Goal: Task Accomplishment & Management: Manage account settings

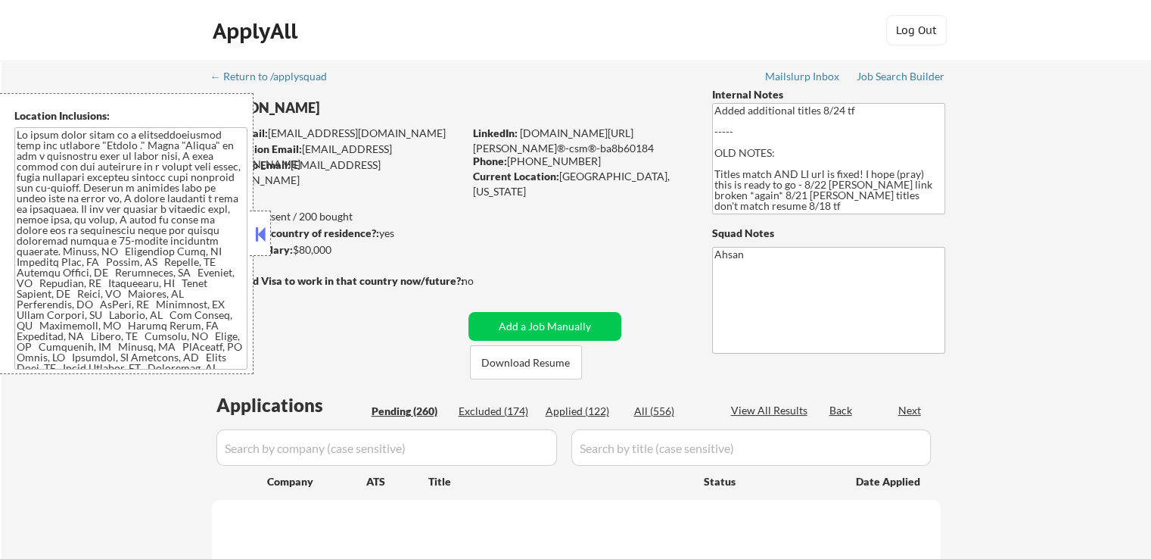
select select ""pending""
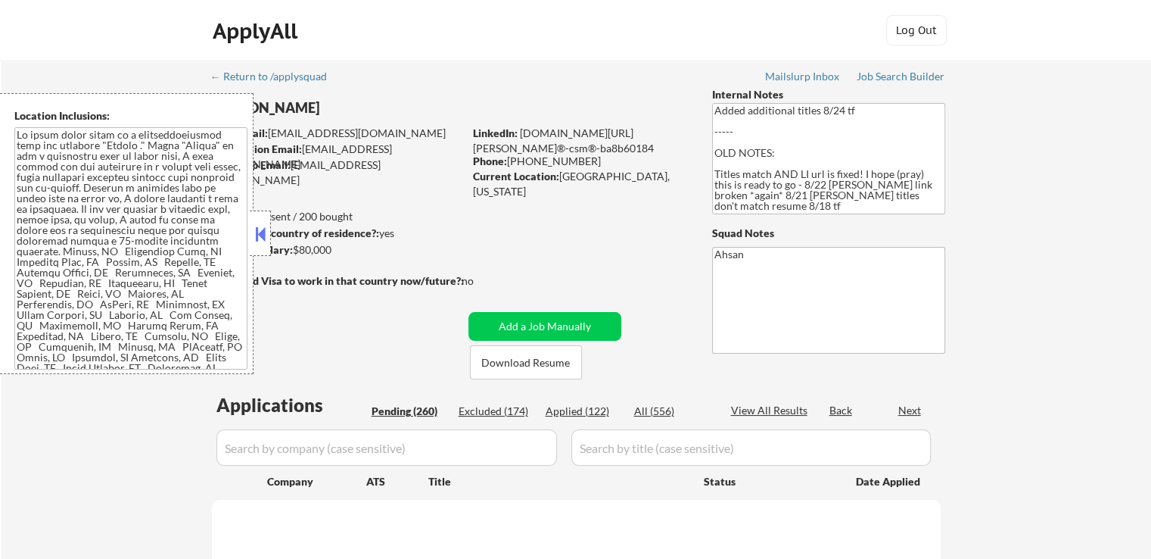
select select ""pending""
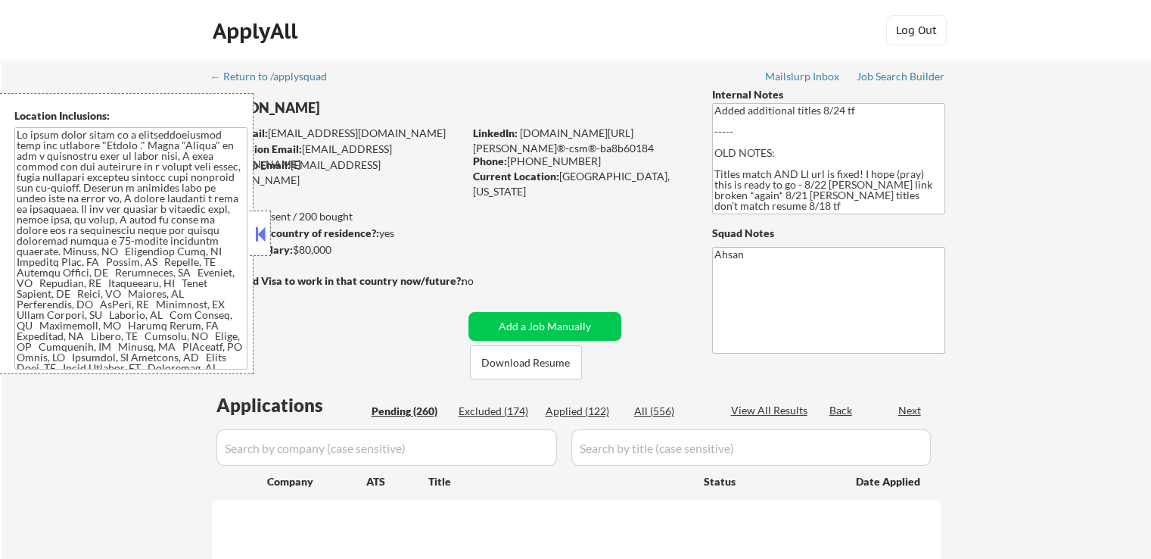
select select ""pending""
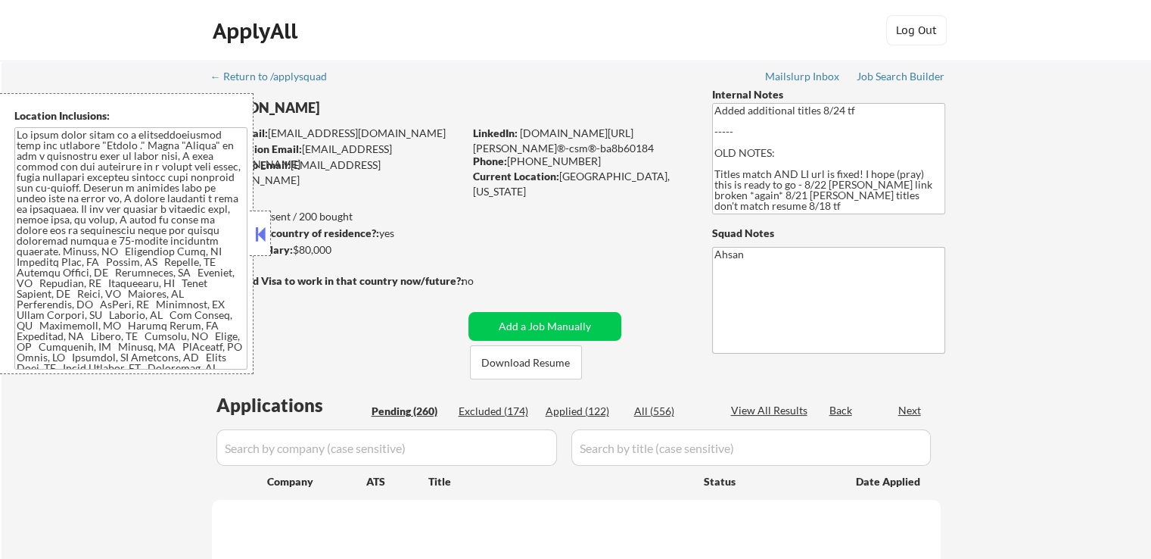
select select ""pending""
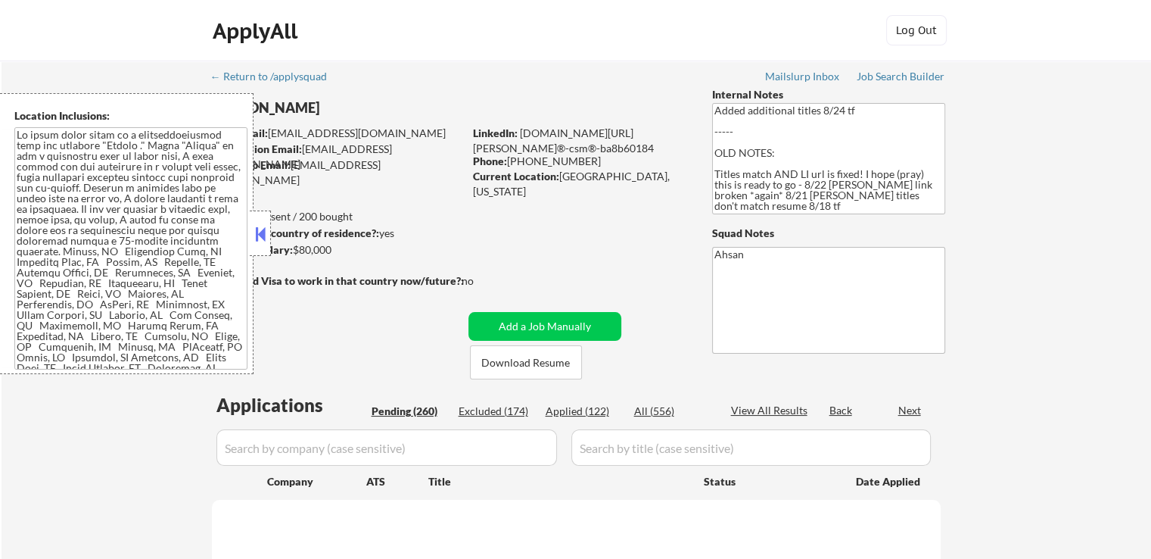
select select ""pending""
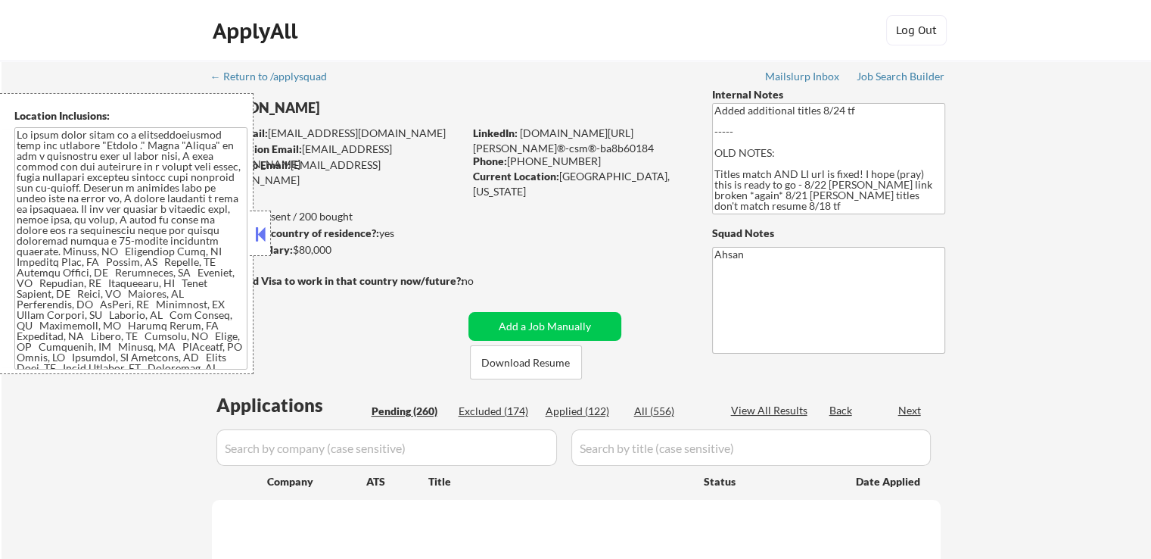
select select ""pending""
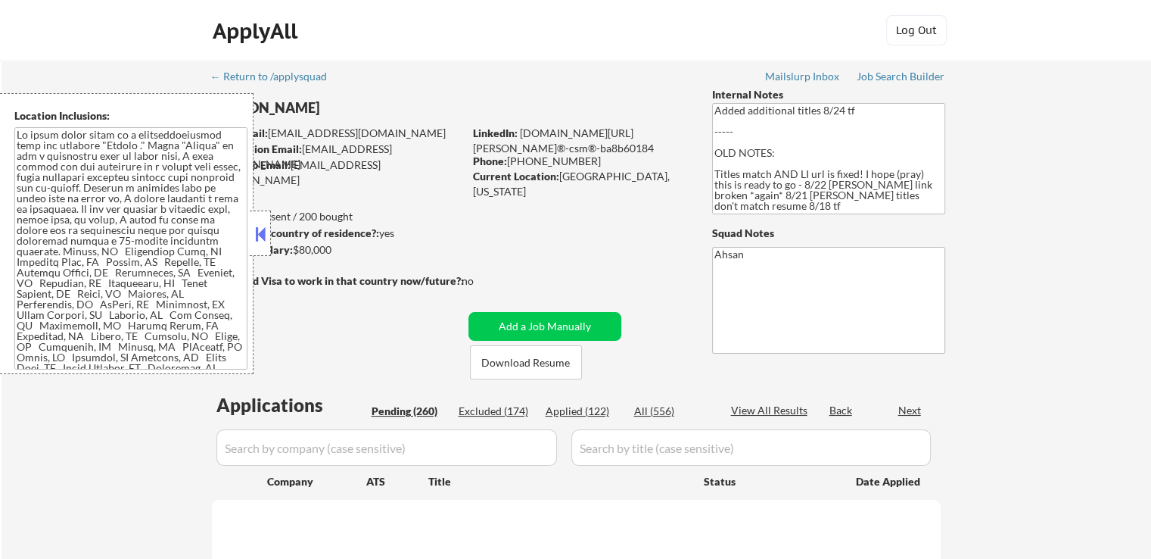
select select ""pending""
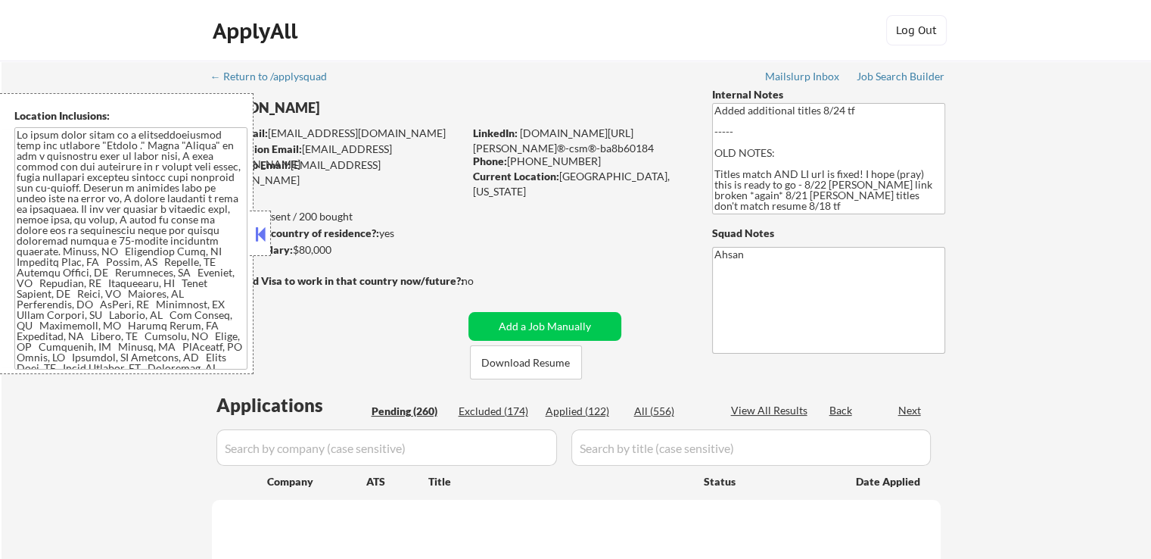
select select ""pending""
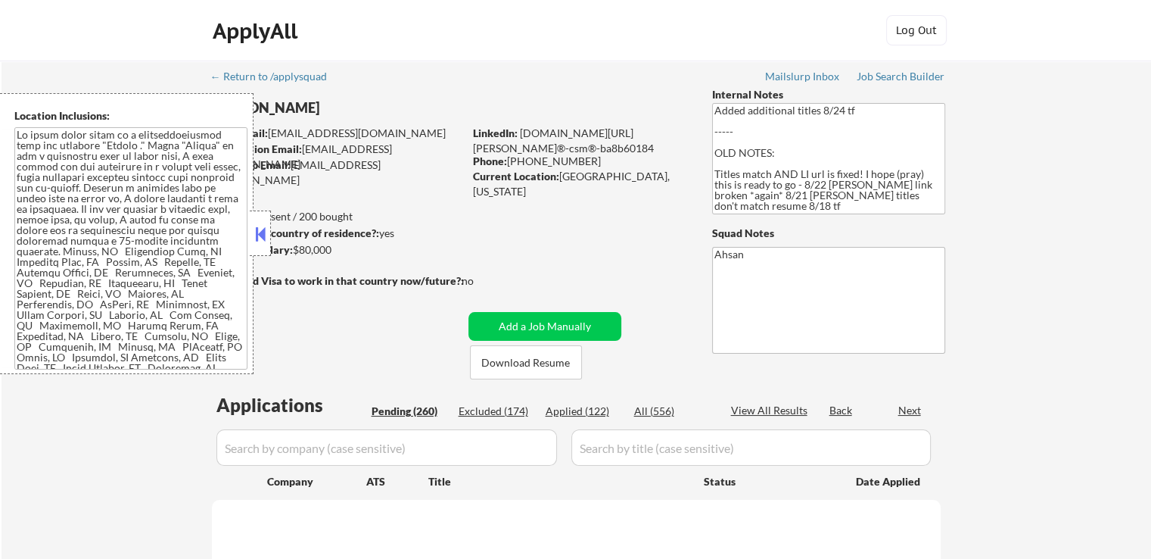
select select ""pending""
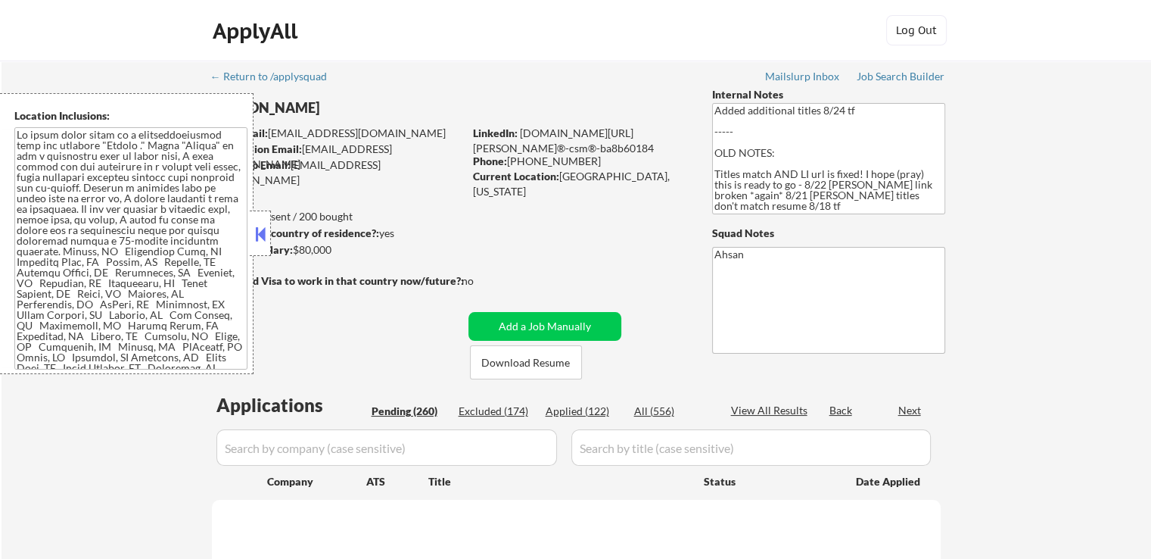
select select ""pending""
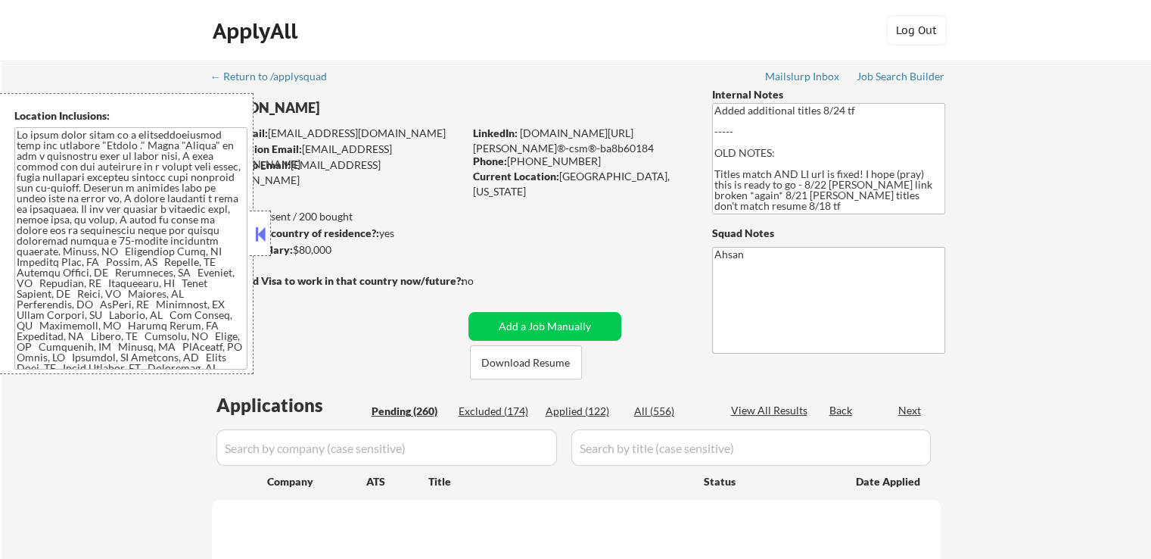
select select ""pending""
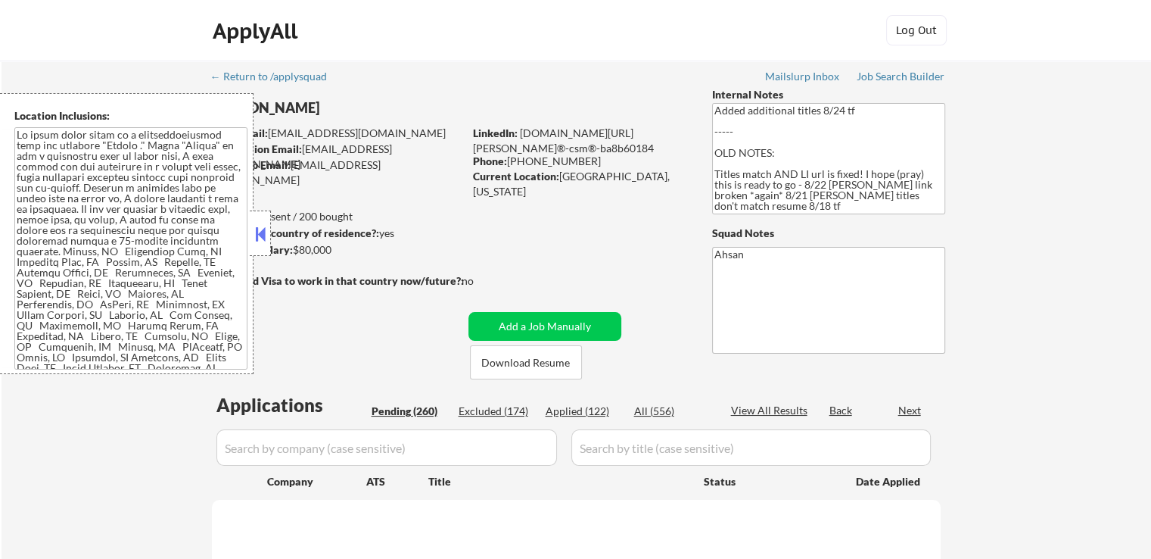
select select ""pending""
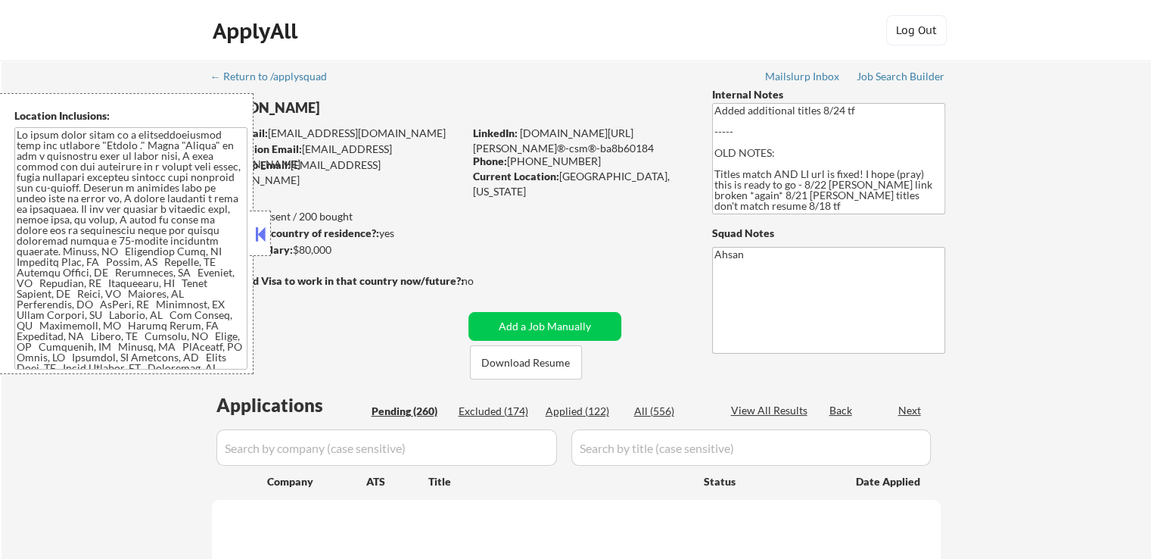
select select ""pending""
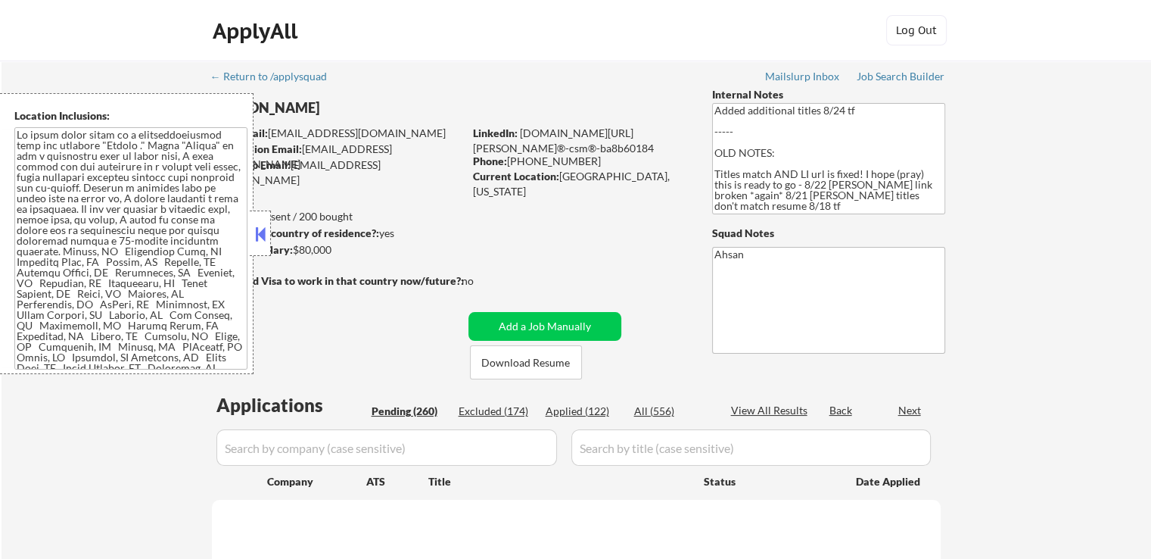
select select ""pending""
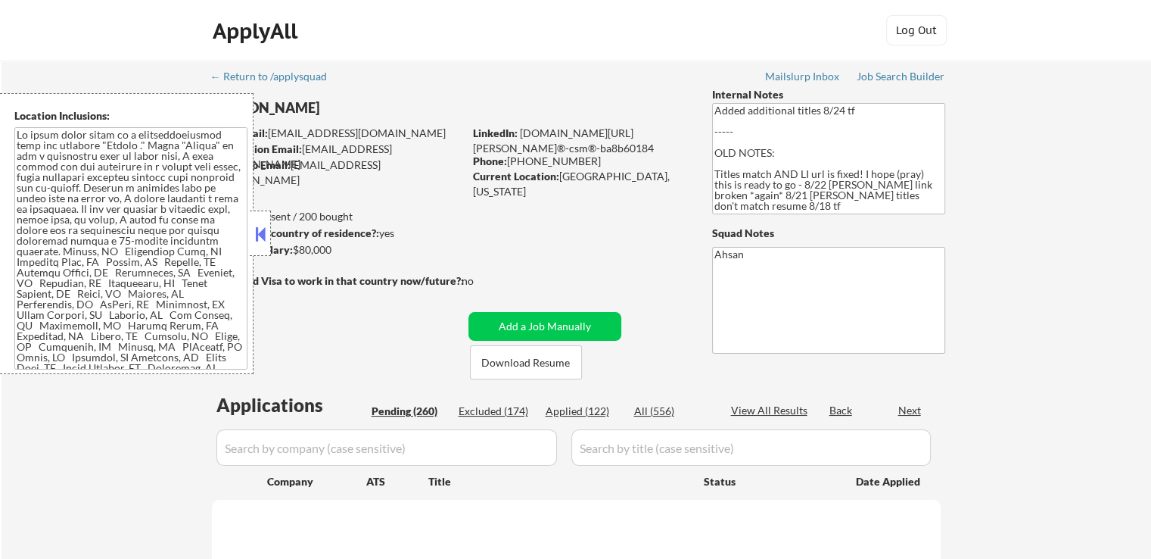
select select ""pending""
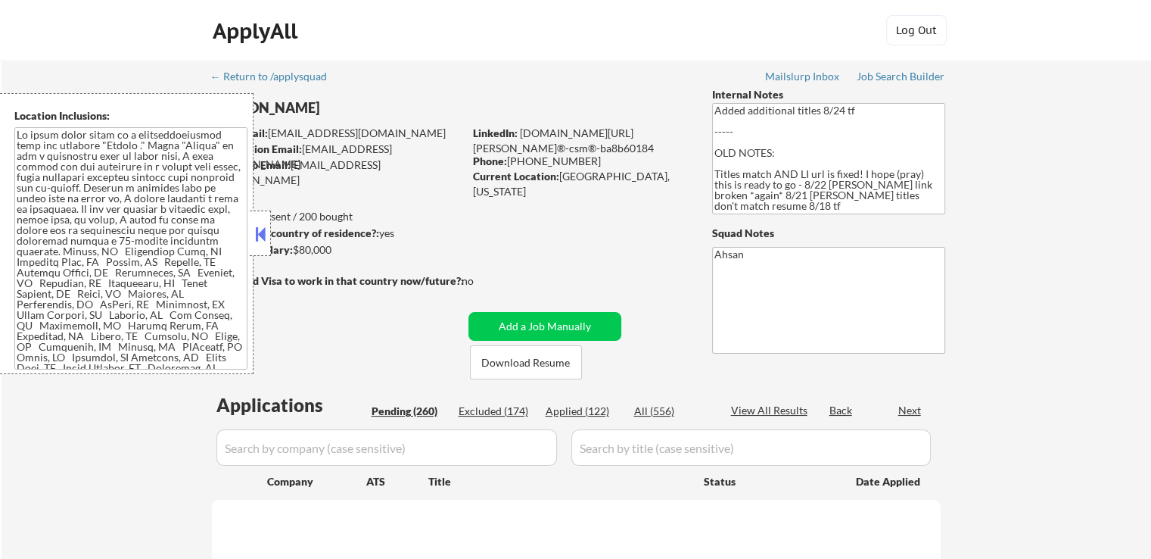
select select ""pending""
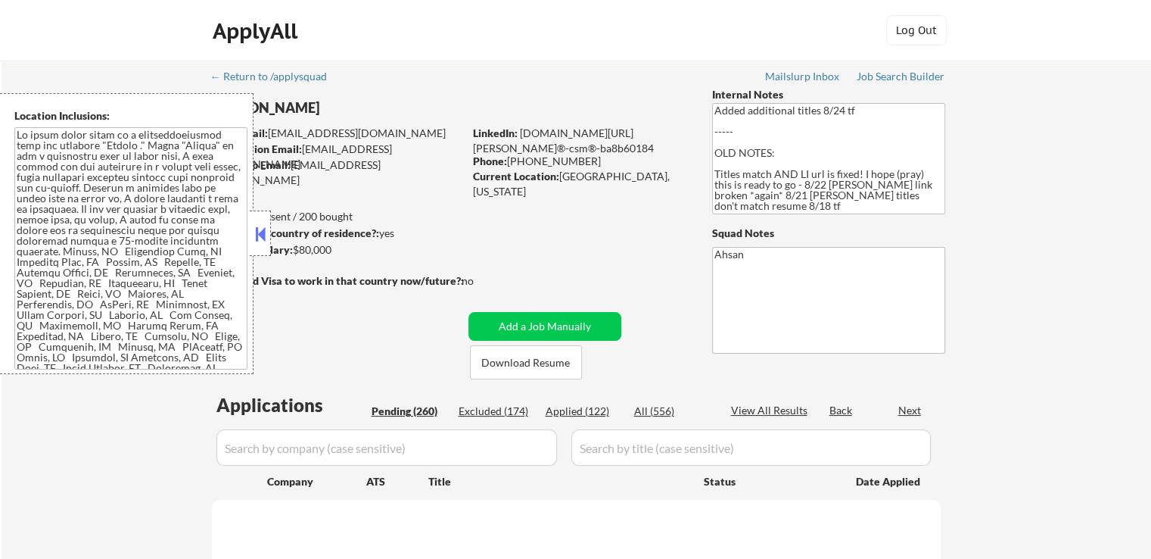
select select ""pending""
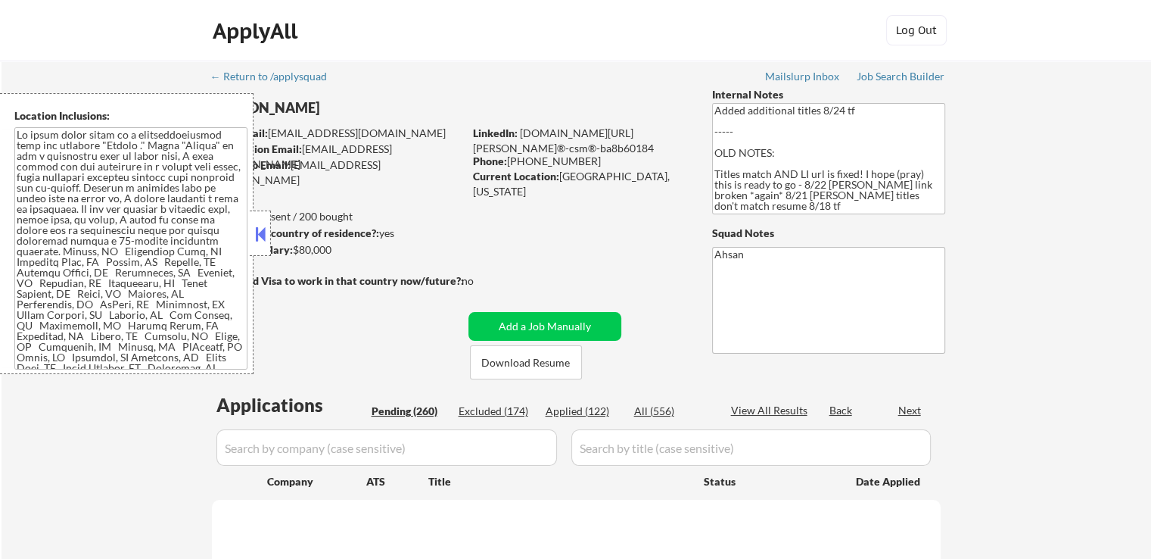
select select ""pending""
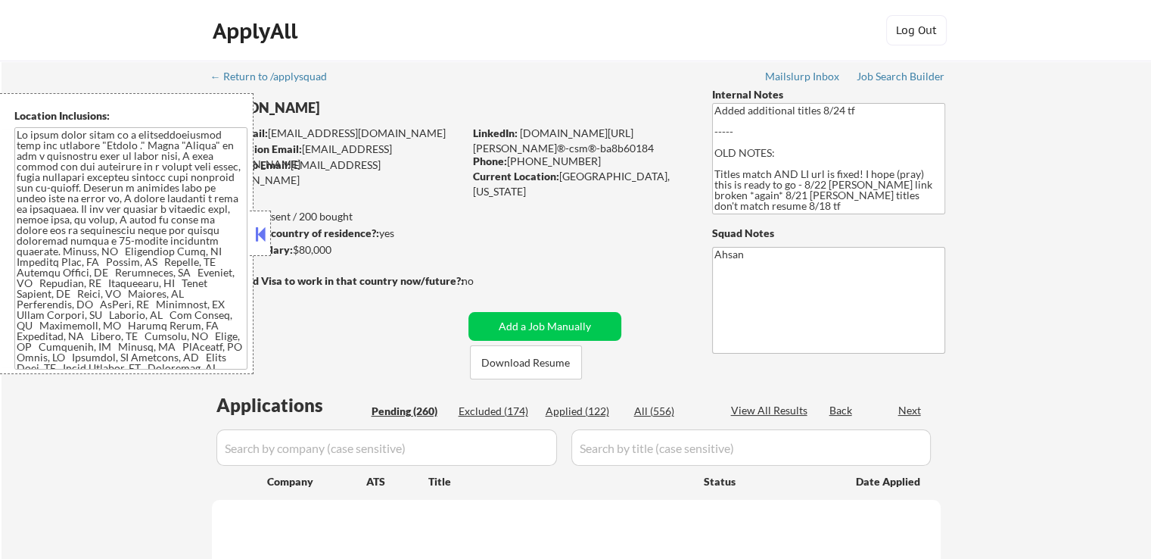
select select ""pending""
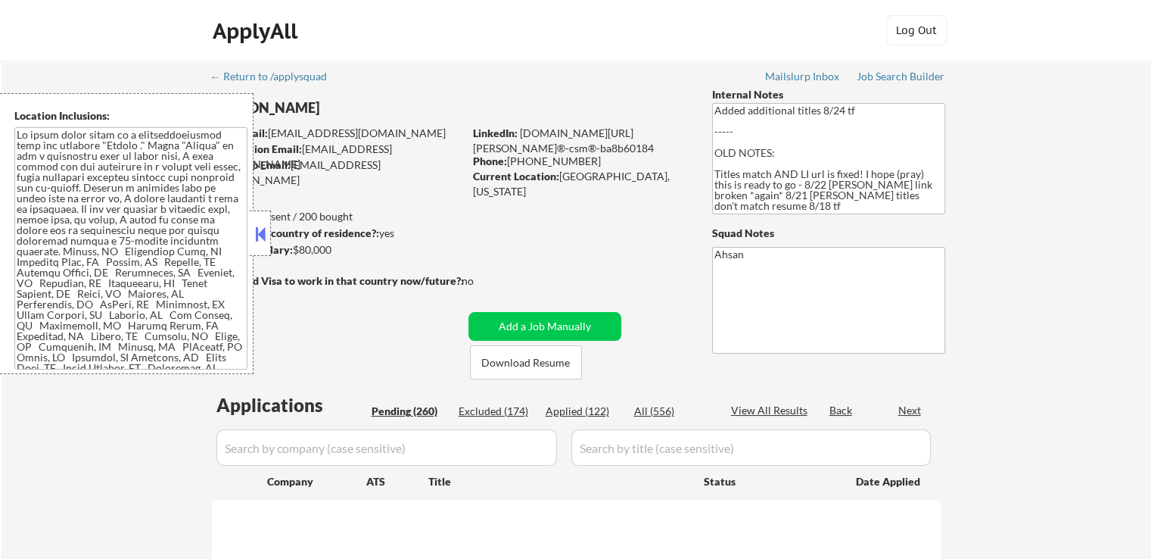
select select ""pending""
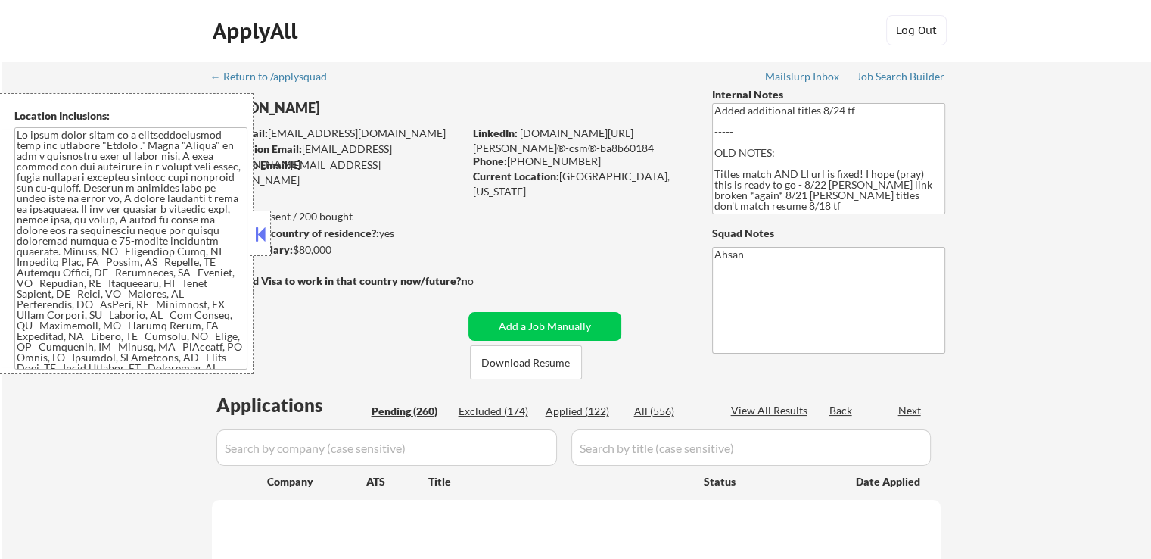
select select ""pending""
drag, startPoint x: 1075, startPoint y: 193, endPoint x: 846, endPoint y: 263, distance: 238.9
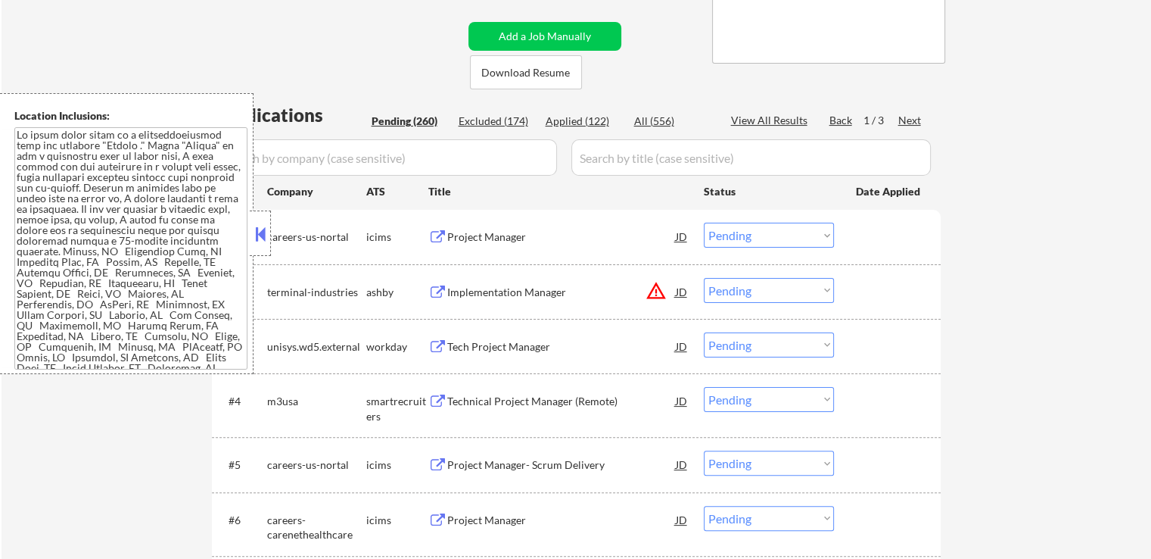
scroll to position [303, 0]
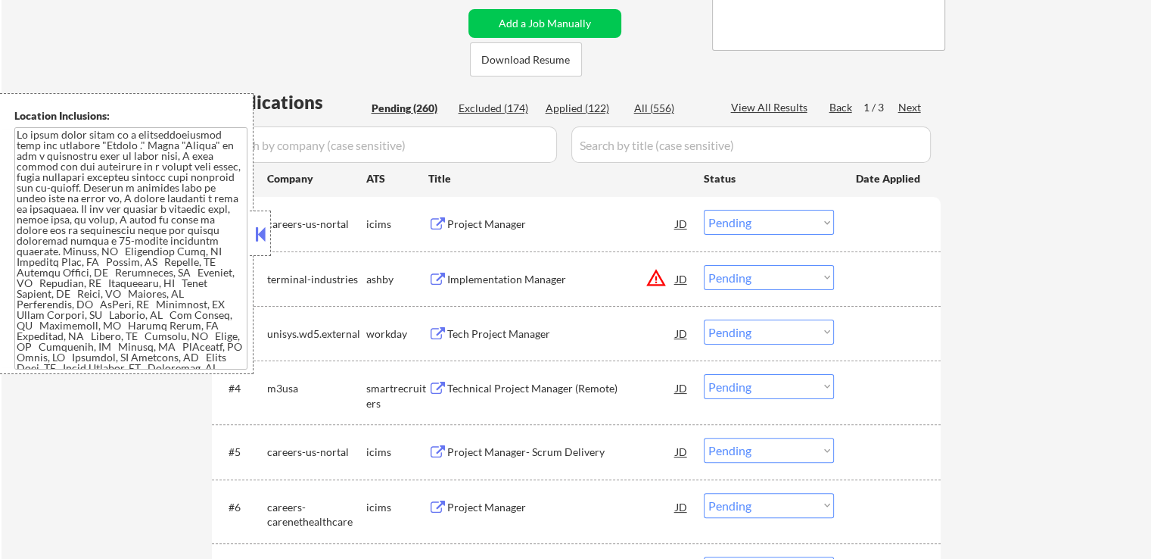
click at [266, 225] on button at bounding box center [260, 233] width 17 height 23
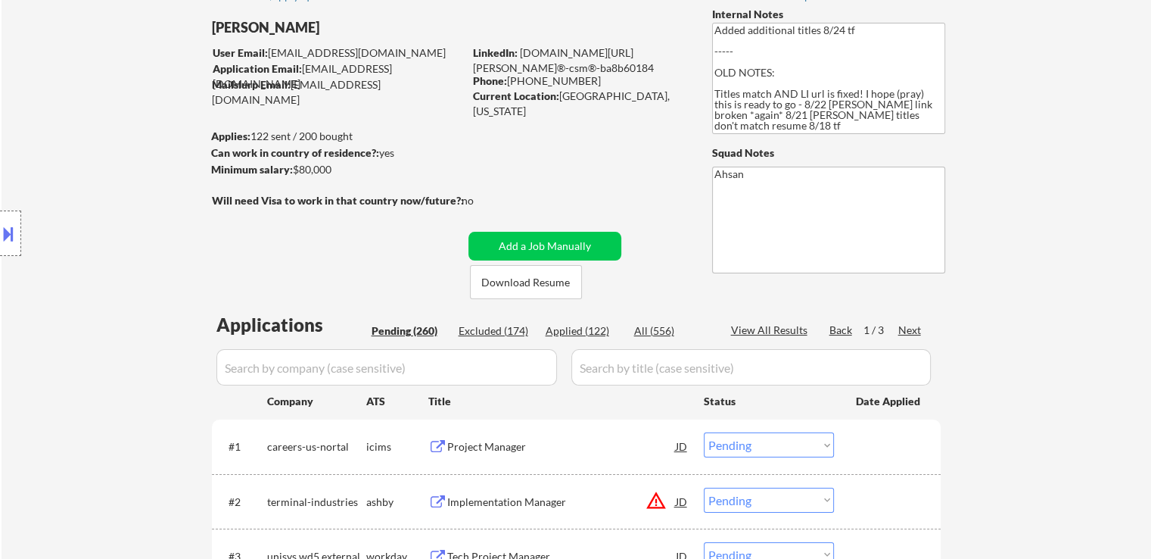
scroll to position [0, 0]
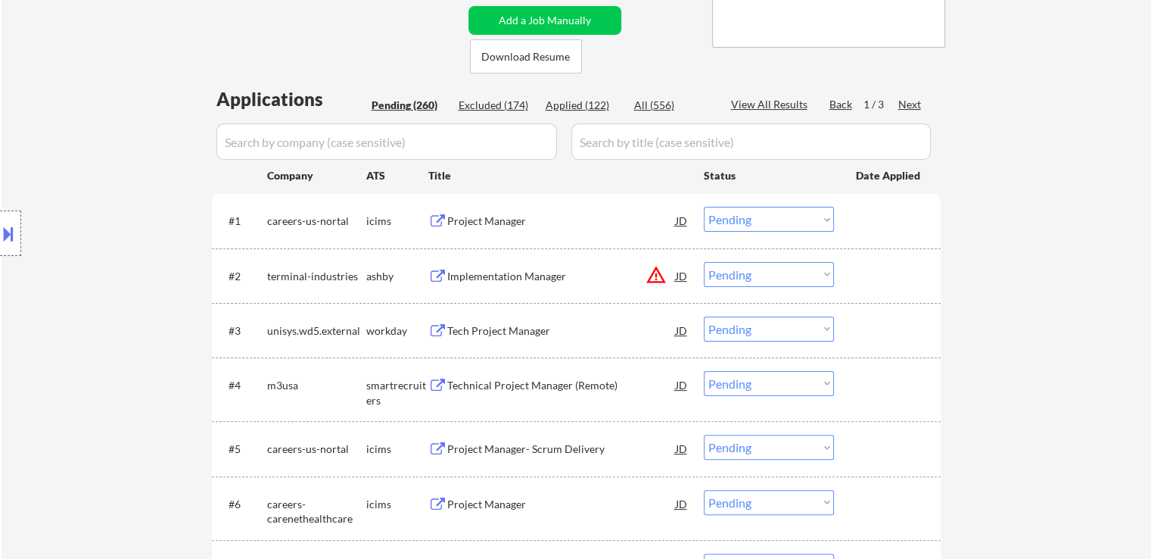
scroll to position [303, 0]
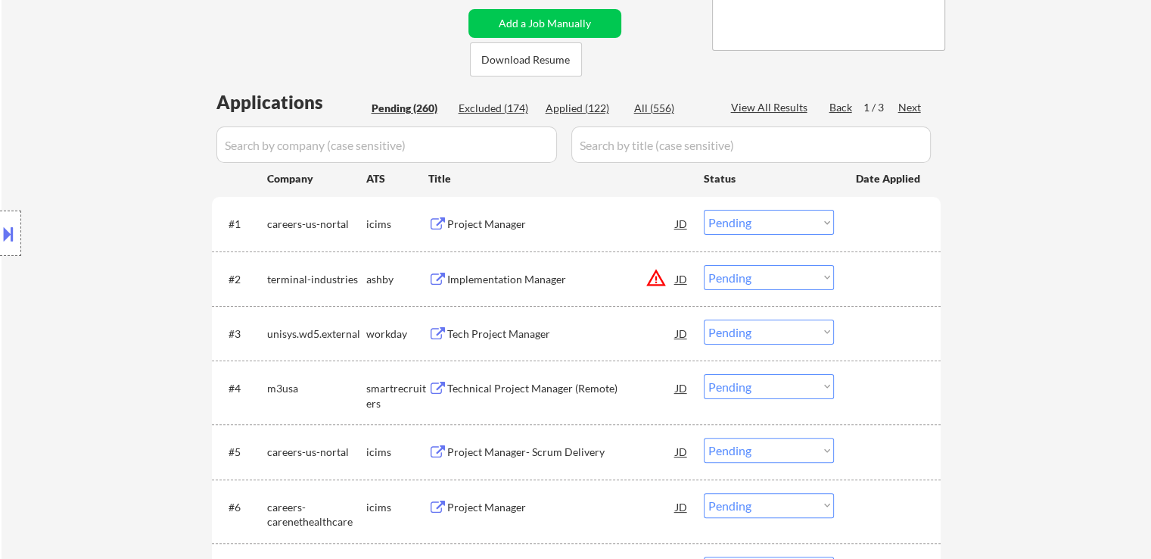
click at [905, 109] on div "Next" at bounding box center [910, 107] width 24 height 15
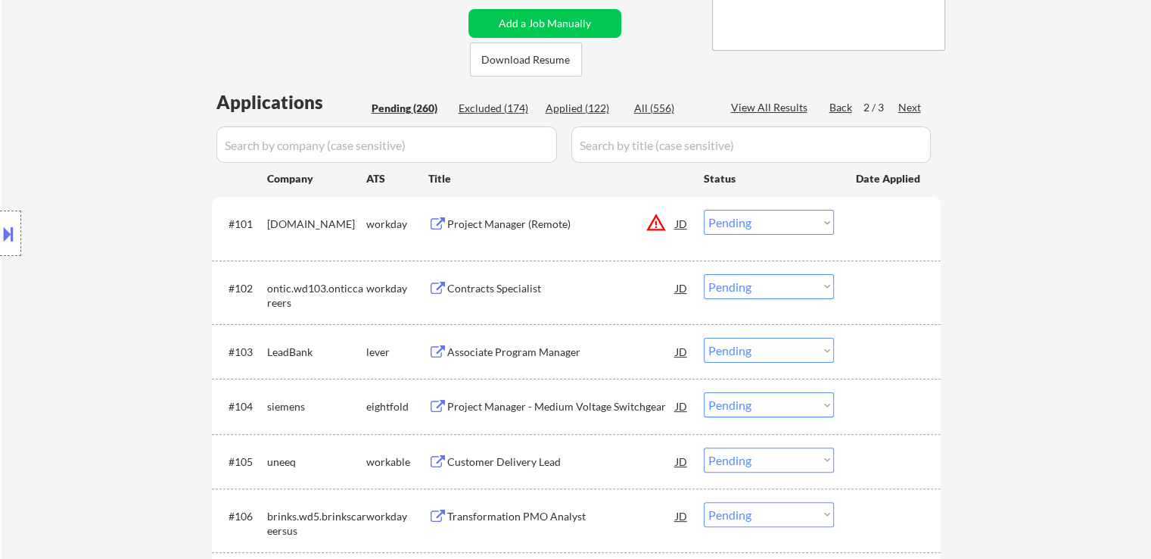
scroll to position [272, 0]
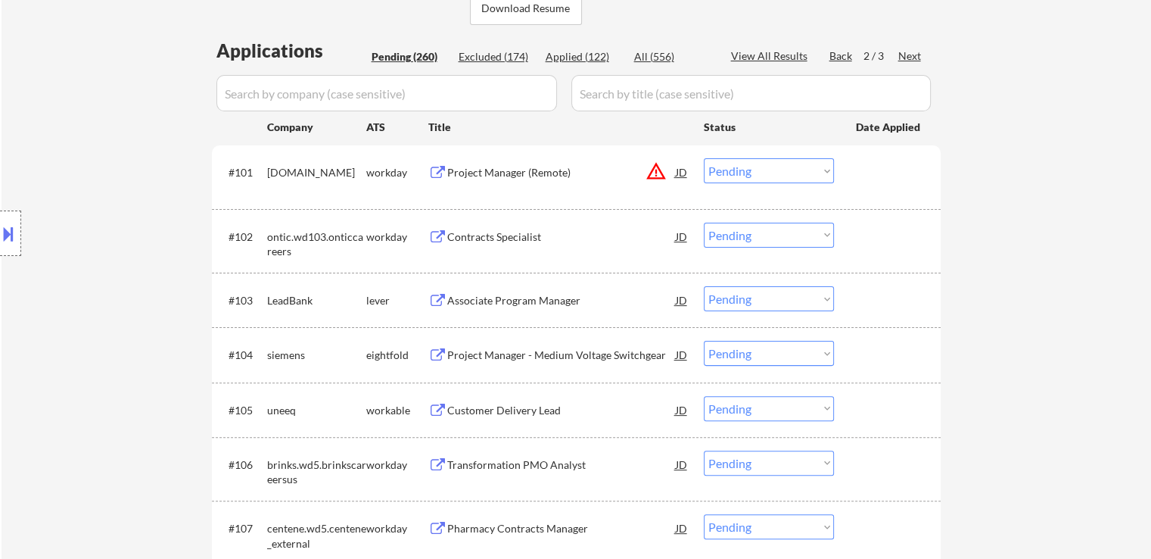
scroll to position [424, 0]
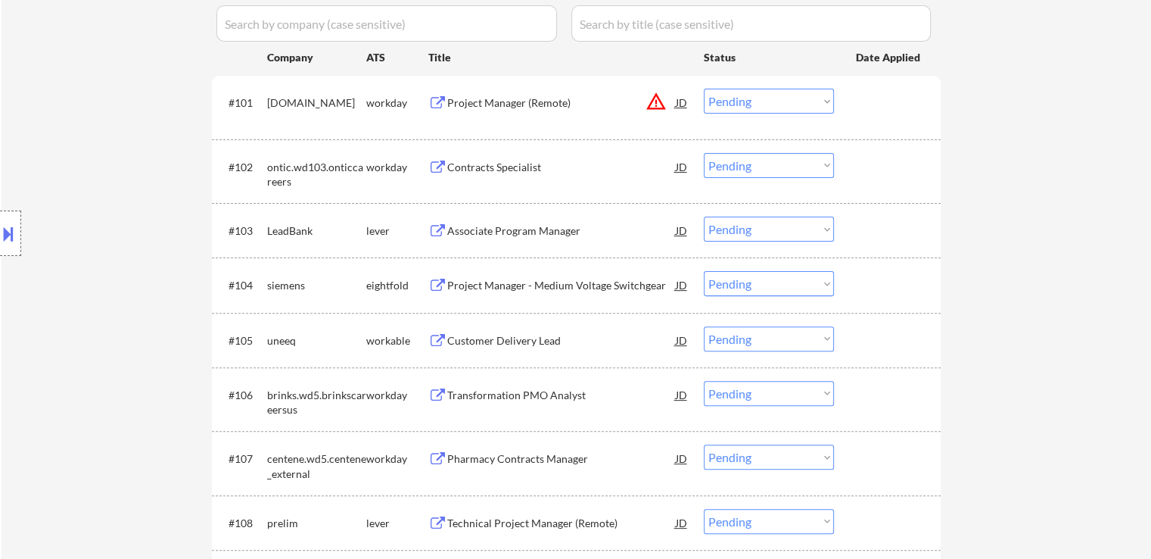
click at [109, 282] on div "Location Inclusions:" at bounding box center [135, 233] width 271 height 281
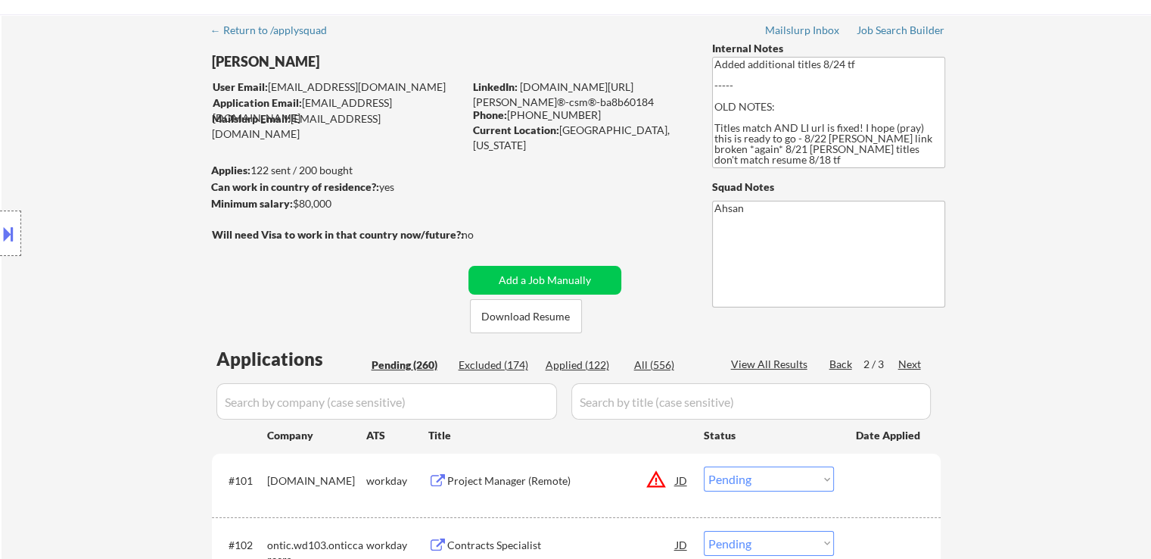
scroll to position [0, 0]
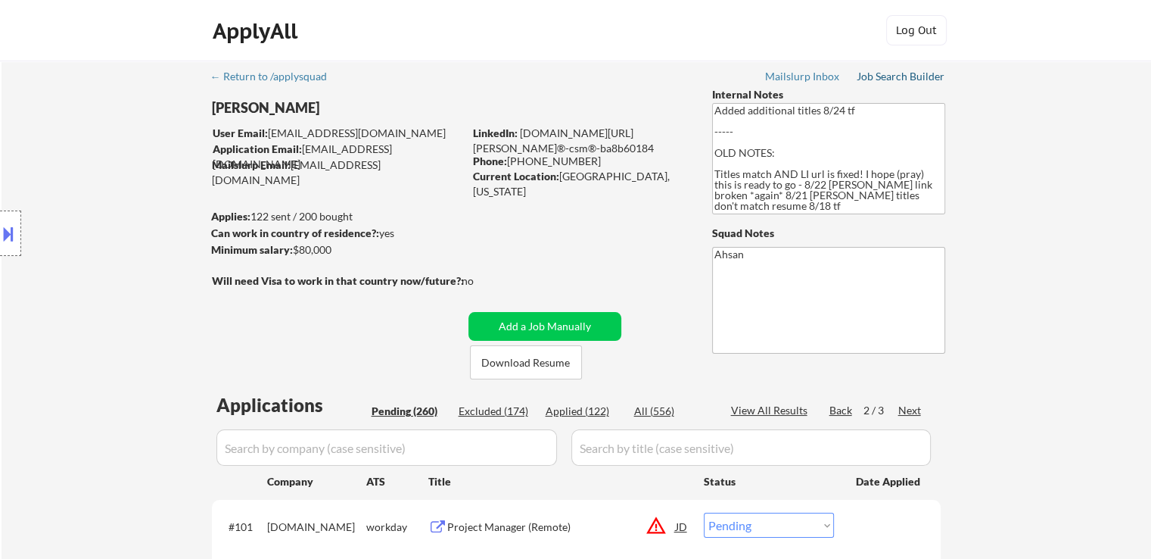
click at [885, 76] on div "Job Search Builder" at bounding box center [901, 76] width 89 height 11
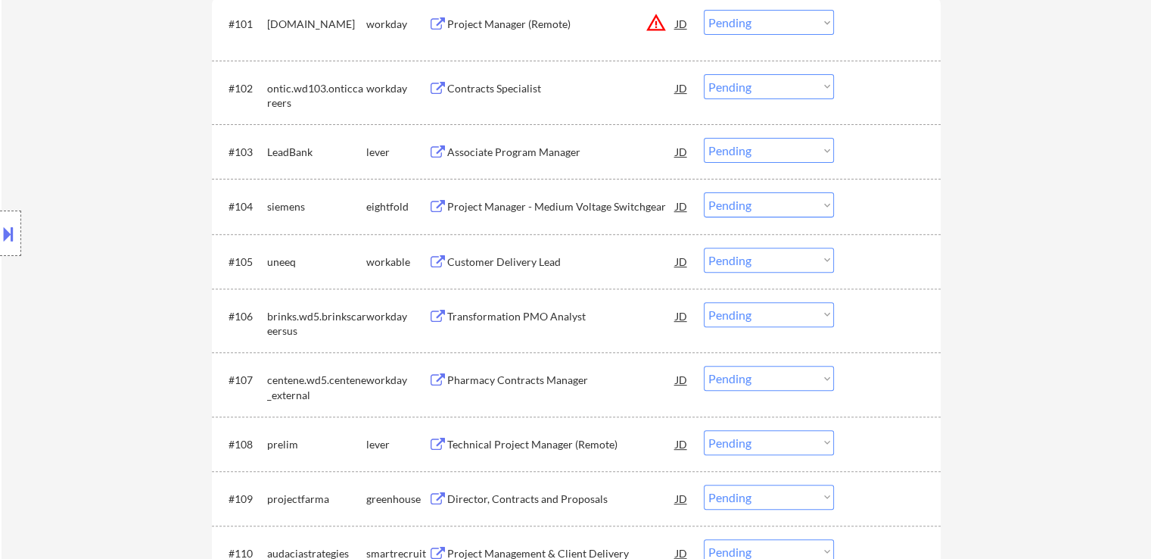
scroll to position [530, 0]
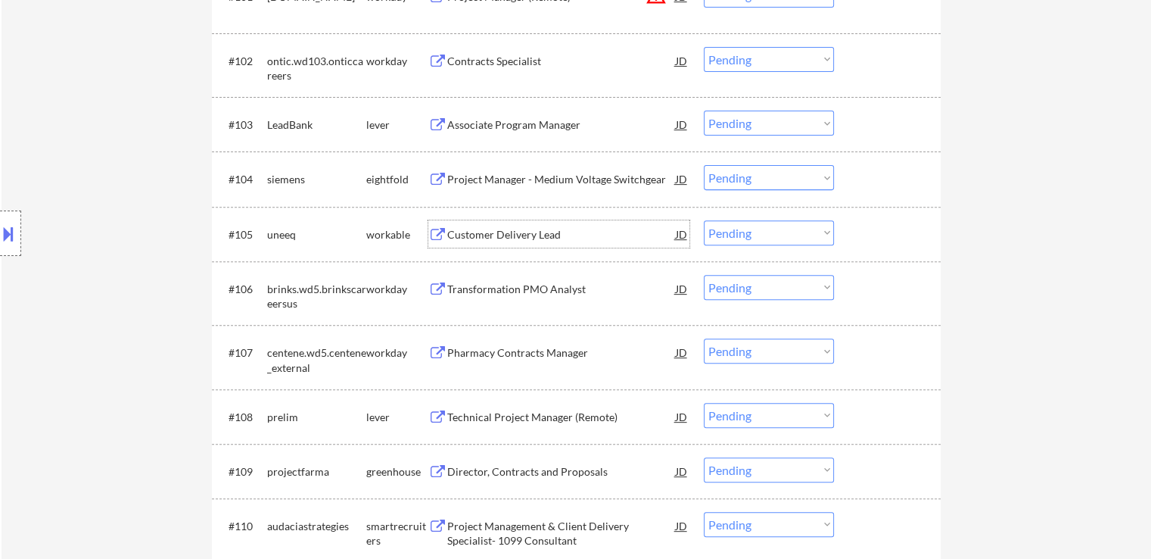
click at [499, 236] on div "Customer Delivery Lead" at bounding box center [561, 234] width 229 height 15
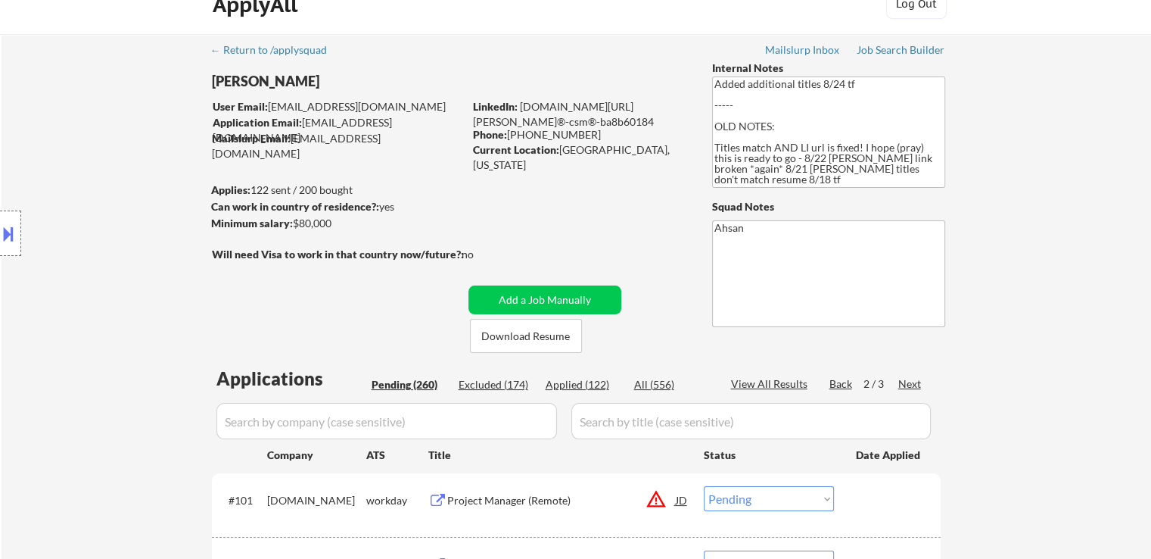
scroll to position [0, 0]
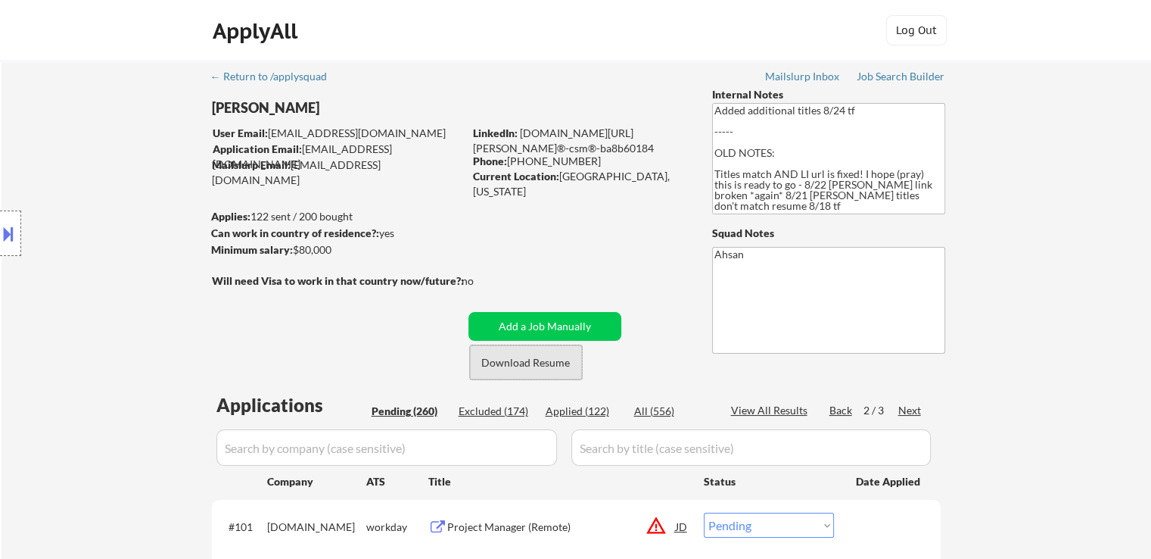
click at [539, 366] on button "Download Resume" at bounding box center [526, 362] width 112 height 34
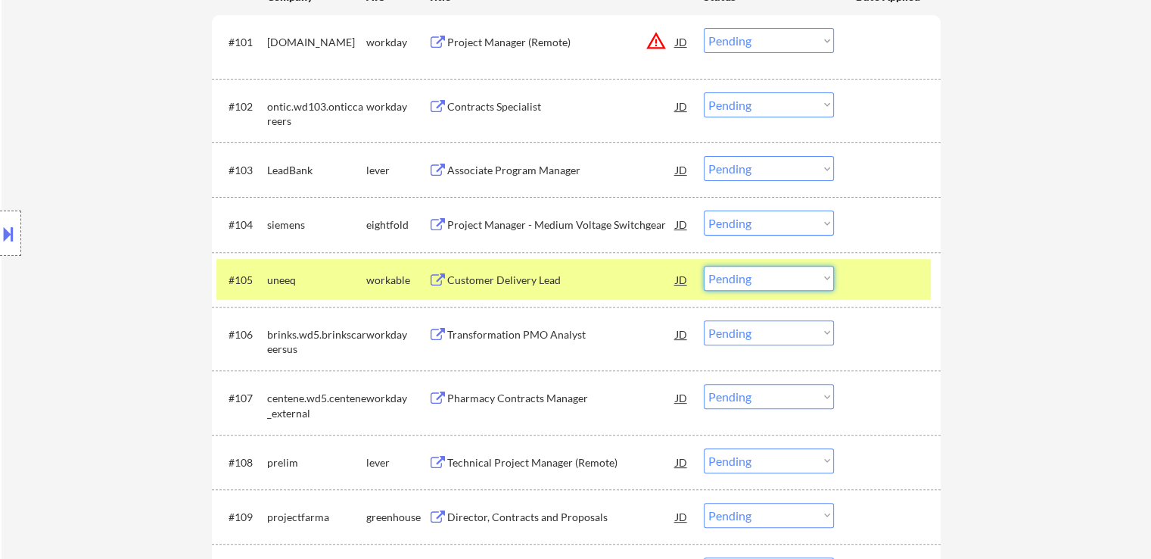
drag, startPoint x: 760, startPoint y: 275, endPoint x: 761, endPoint y: 288, distance: 13.0
click at [760, 275] on select "Choose an option... Pending Applied Excluded (Questions) Excluded (Expired) Exc…" at bounding box center [769, 278] width 130 height 25
click at [704, 266] on select "Choose an option... Pending Applied Excluded (Questions) Excluded (Expired) Exc…" at bounding box center [769, 278] width 130 height 25
select select ""pending""
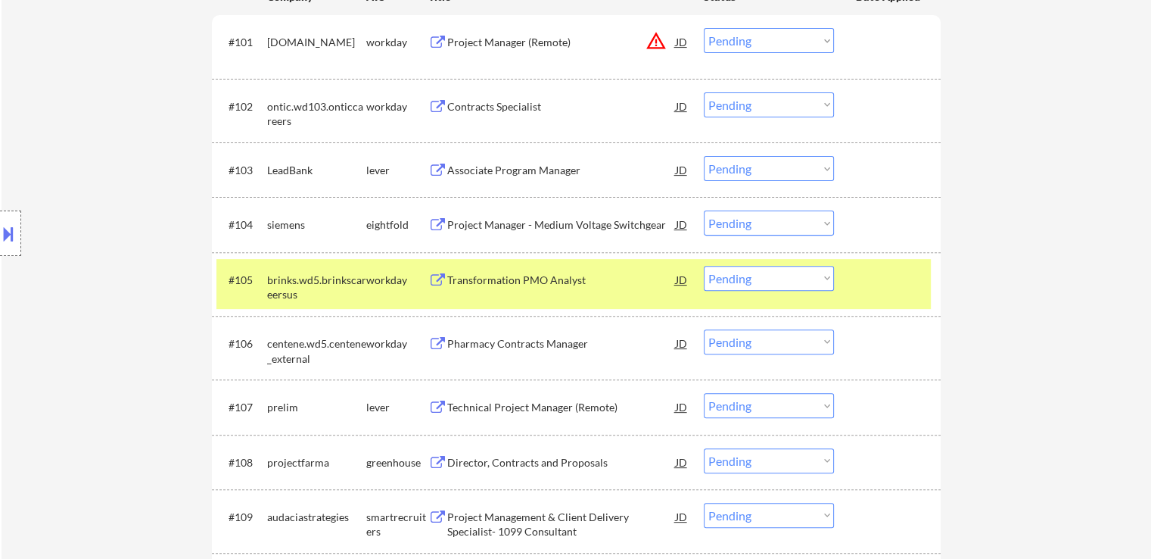
drag, startPoint x: 1044, startPoint y: 209, endPoint x: 1036, endPoint y: 182, distance: 27.8
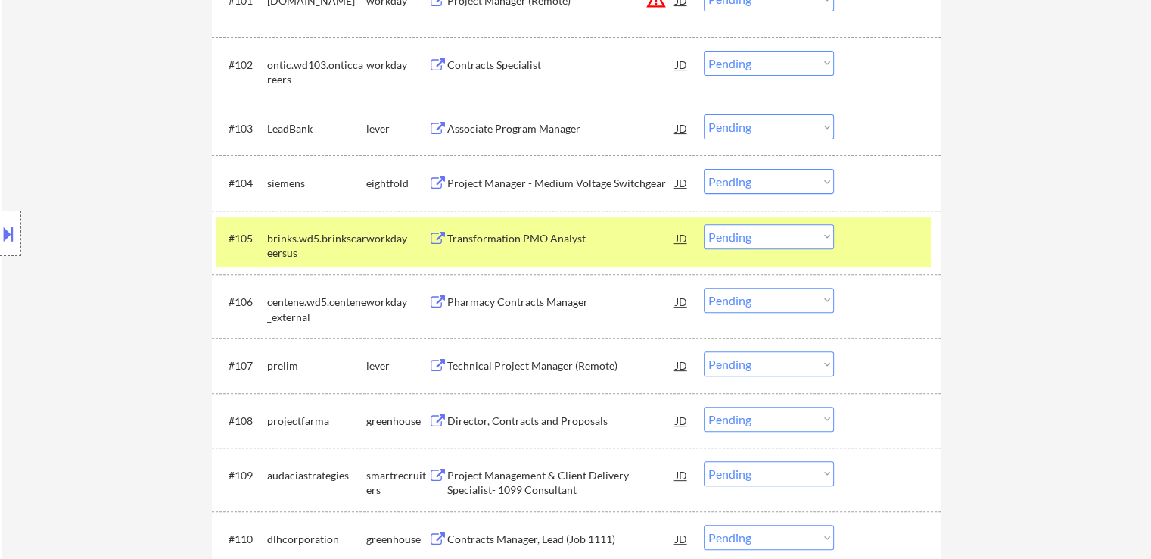
scroll to position [560, 0]
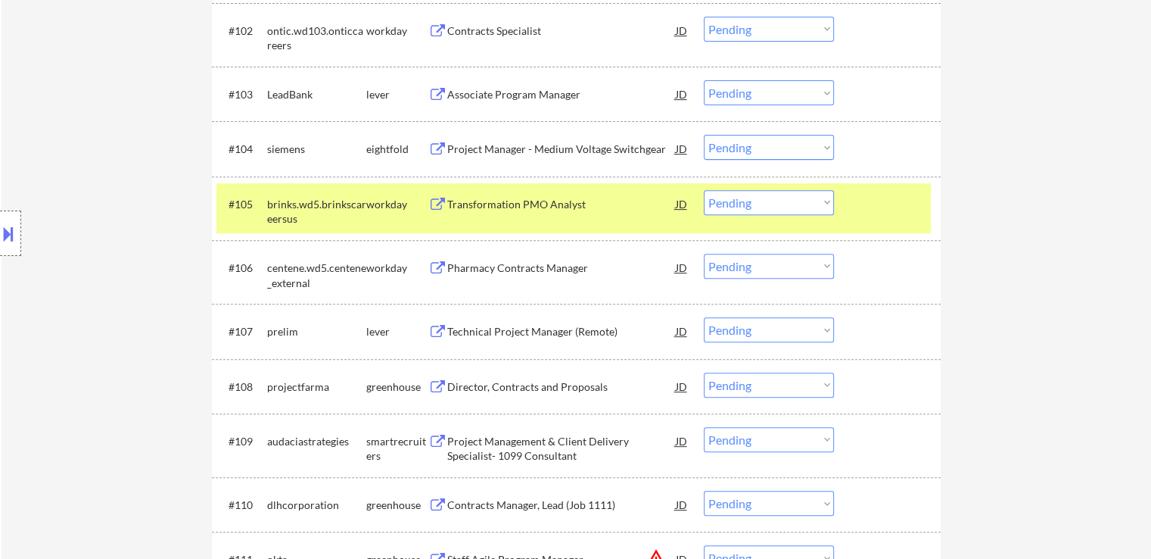
click at [524, 330] on div "Technical Project Manager (Remote)" at bounding box center [561, 331] width 229 height 15
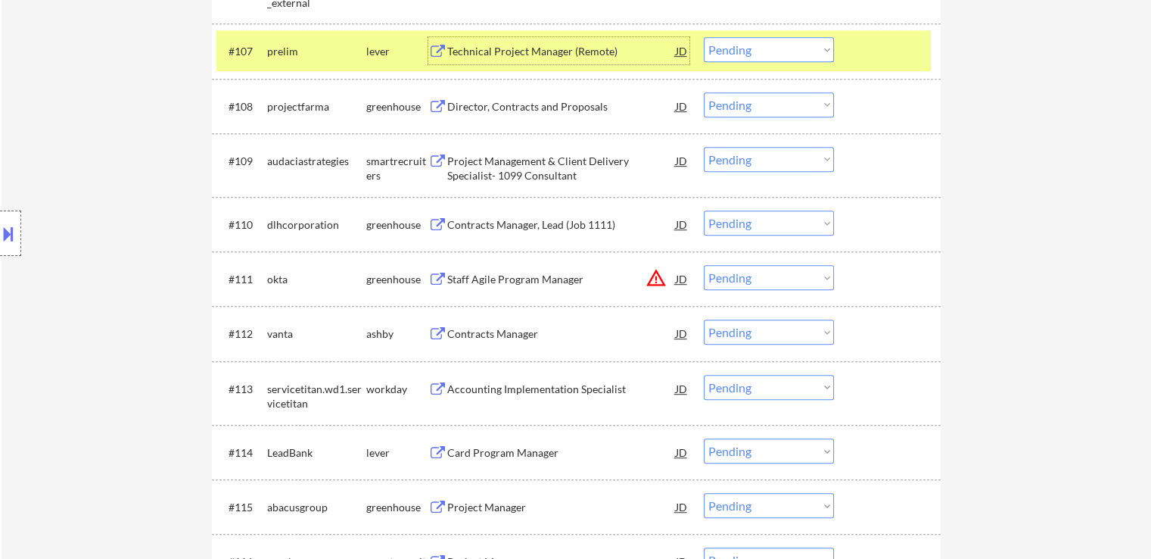
scroll to position [863, 0]
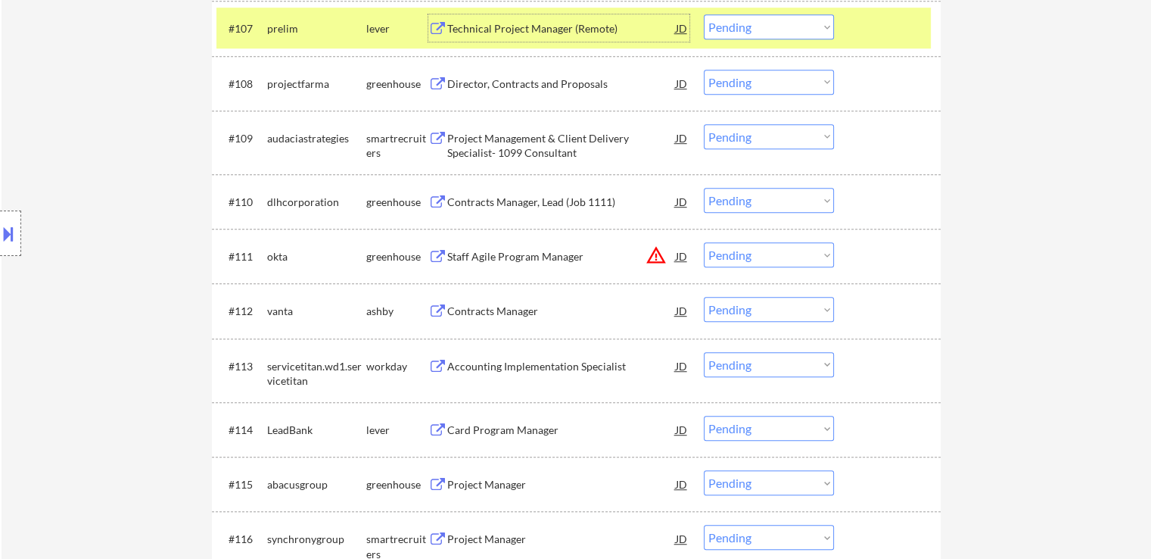
click at [524, 201] on div "Contracts Manager, Lead (Job 1111)" at bounding box center [561, 201] width 229 height 15
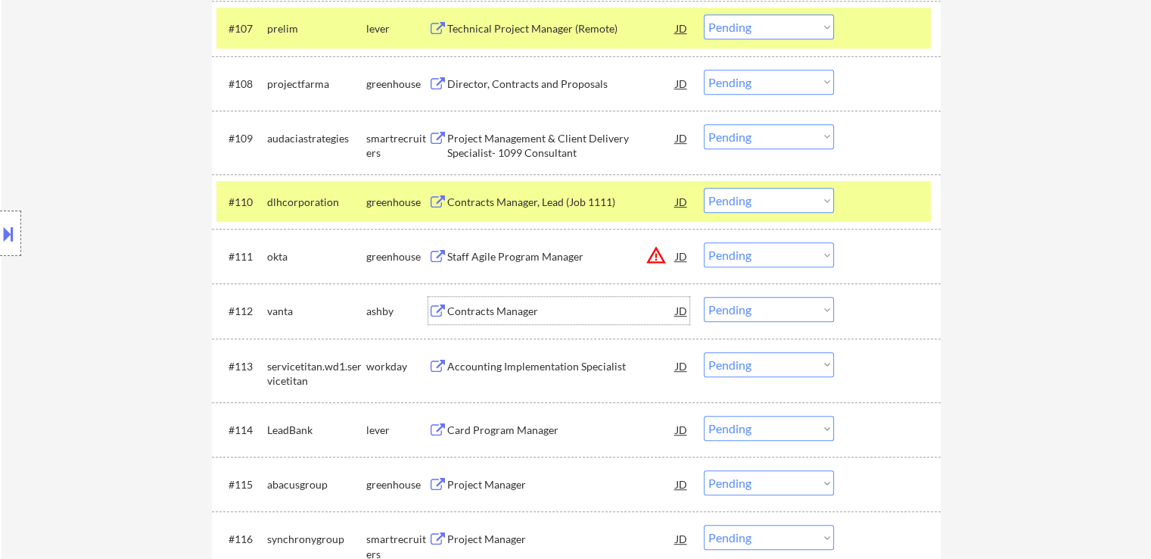
click at [487, 310] on div "Contracts Manager" at bounding box center [561, 310] width 229 height 15
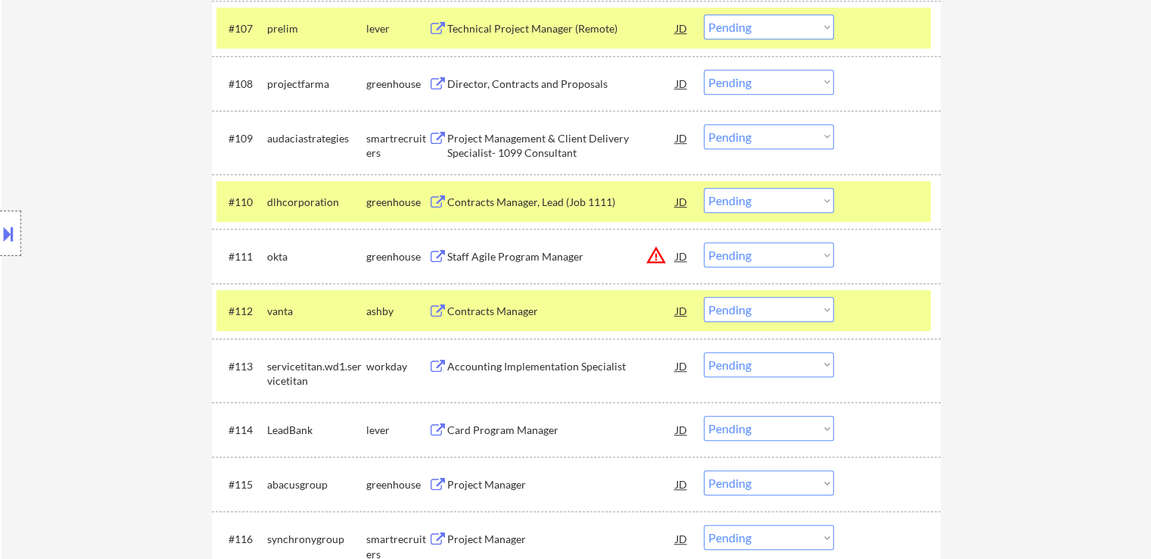
click at [488, 433] on div "Card Program Manager" at bounding box center [561, 429] width 229 height 15
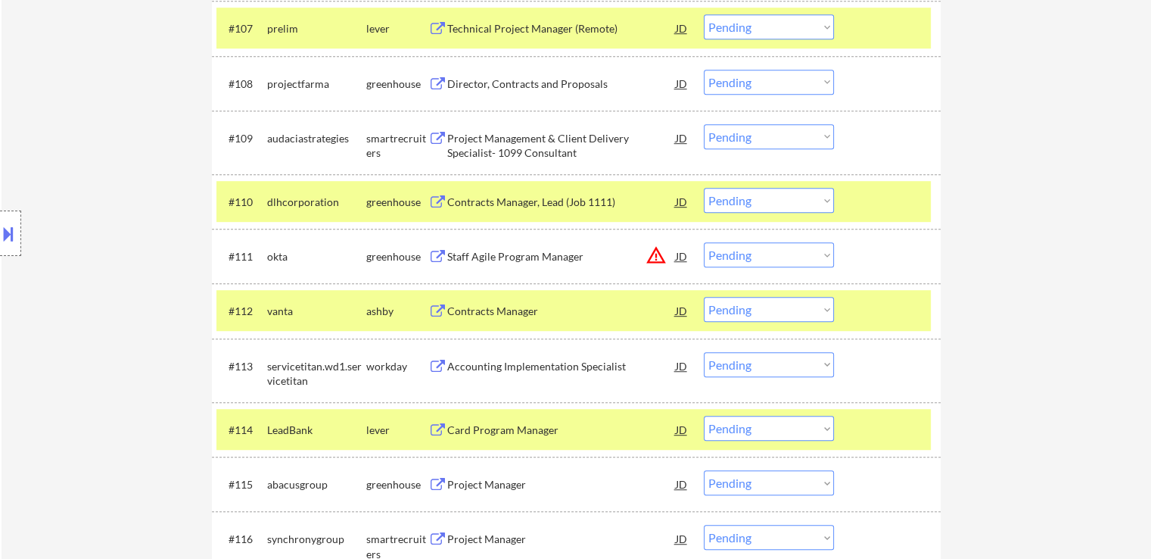
click at [481, 485] on div "Project Manager" at bounding box center [561, 484] width 229 height 15
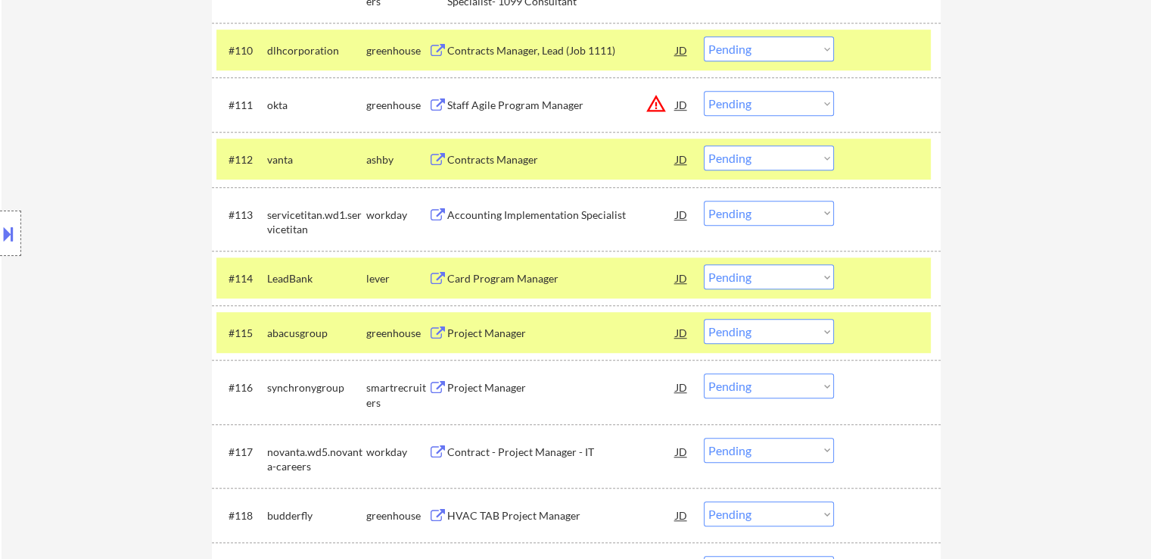
click at [490, 385] on div "Project Manager" at bounding box center [561, 387] width 229 height 15
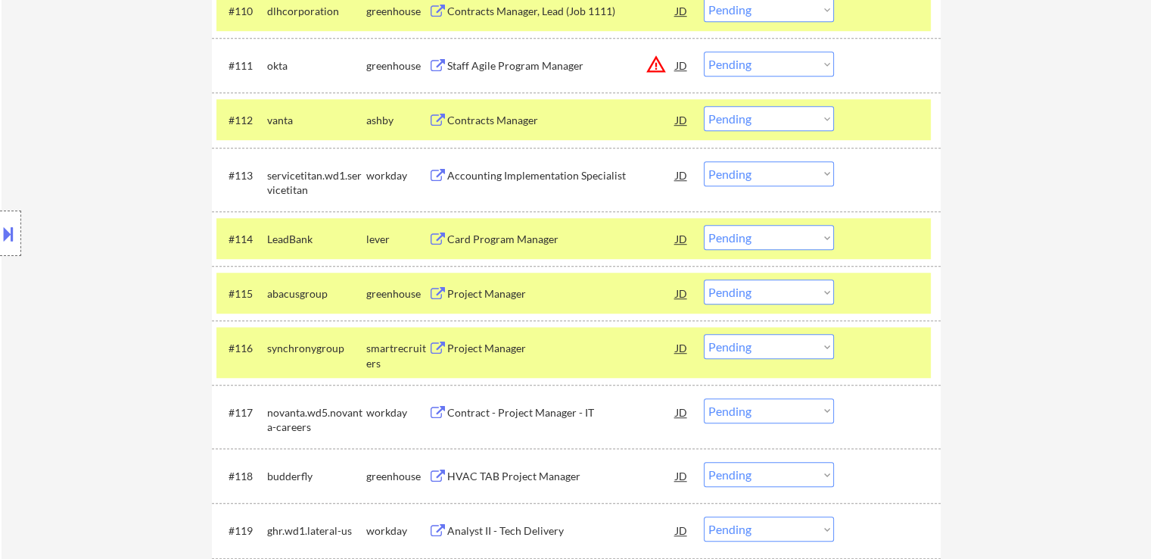
scroll to position [1090, 0]
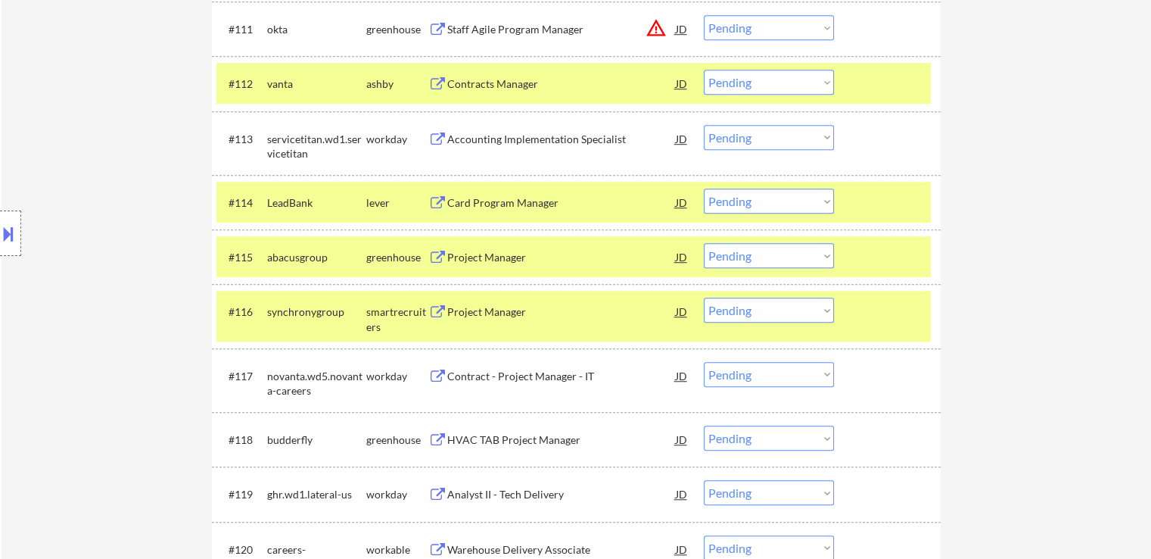
drag, startPoint x: 500, startPoint y: 431, endPoint x: 512, endPoint y: 436, distance: 12.2
click at [500, 430] on div "HVAC TAB Project Manager" at bounding box center [561, 438] width 229 height 27
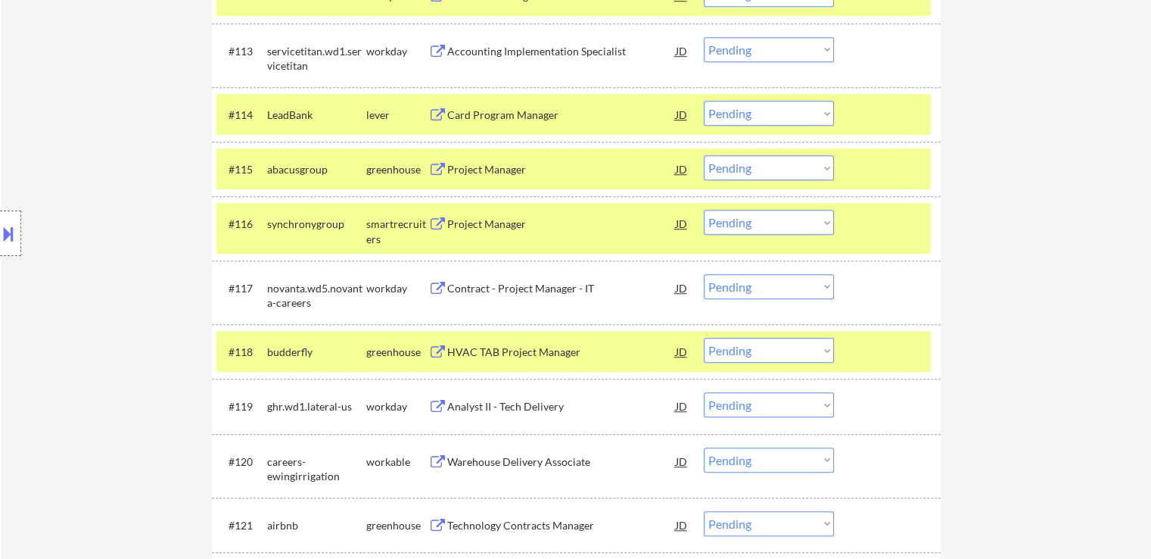
scroll to position [1241, 0]
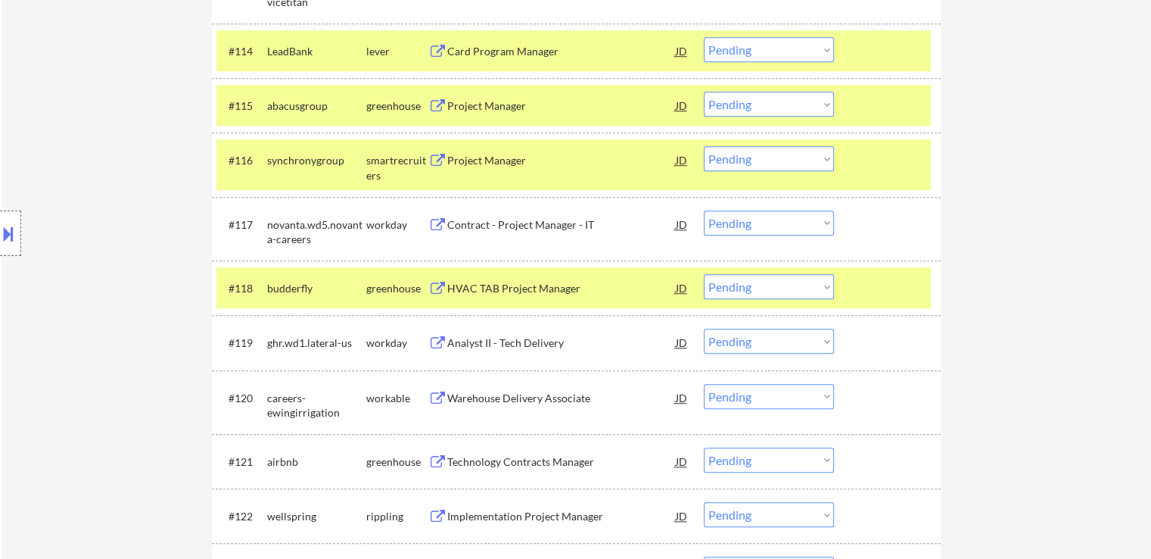
click at [499, 401] on div "Warehouse Delivery Associate" at bounding box center [561, 397] width 229 height 15
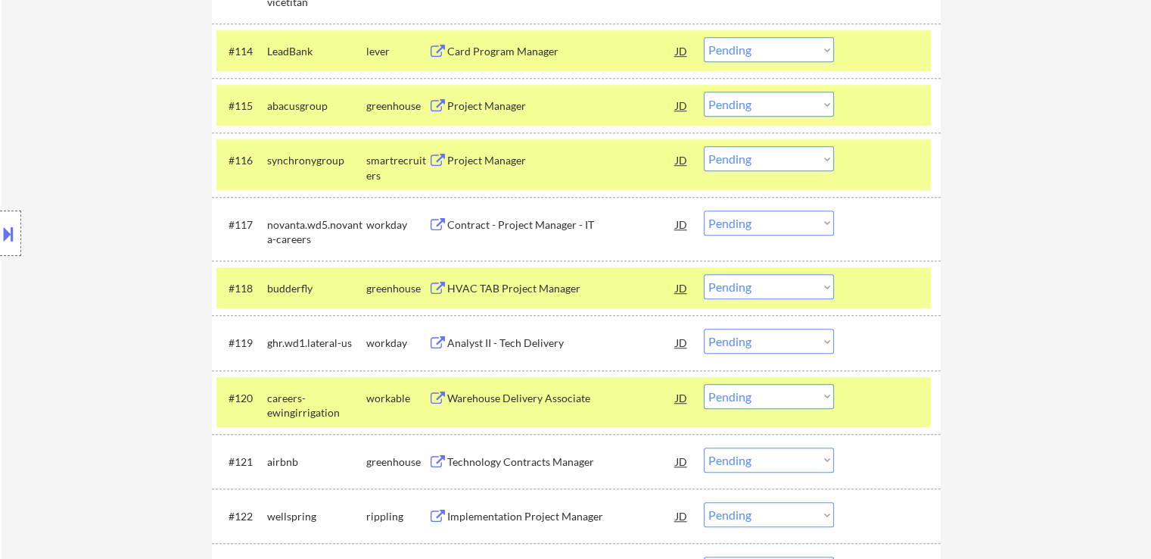
click at [510, 462] on div "Technology Contracts Manager" at bounding box center [561, 461] width 229 height 15
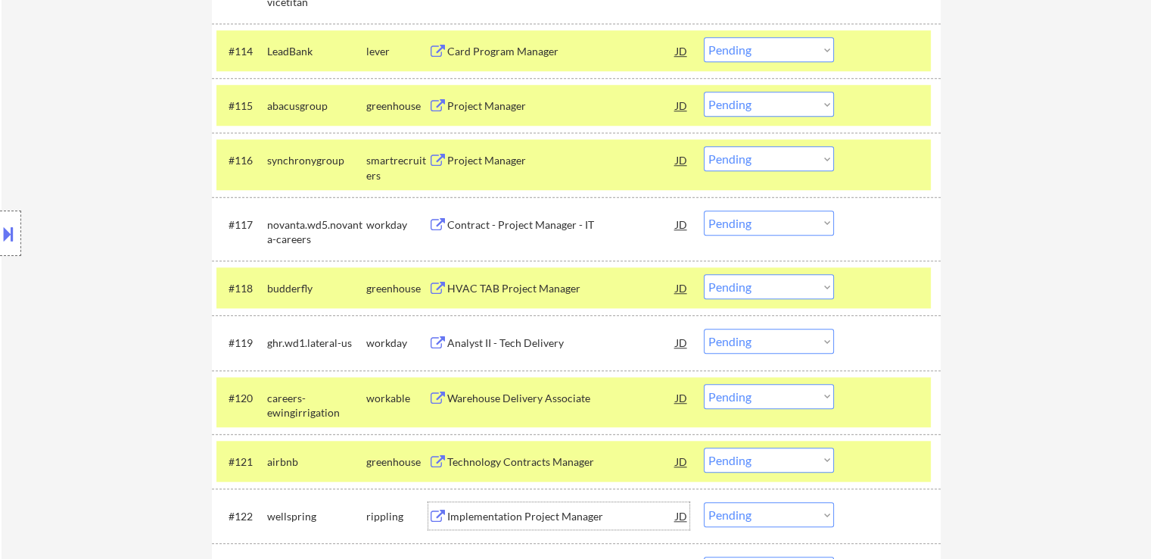
click at [511, 511] on div "Implementation Project Manager" at bounding box center [561, 516] width 229 height 15
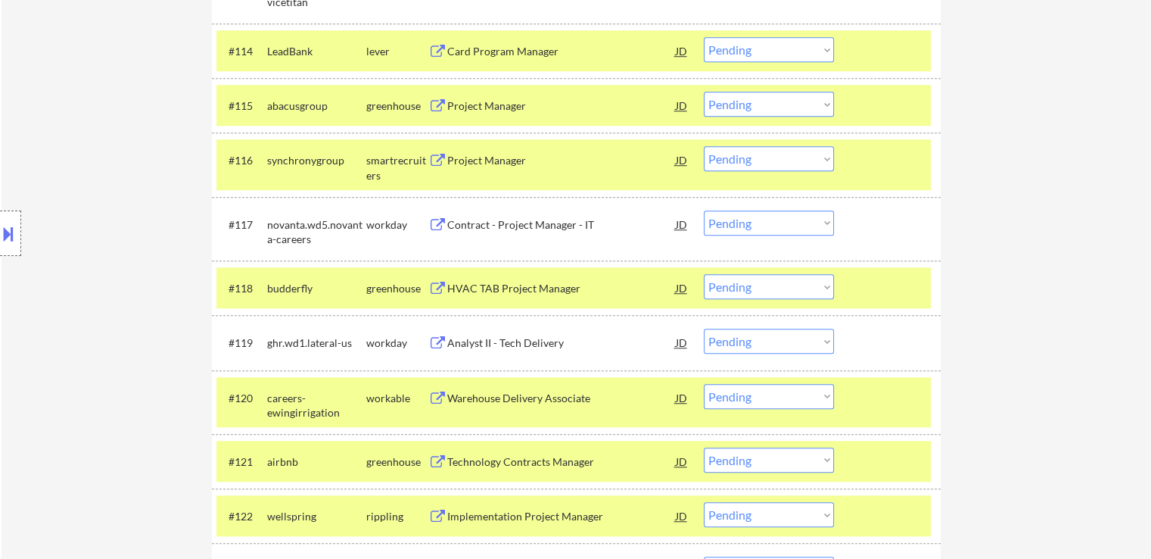
scroll to position [785, 0]
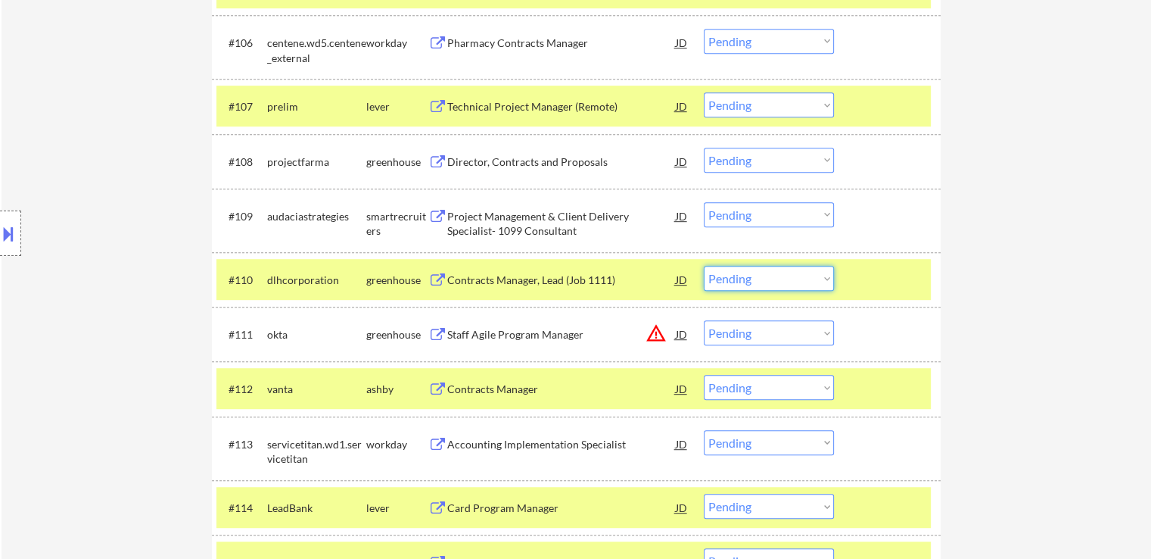
drag, startPoint x: 815, startPoint y: 272, endPoint x: 807, endPoint y: 287, distance: 16.6
click at [815, 272] on select "Choose an option... Pending Applied Excluded (Questions) Excluded (Expired) Exc…" at bounding box center [769, 278] width 130 height 25
click at [704, 266] on select "Choose an option... Pending Applied Excluded (Questions) Excluded (Expired) Exc…" at bounding box center [769, 278] width 130 height 25
select select ""pending""
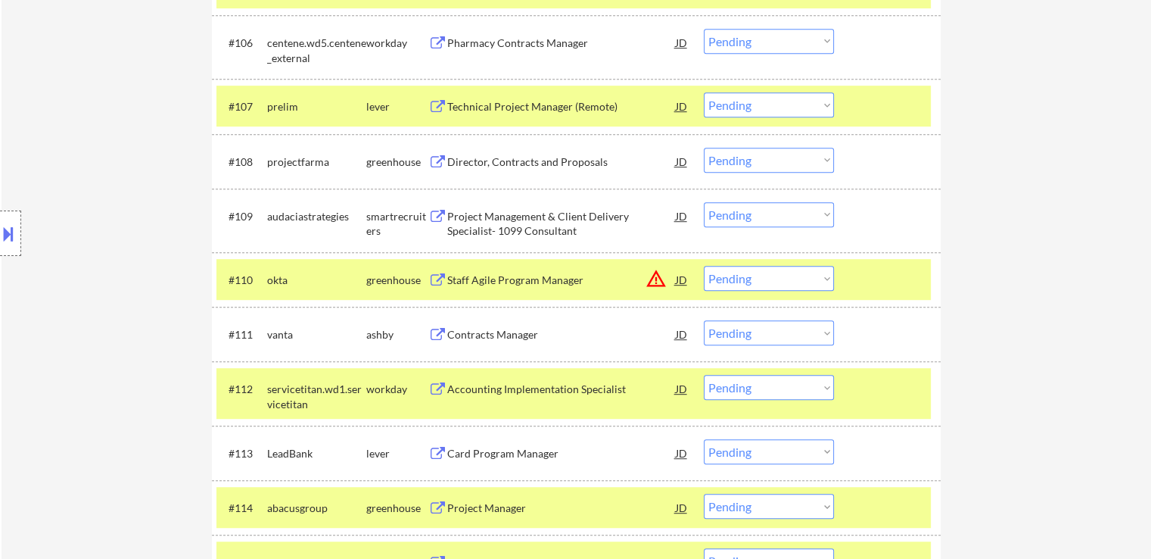
click at [786, 334] on select "Choose an option... Pending Applied Excluded (Questions) Excluded (Expired) Exc…" at bounding box center [769, 332] width 130 height 25
click at [704, 320] on select "Choose an option... Pending Applied Excluded (Questions) Excluded (Expired) Exc…" at bounding box center [769, 332] width 130 height 25
select select ""pending""
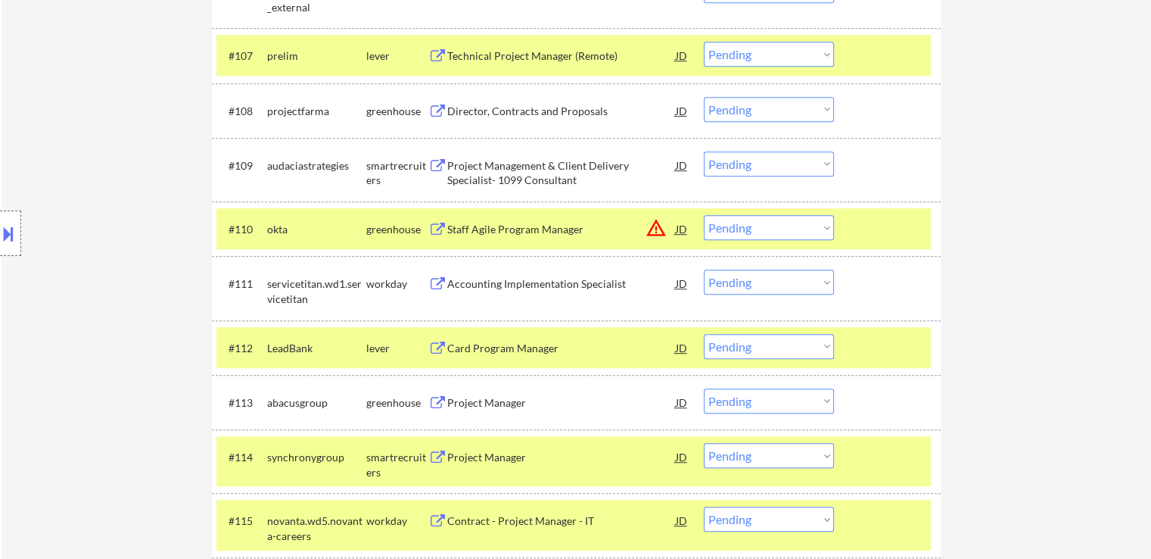
scroll to position [860, 0]
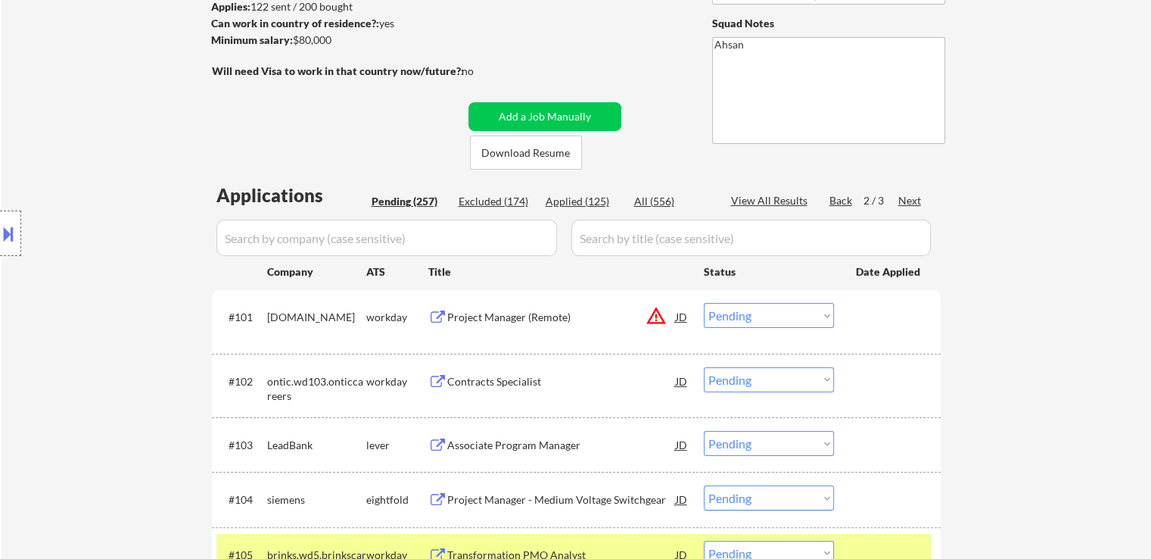
scroll to position [0, 0]
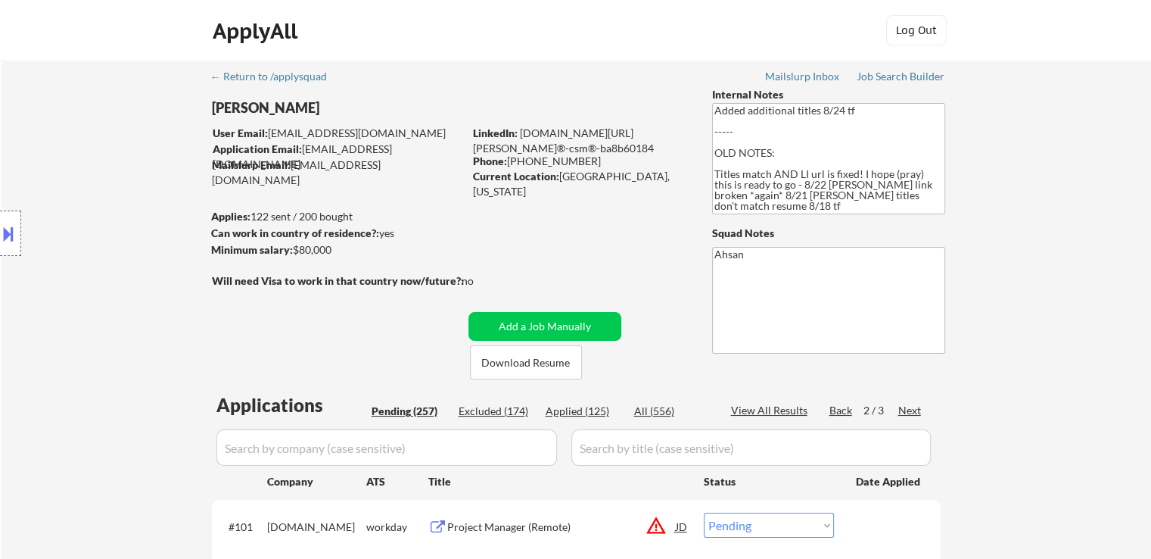
click at [4, 241] on button at bounding box center [8, 233] width 17 height 25
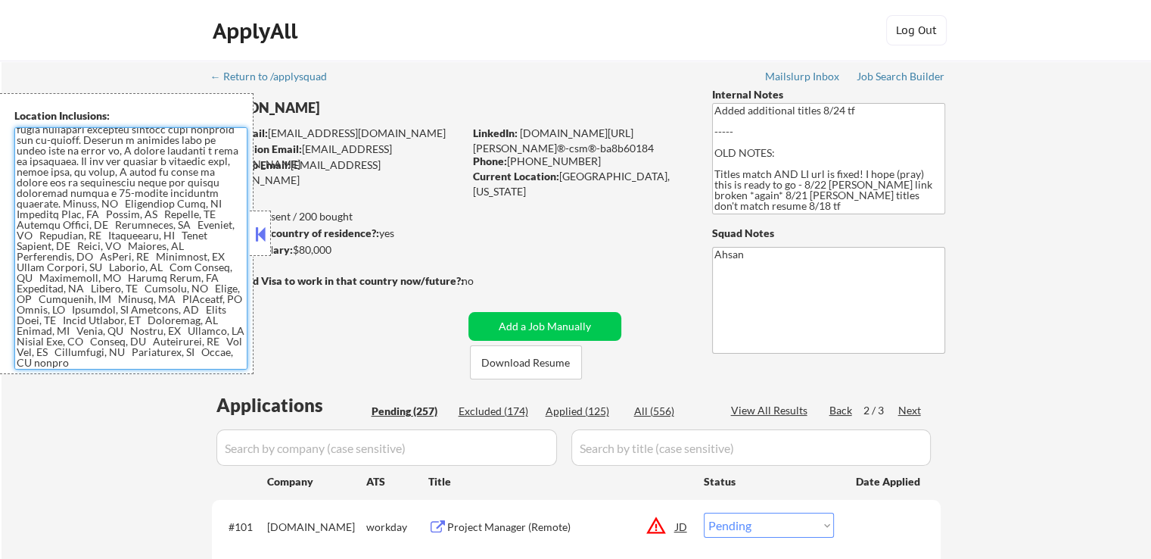
click at [169, 282] on textarea at bounding box center [130, 248] width 233 height 242
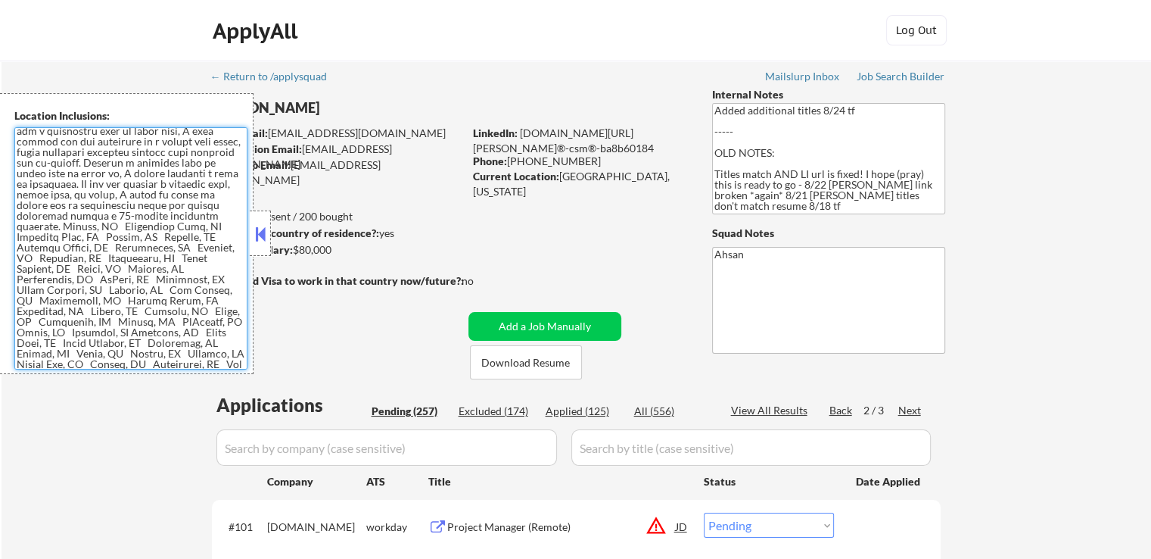
scroll to position [48, 0]
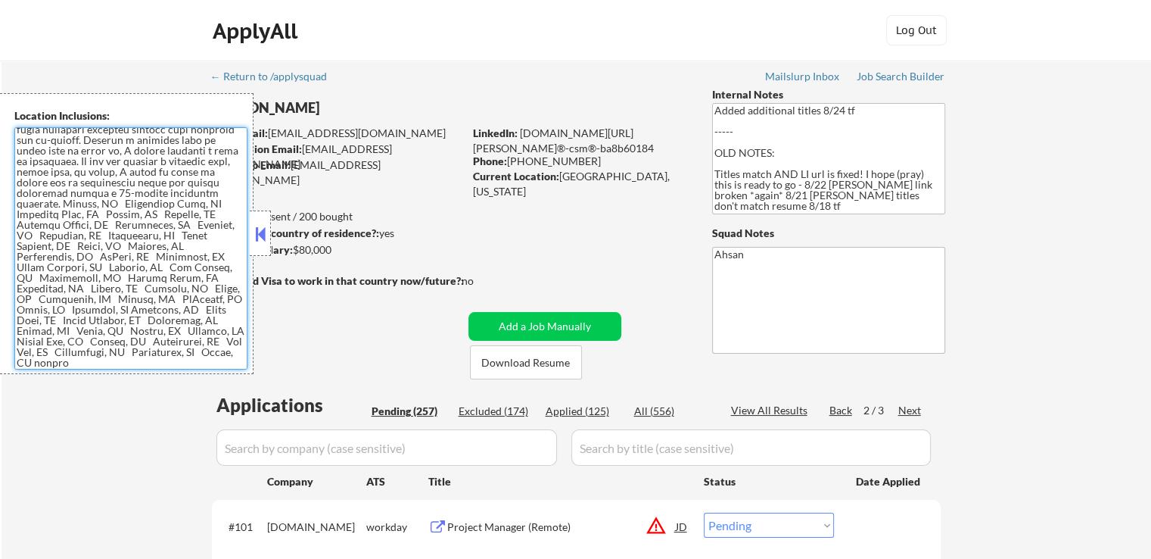
drag, startPoint x: 54, startPoint y: 362, endPoint x: 6, endPoint y: 248, distance: 123.1
click at [6, 248] on div "Location Inclusions:" at bounding box center [127, 233] width 254 height 281
click at [111, 286] on textarea at bounding box center [130, 248] width 233 height 242
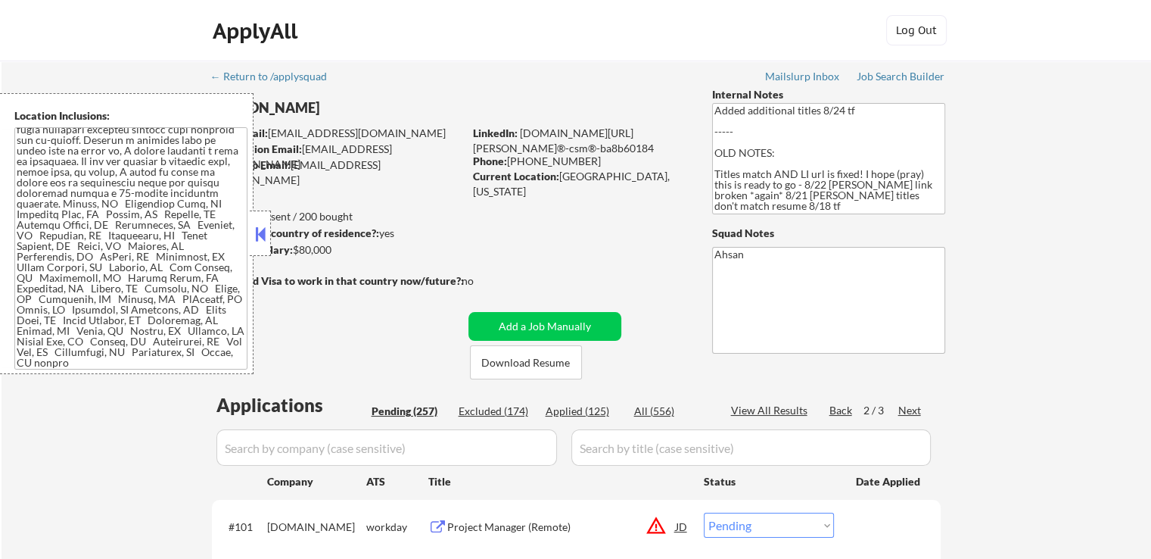
scroll to position [1140, 0]
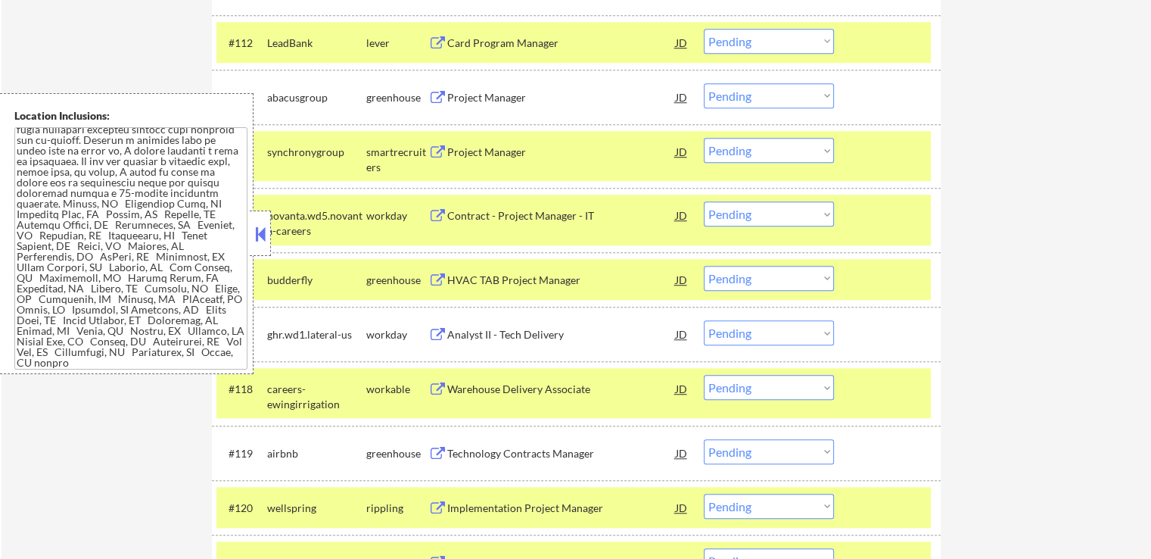
click at [800, 275] on select "Choose an option... Pending Applied Excluded (Questions) Excluded (Expired) Exc…" at bounding box center [769, 278] width 130 height 25
click at [704, 266] on select "Choose an option... Pending Applied Excluded (Questions) Excluded (Expired) Exc…" at bounding box center [769, 278] width 130 height 25
select select ""pending""
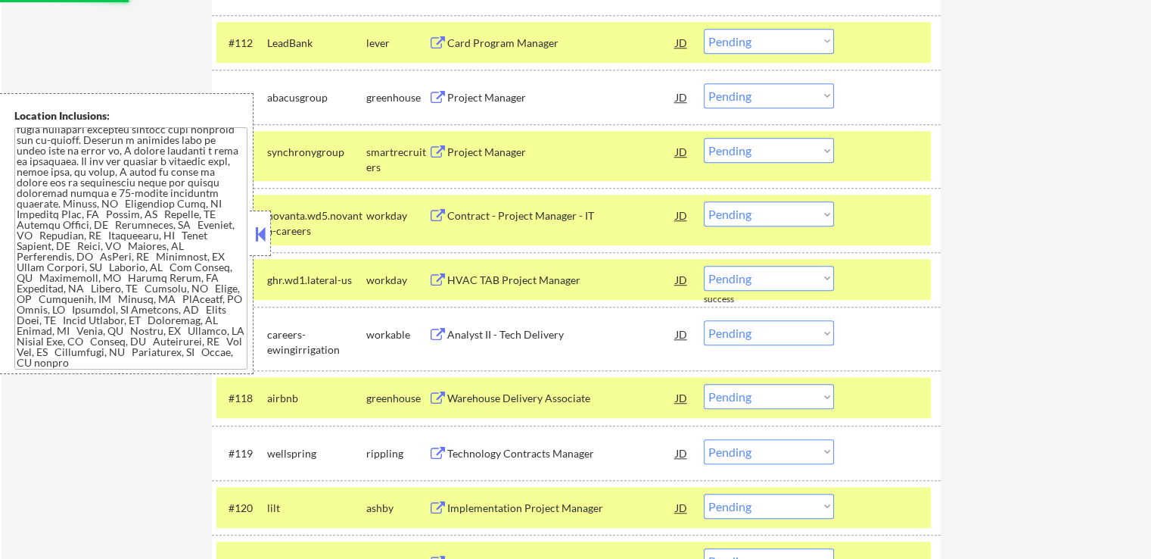
click at [259, 240] on button at bounding box center [260, 233] width 17 height 23
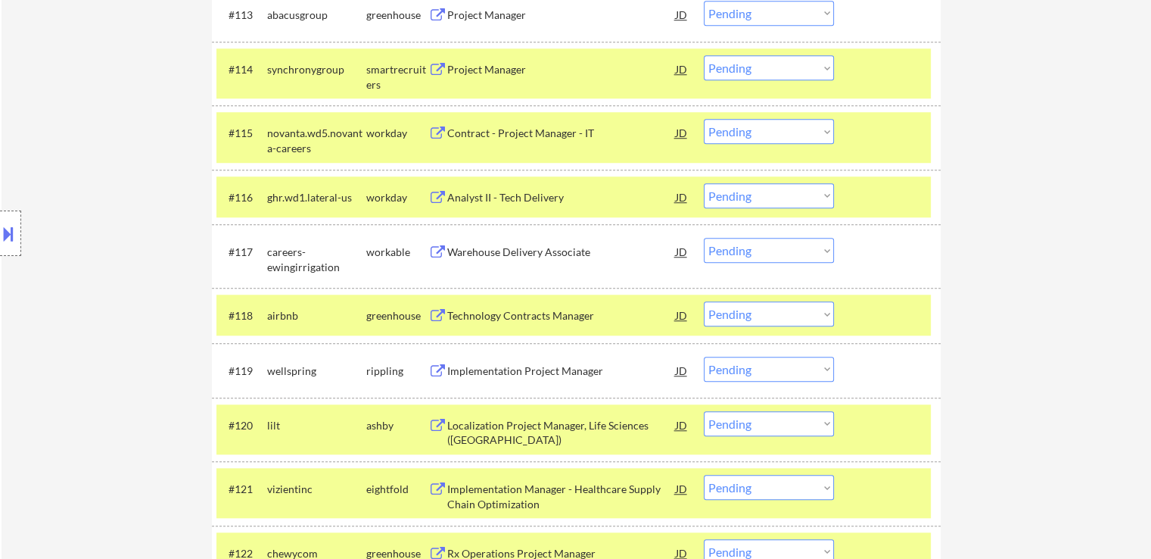
scroll to position [1292, 0]
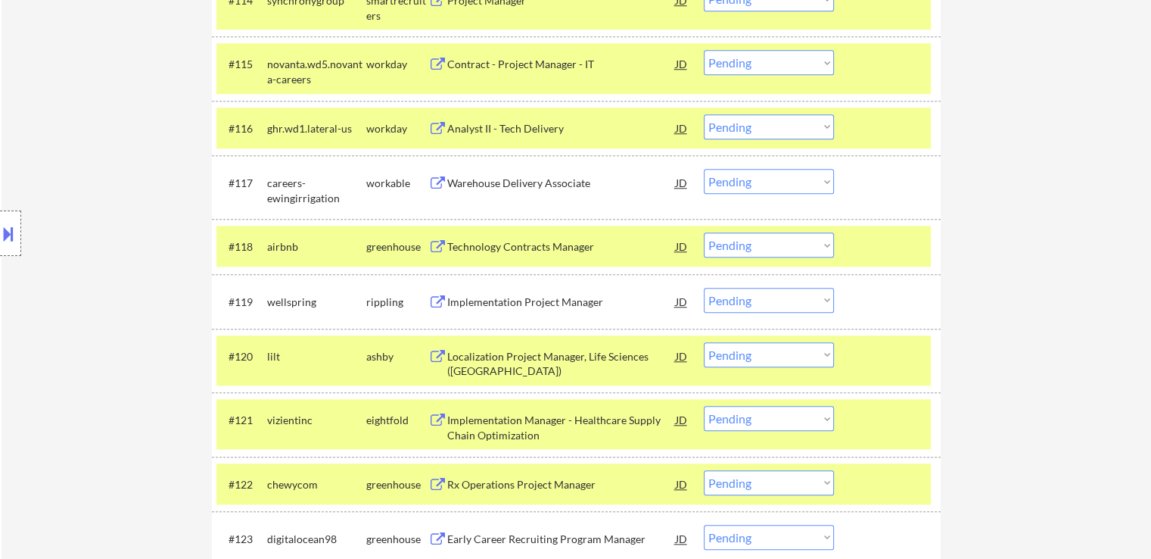
click at [760, 246] on select "Choose an option... Pending Applied Excluded (Questions) Excluded (Expired) Exc…" at bounding box center [769, 244] width 130 height 25
click at [704, 232] on select "Choose an option... Pending Applied Excluded (Questions) Excluded (Expired) Exc…" at bounding box center [769, 244] width 130 height 25
select select ""pending""
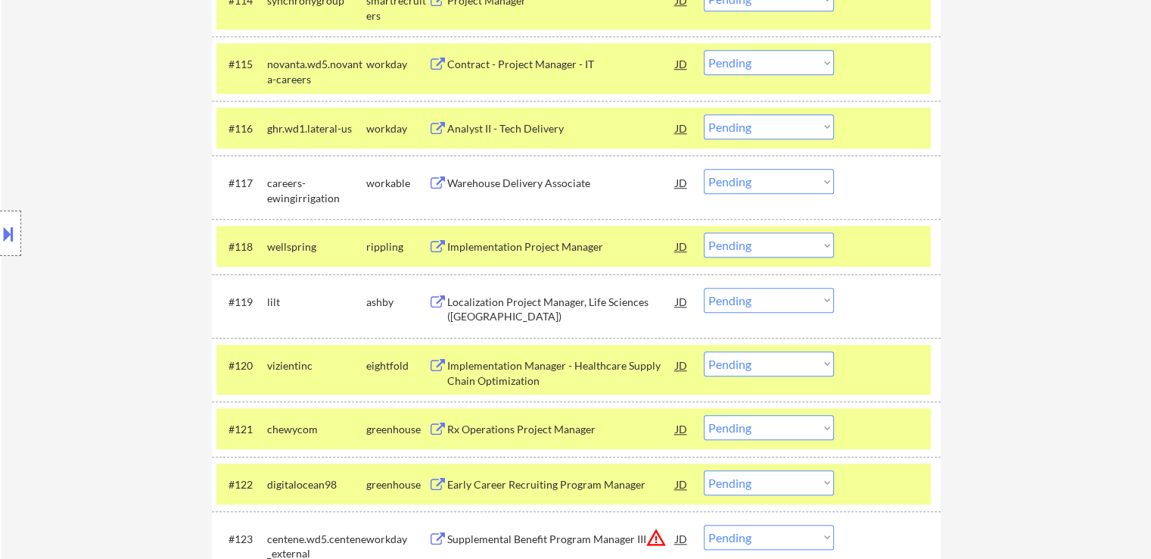
click at [71, 167] on div "Location Inclusions:" at bounding box center [135, 233] width 271 height 281
click at [74, 182] on div "Location Inclusions:" at bounding box center [135, 233] width 271 height 281
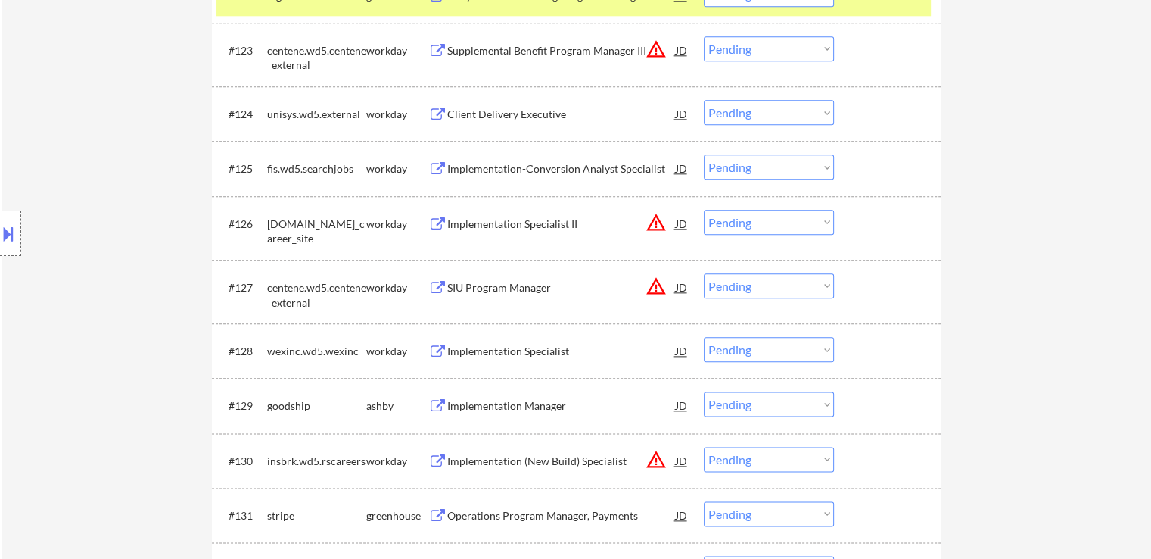
scroll to position [1856, 0]
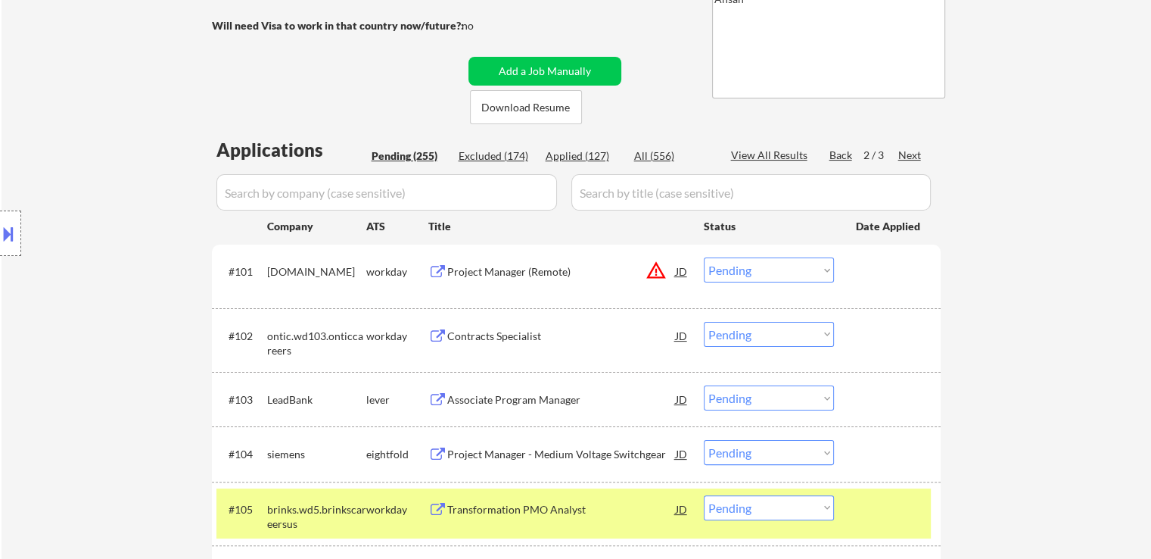
scroll to position [191, 0]
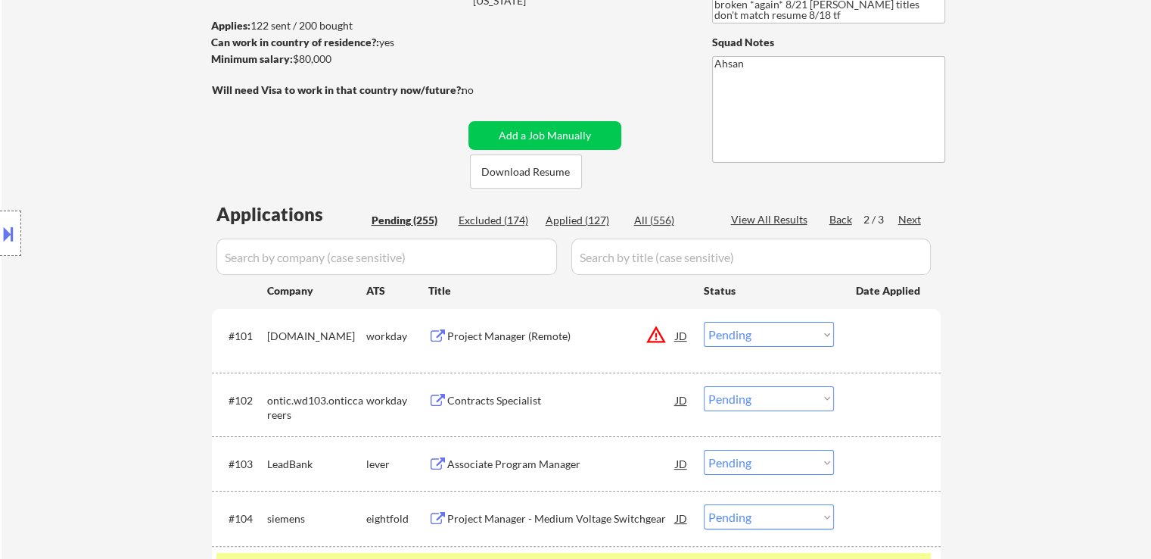
drag, startPoint x: 1084, startPoint y: 260, endPoint x: 1066, endPoint y: 278, distance: 25.2
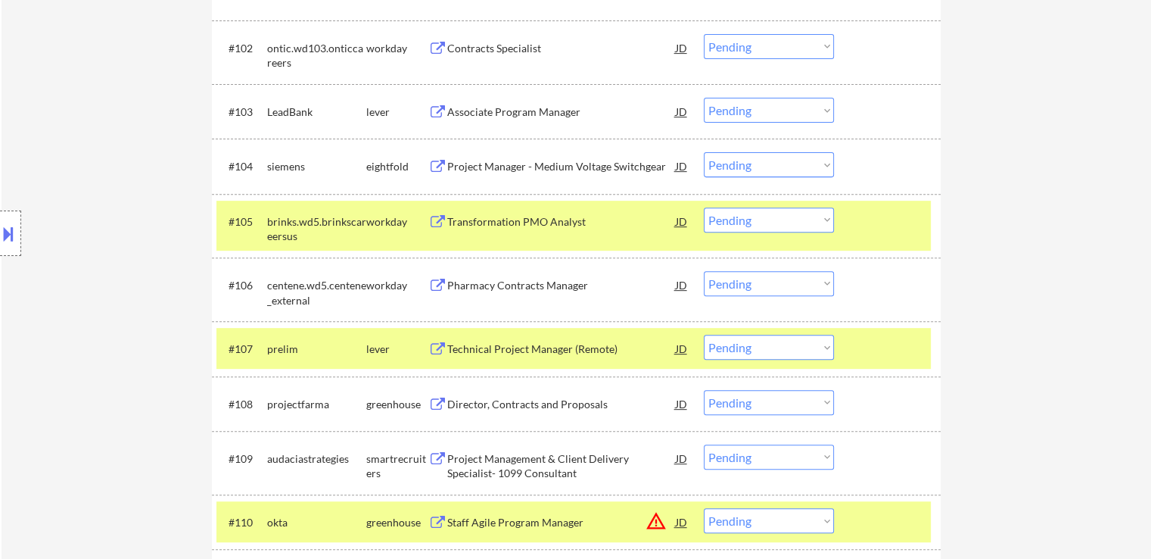
scroll to position [569, 0]
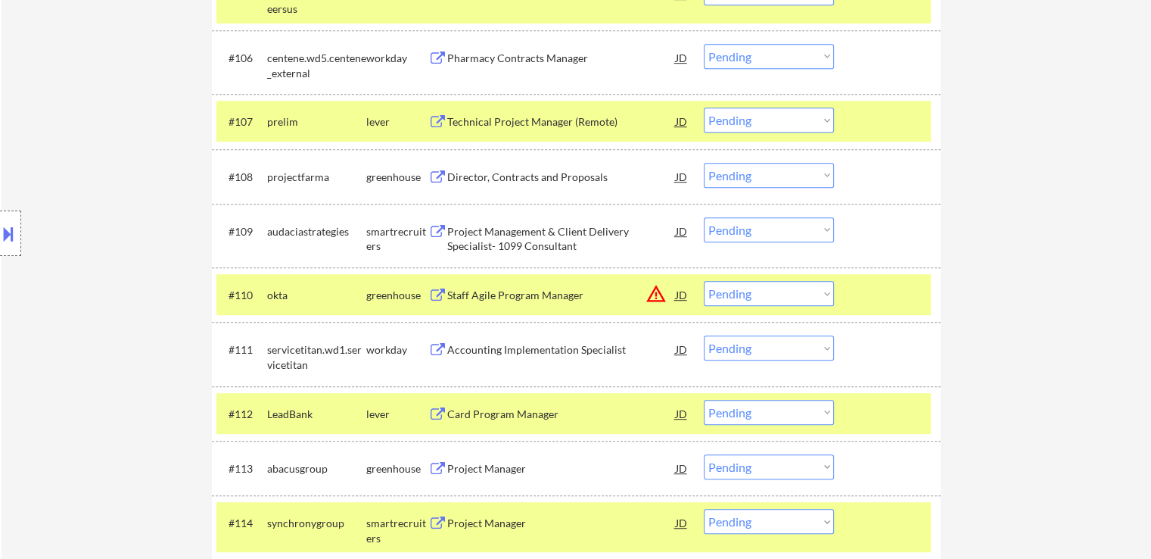
scroll to position [796, 0]
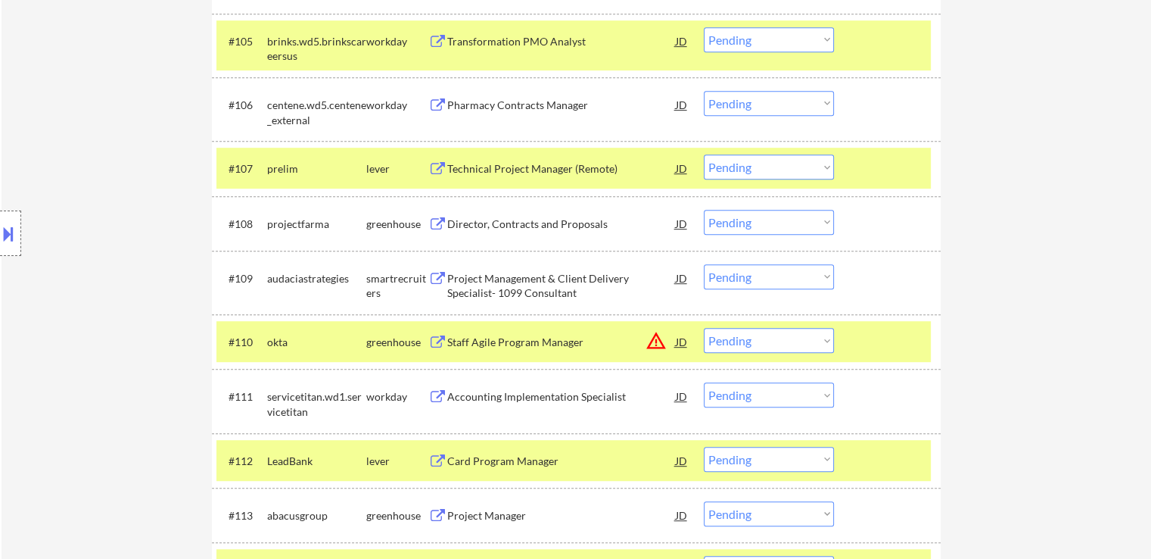
scroll to position [720, 0]
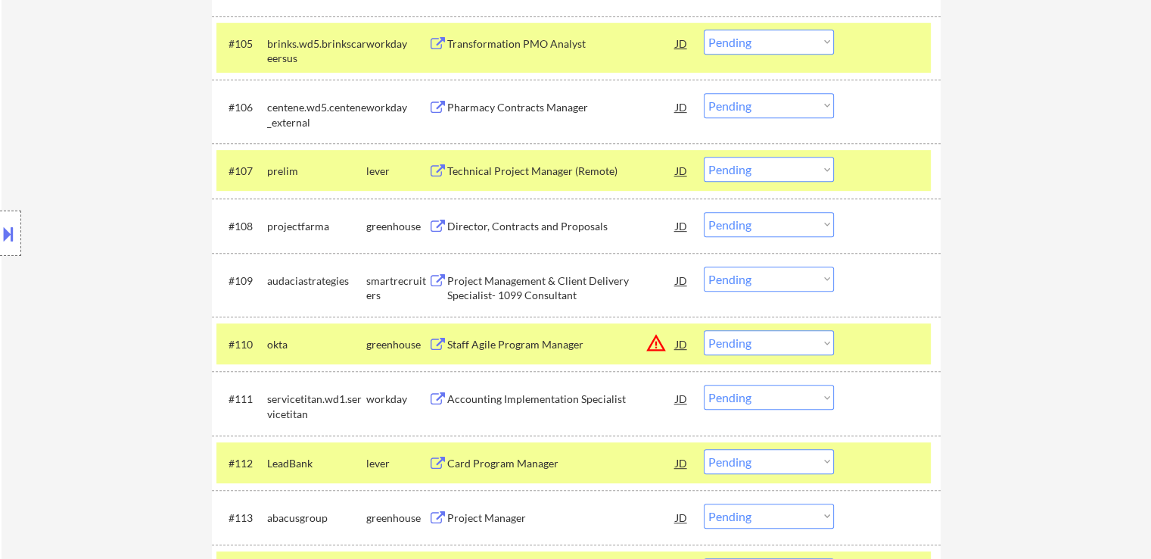
drag, startPoint x: 1079, startPoint y: 272, endPoint x: 1065, endPoint y: 281, distance: 16.6
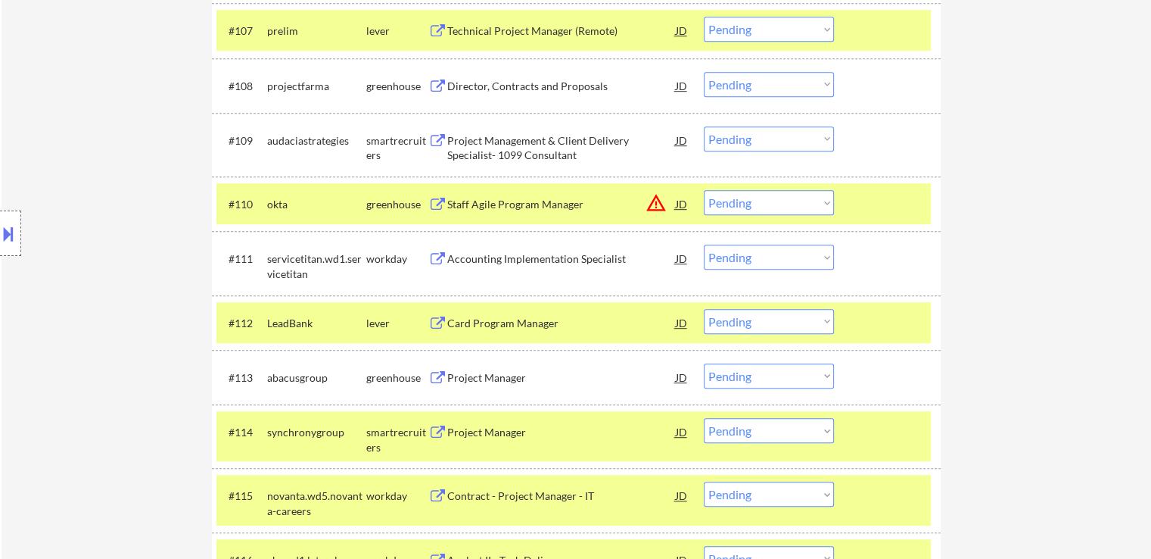
scroll to position [872, 0]
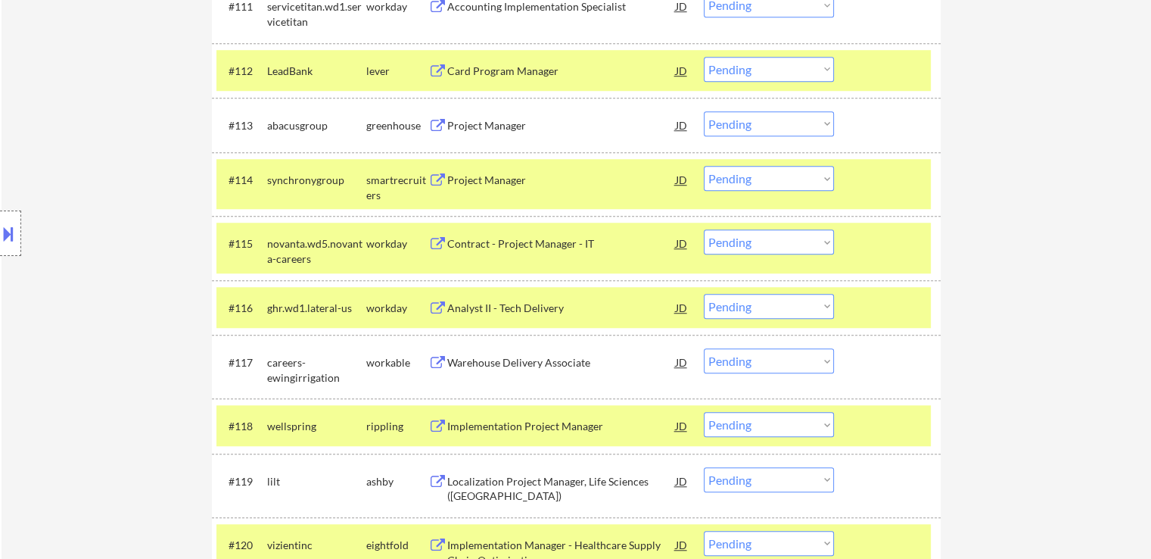
scroll to position [1175, 0]
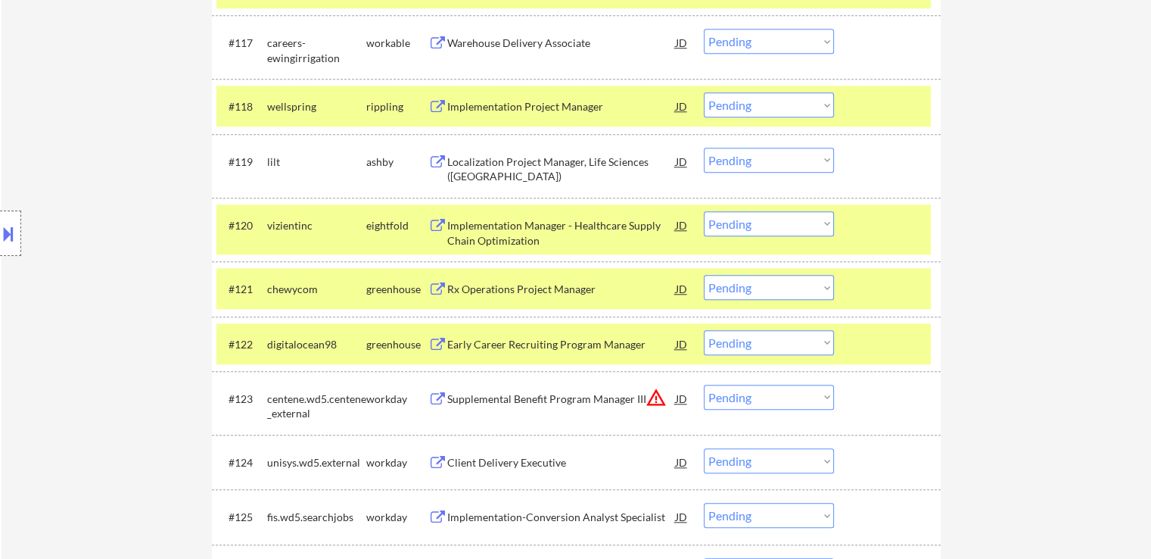
scroll to position [1477, 0]
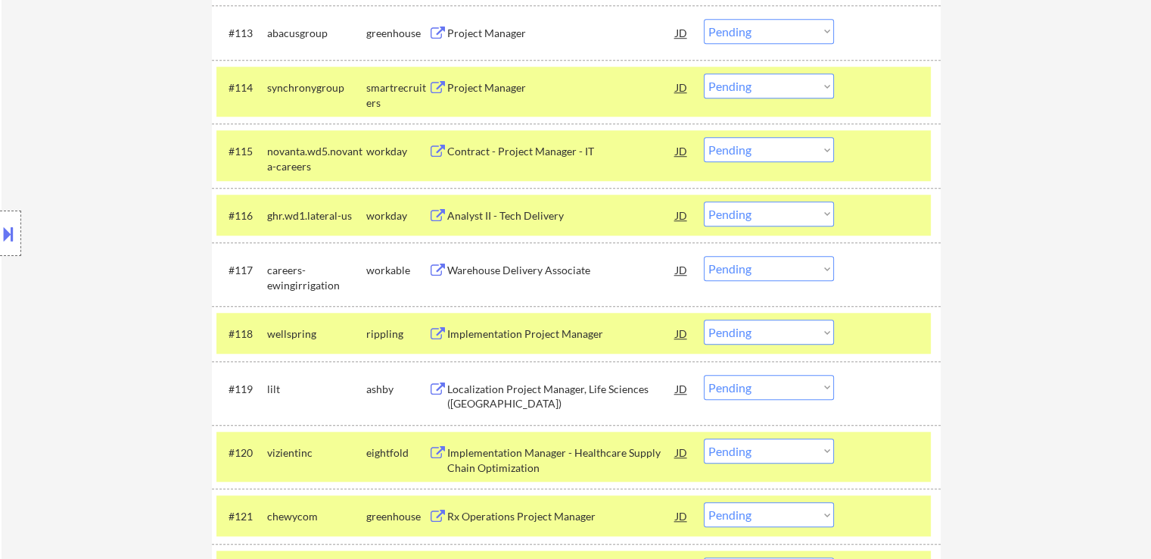
scroll to position [1175, 0]
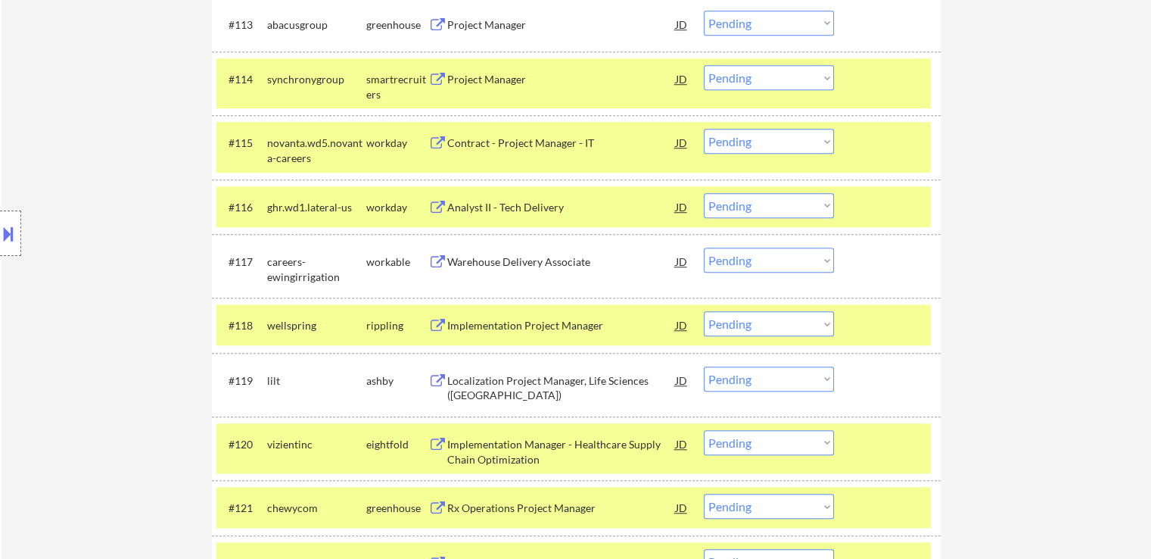
scroll to position [1250, 0]
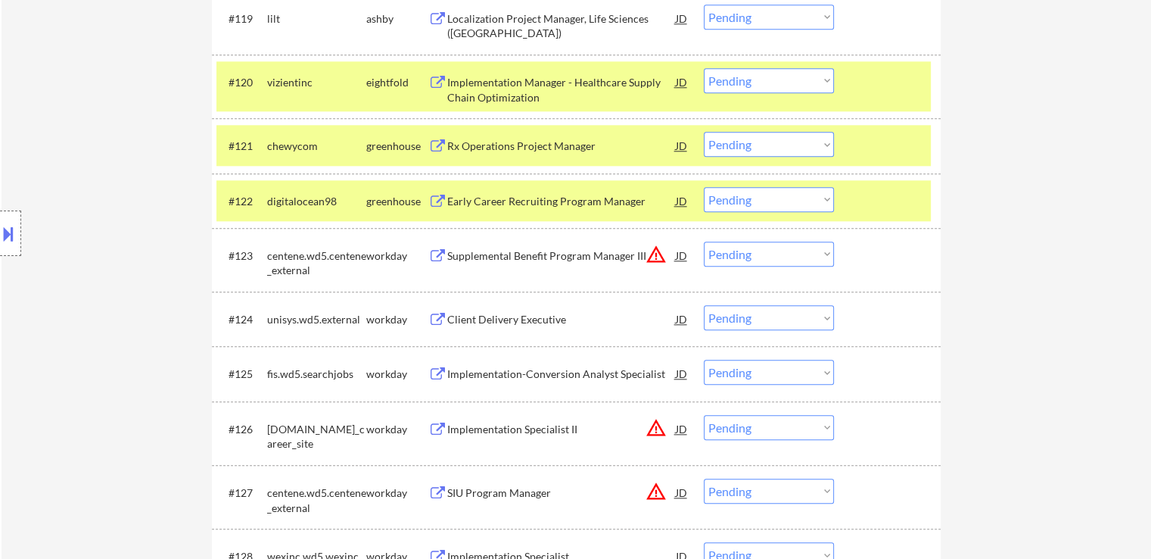
scroll to position [1629, 0]
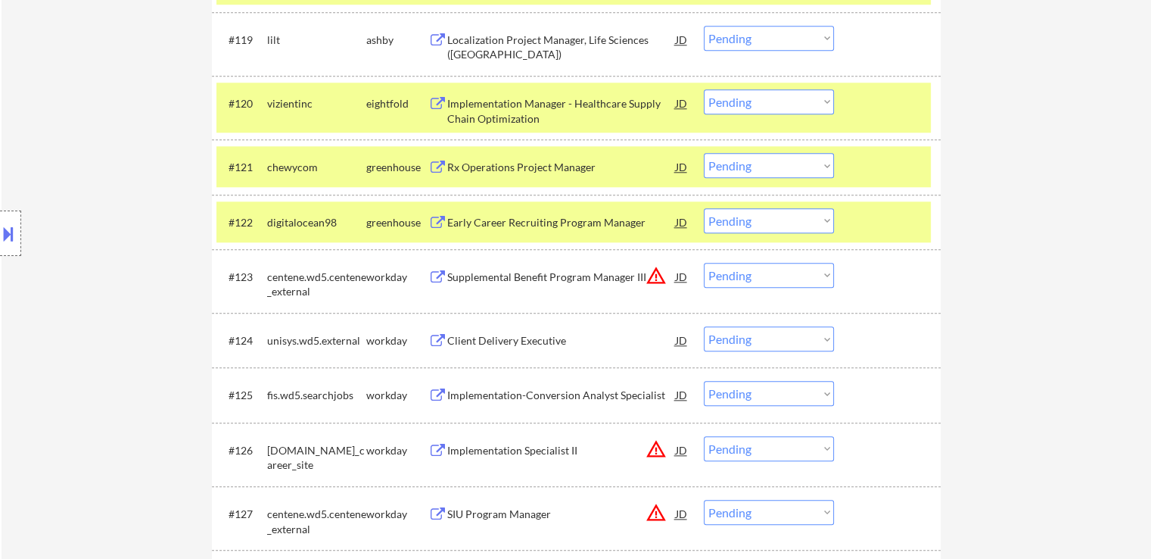
scroll to position [1477, 0]
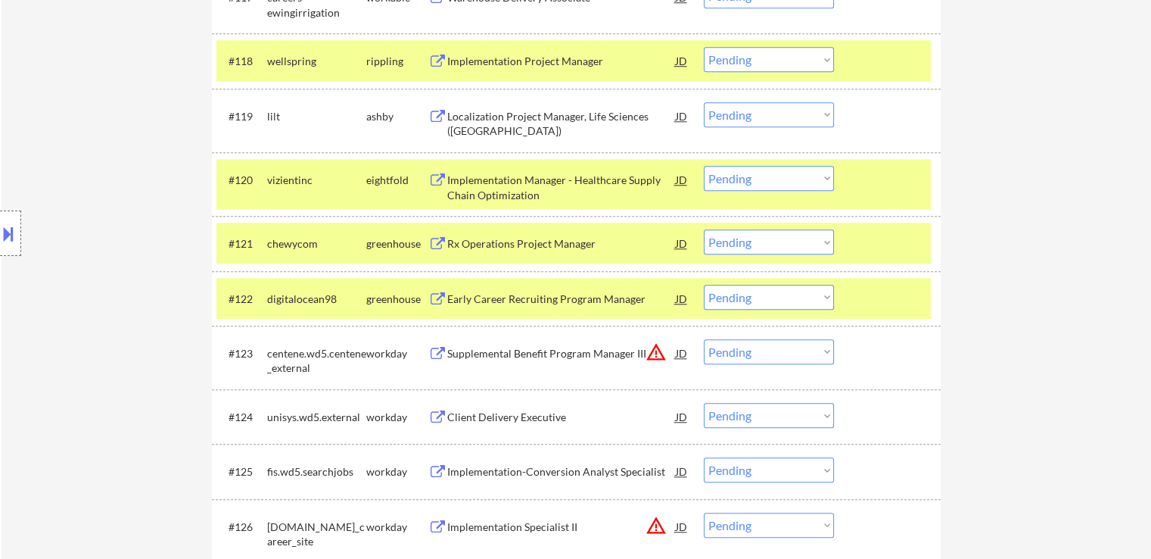
drag, startPoint x: 1078, startPoint y: 297, endPoint x: 1071, endPoint y: 337, distance: 39.9
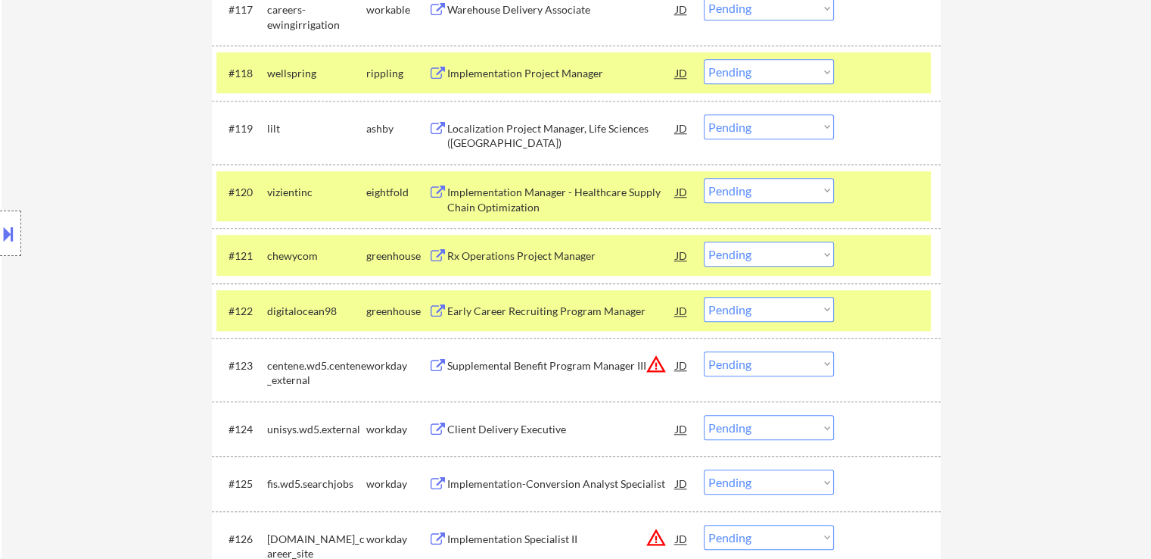
scroll to position [1326, 0]
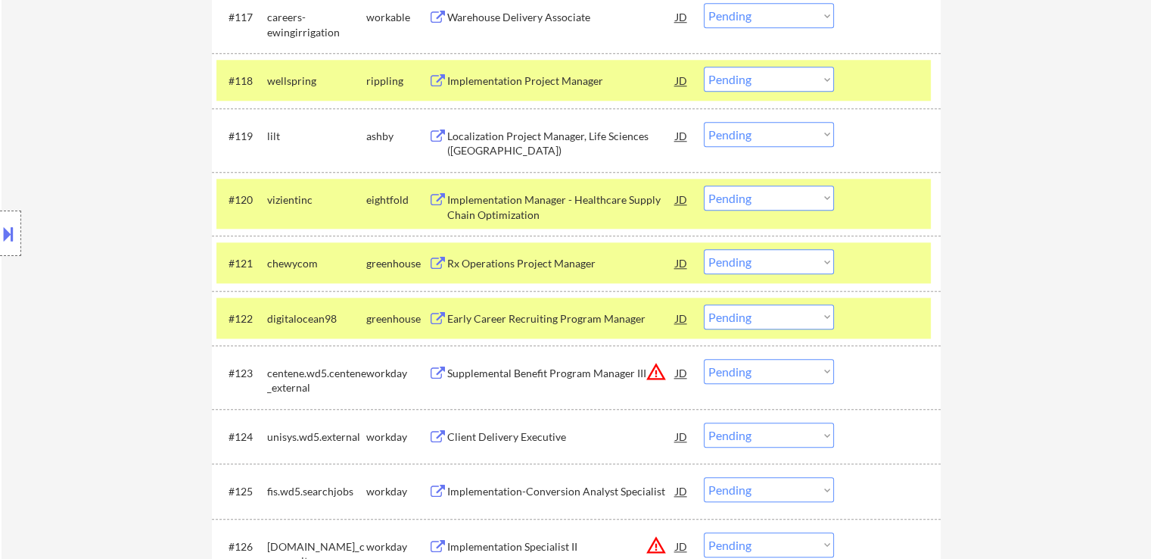
scroll to position [1477, 0]
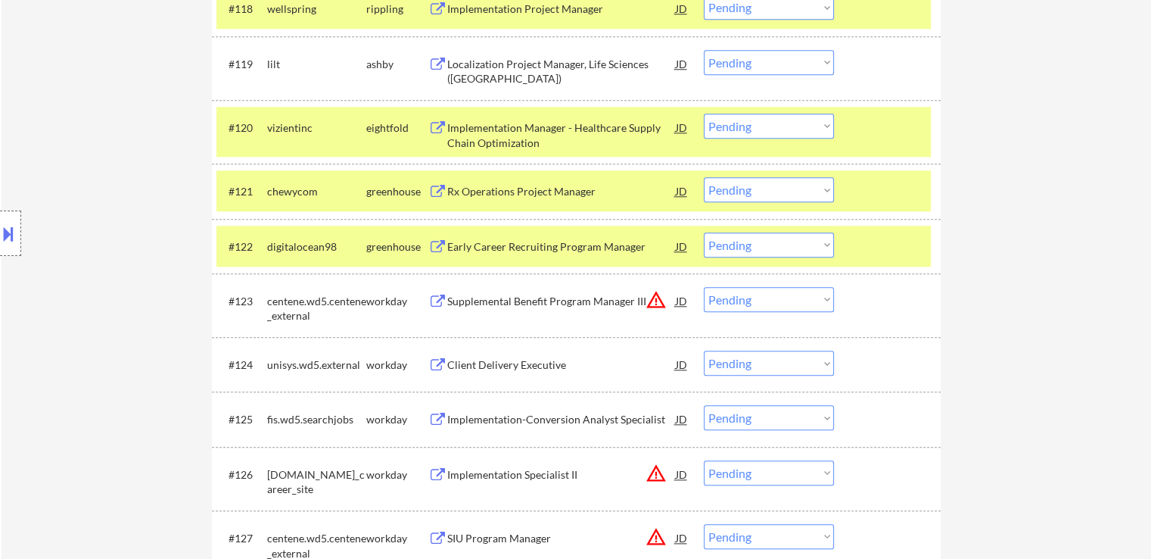
scroll to position [1553, 0]
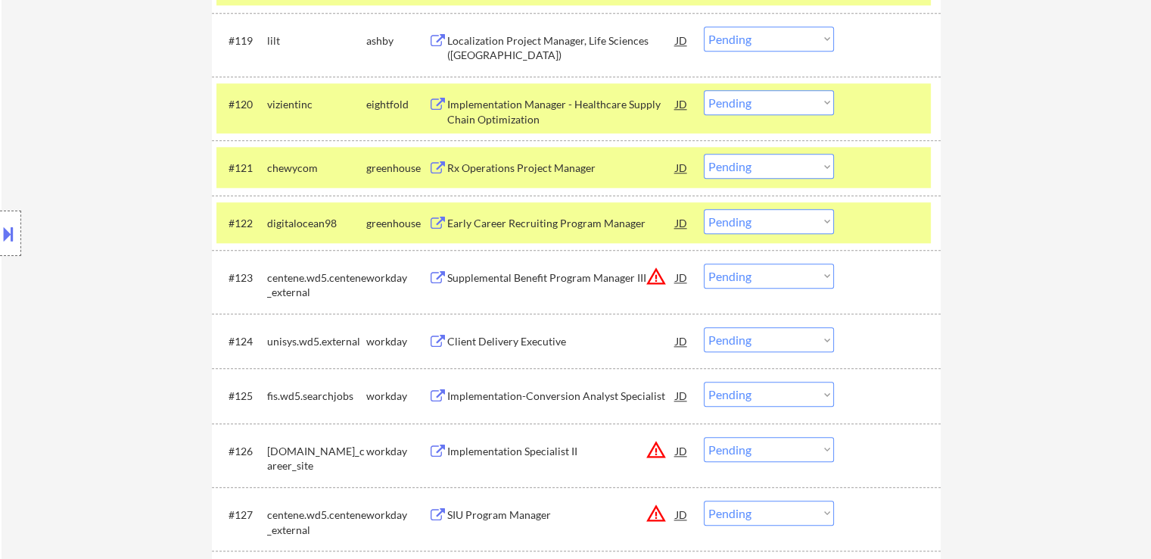
drag, startPoint x: 1075, startPoint y: 316, endPoint x: 1072, endPoint y: 328, distance: 12.3
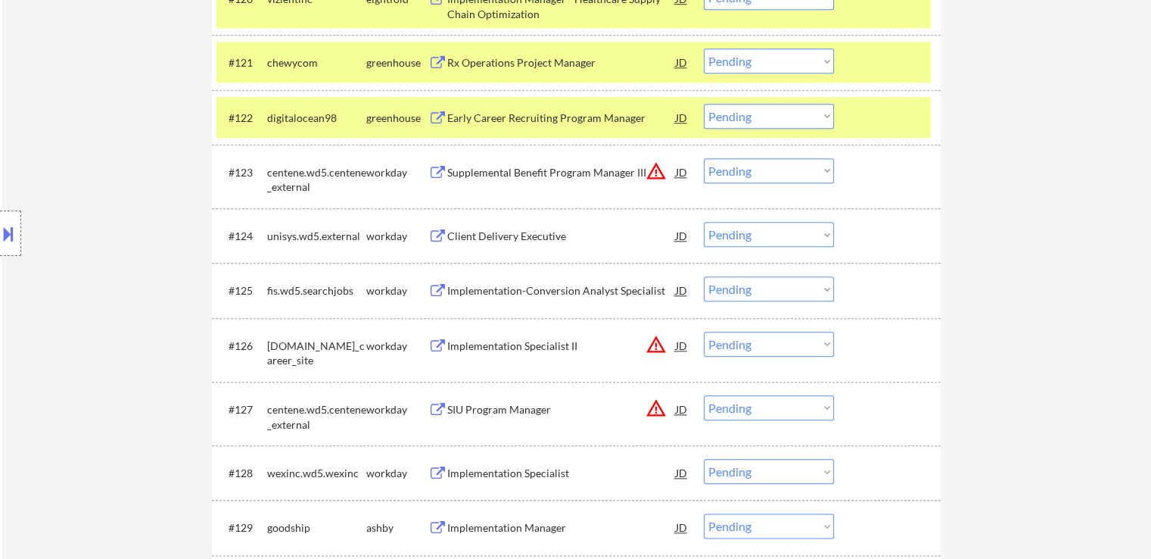
scroll to position [1704, 0]
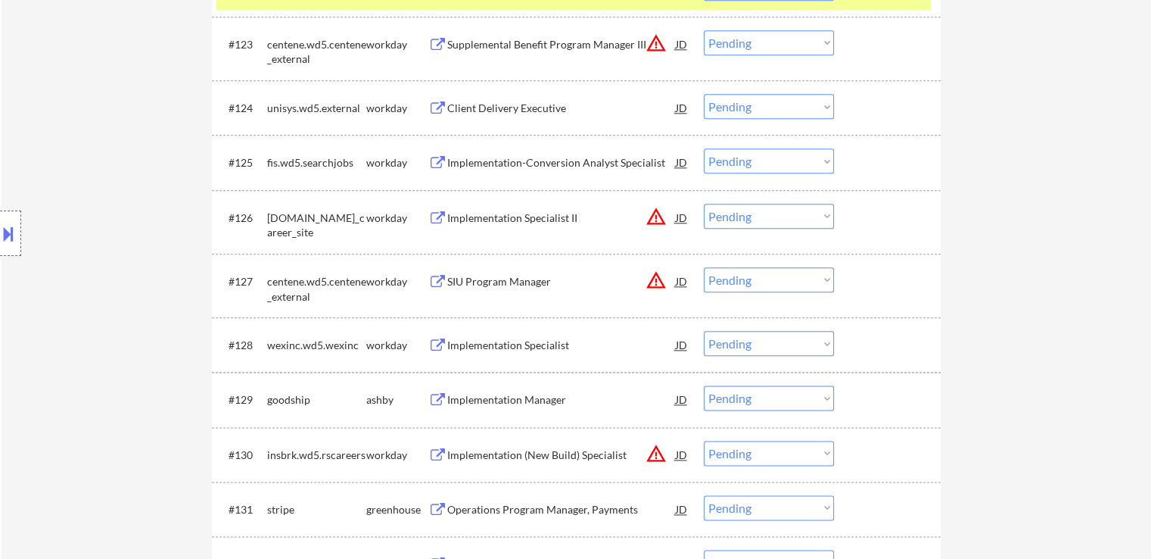
scroll to position [1856, 0]
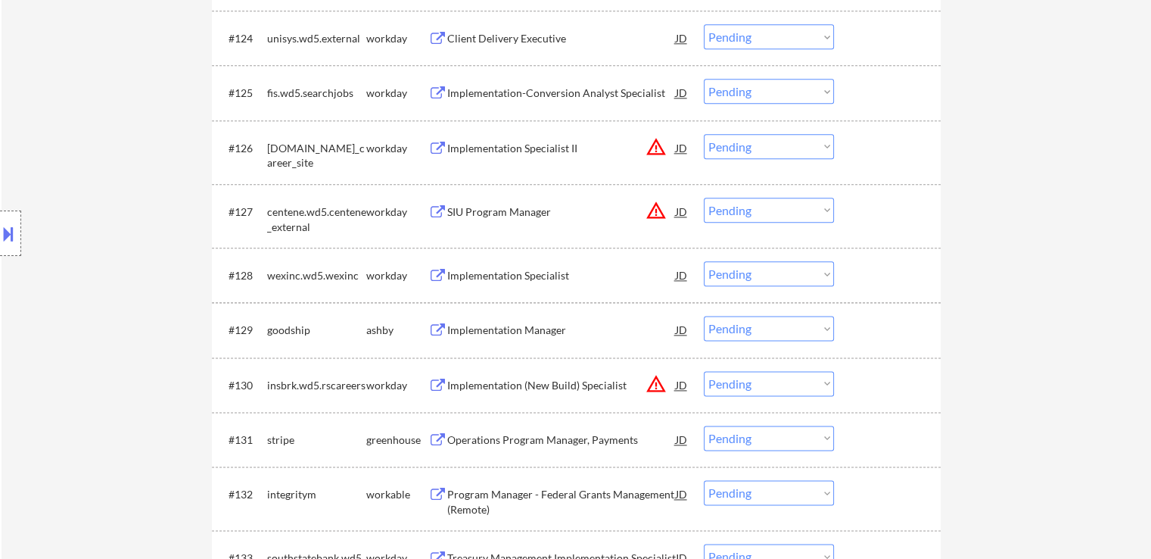
click at [157, 279] on div "Location Inclusions:" at bounding box center [135, 233] width 271 height 281
click at [76, 288] on div "Location Inclusions:" at bounding box center [135, 233] width 271 height 281
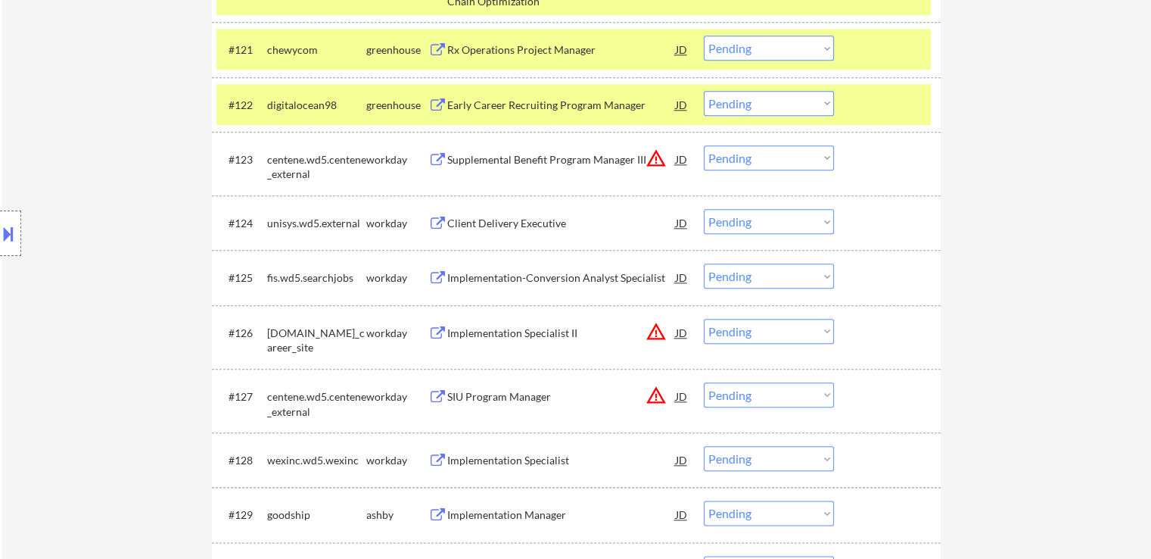
scroll to position [1553, 0]
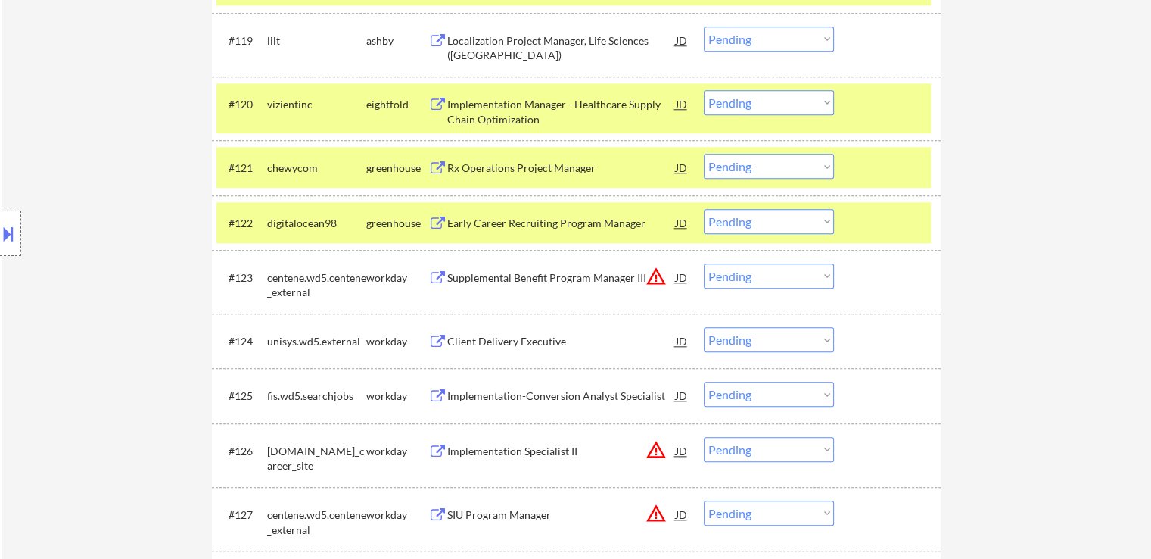
drag, startPoint x: 64, startPoint y: 261, endPoint x: 153, endPoint y: 325, distance: 110.1
click at [65, 260] on div "Location Inclusions:" at bounding box center [135, 233] width 271 height 281
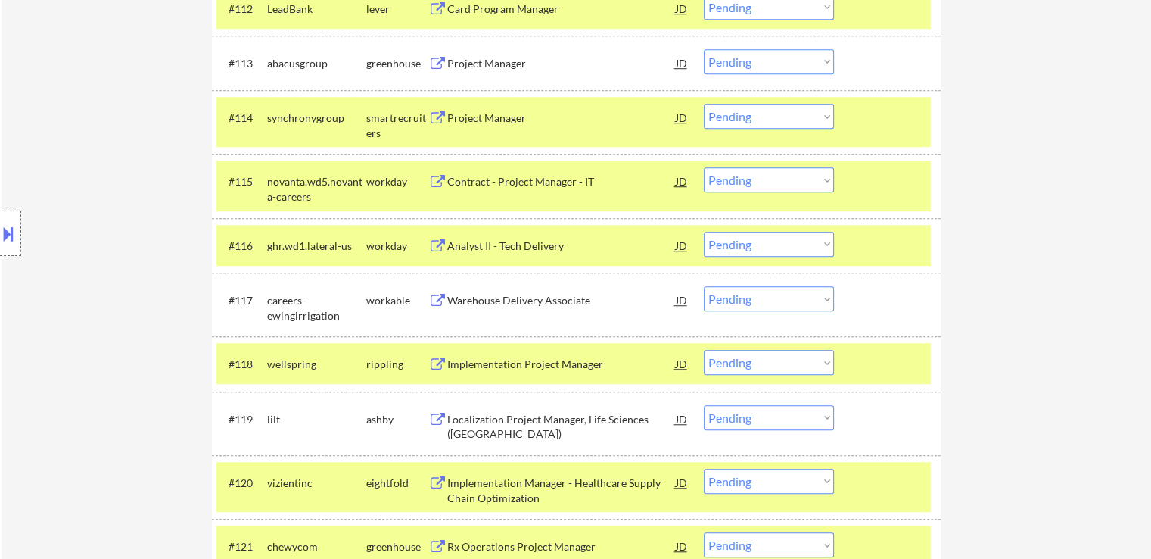
click at [145, 282] on div "Location Inclusions:" at bounding box center [135, 233] width 271 height 281
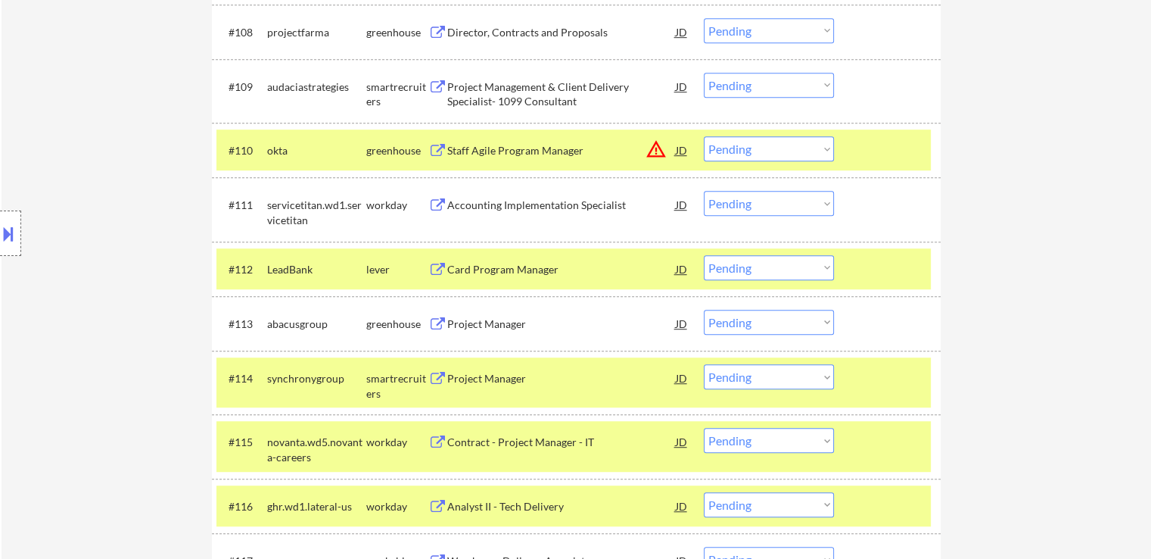
scroll to position [796, 0]
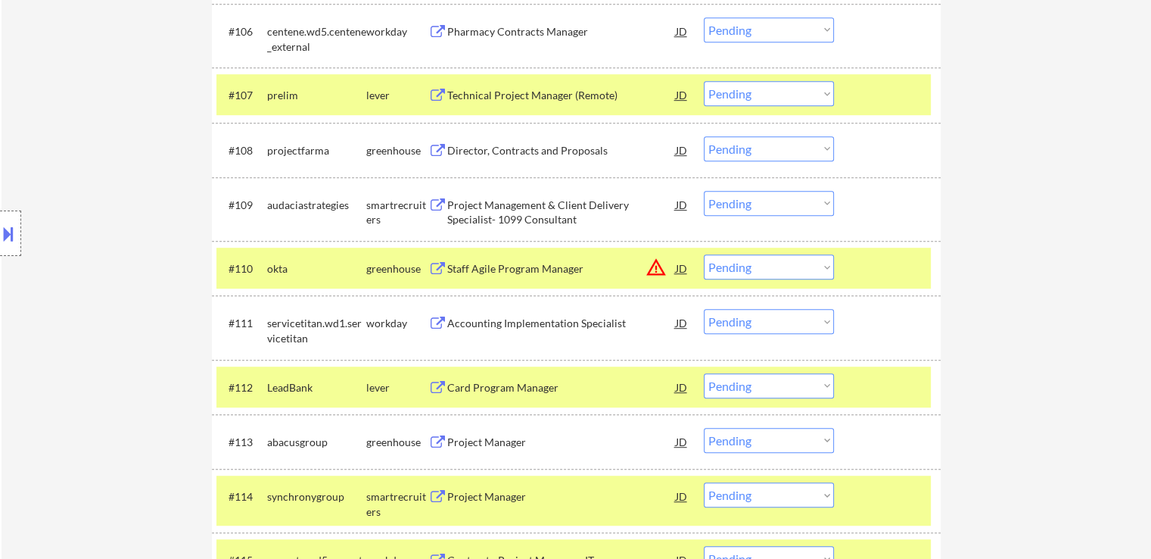
click at [136, 271] on div "Location Inclusions:" at bounding box center [135, 233] width 271 height 281
click at [131, 258] on div "Location Inclusions:" at bounding box center [135, 233] width 271 height 281
click at [501, 385] on div "Card Program Manager" at bounding box center [561, 387] width 229 height 15
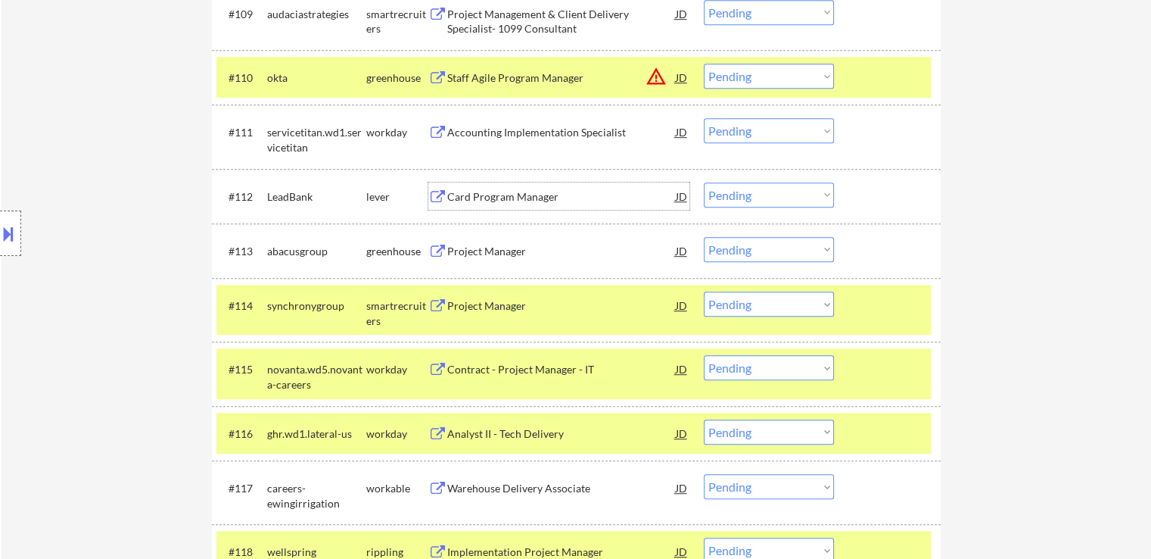
scroll to position [1023, 0]
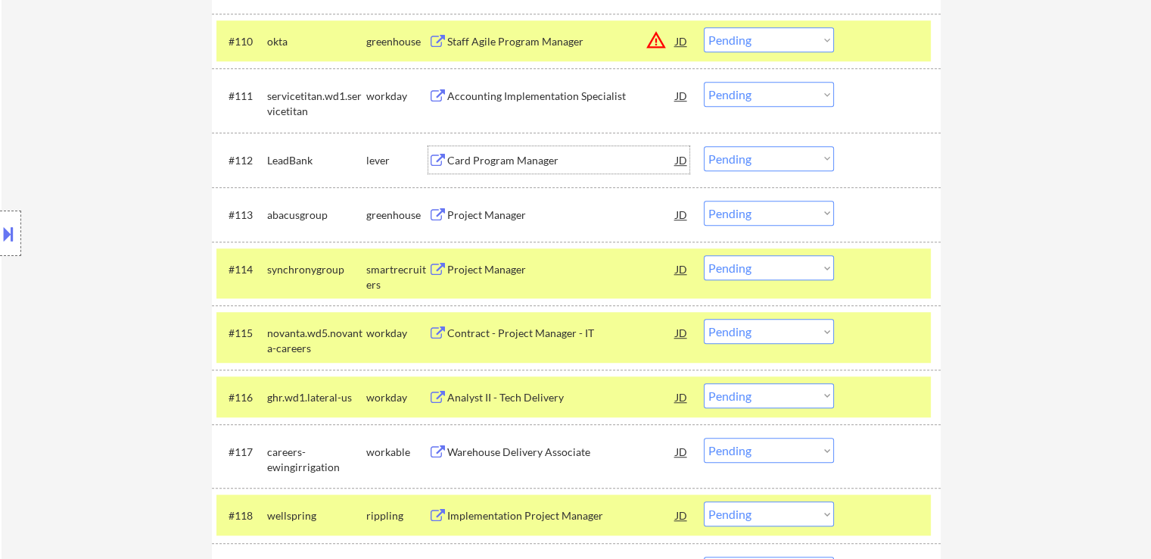
click at [481, 210] on div "Project Manager" at bounding box center [561, 214] width 229 height 15
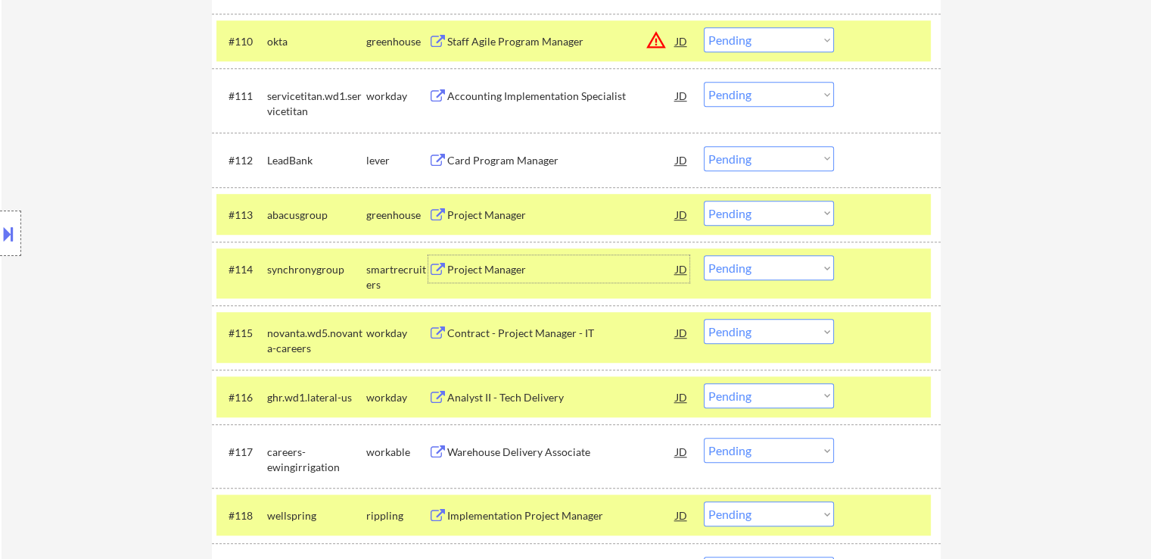
click at [464, 262] on div "Project Manager" at bounding box center [561, 269] width 229 height 15
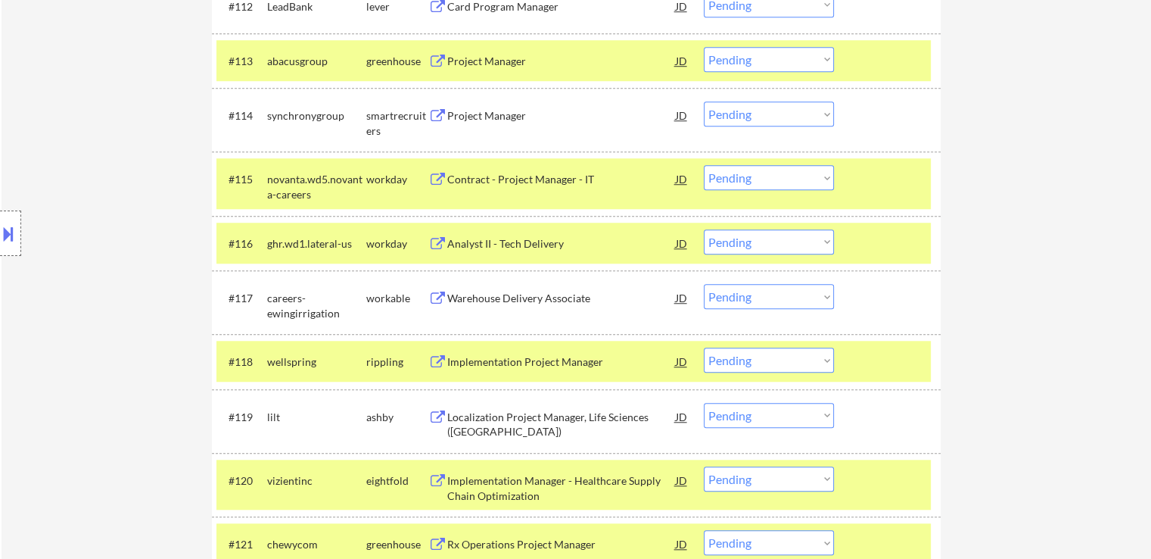
scroll to position [1250, 0]
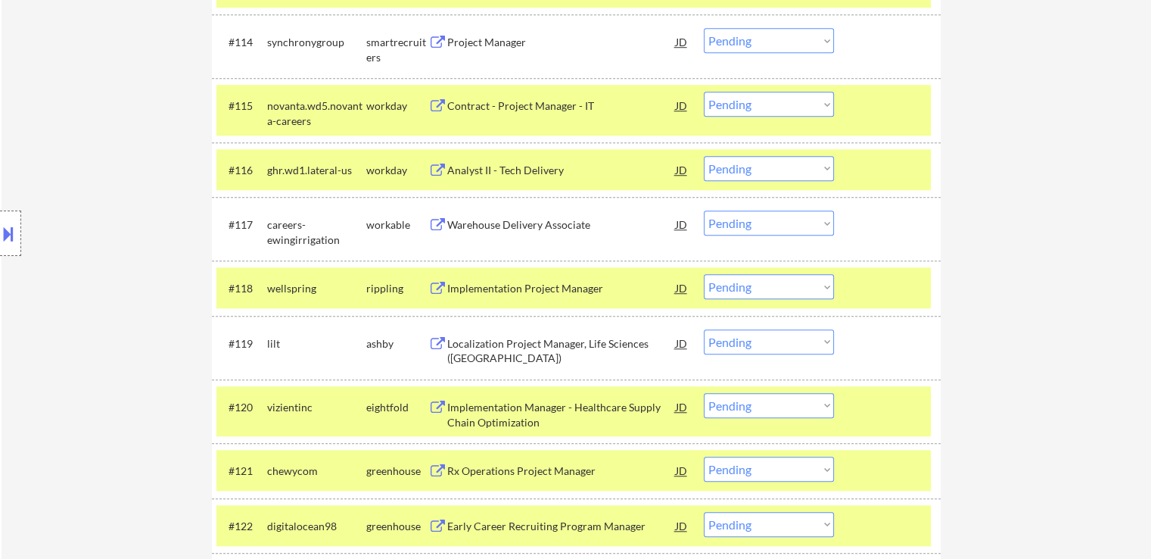
click at [495, 213] on div "Warehouse Delivery Associate" at bounding box center [561, 223] width 229 height 27
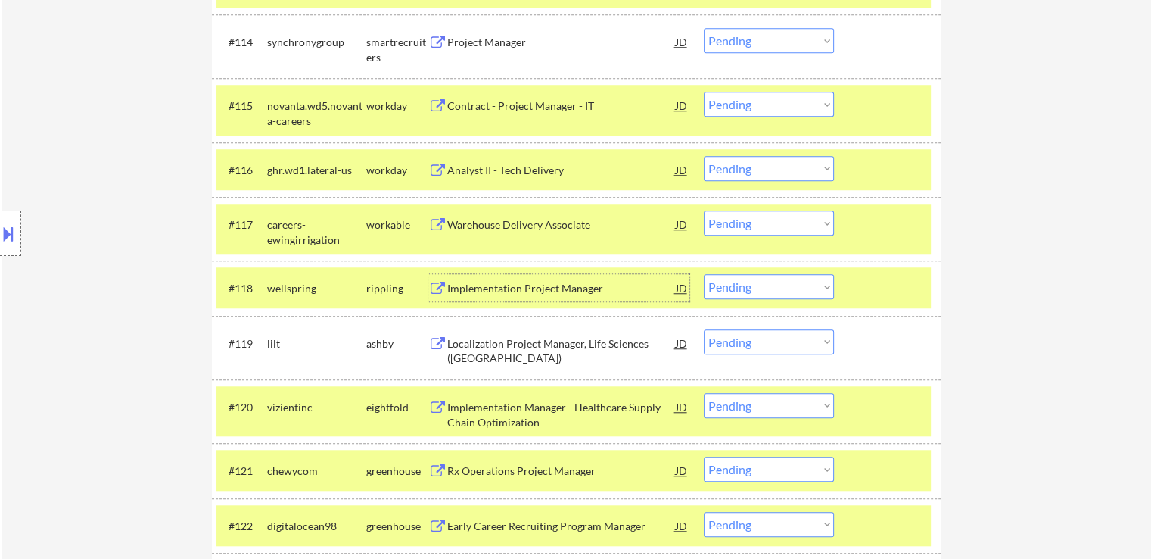
click at [480, 285] on div "Implementation Project Manager" at bounding box center [561, 288] width 229 height 15
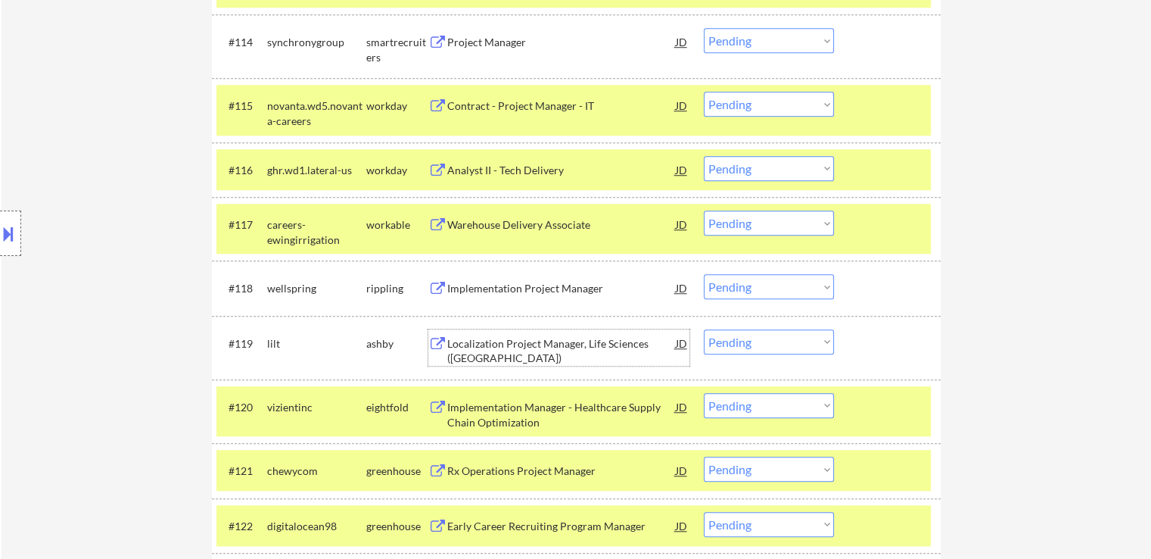
click at [480, 340] on div "Localization Project Manager, Life Sciences ([GEOGRAPHIC_DATA])" at bounding box center [561, 351] width 229 height 30
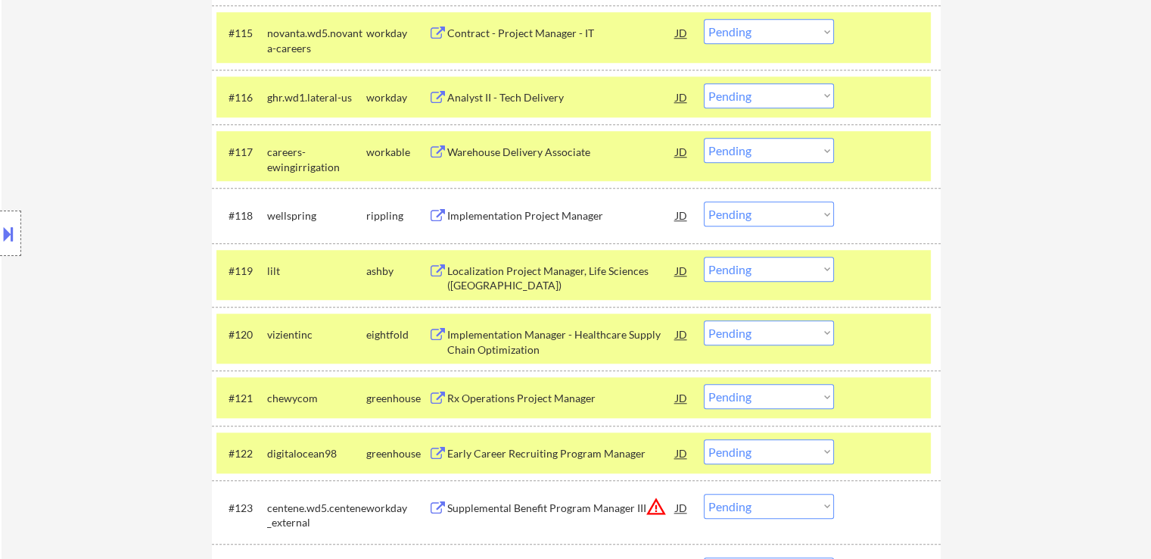
scroll to position [1477, 0]
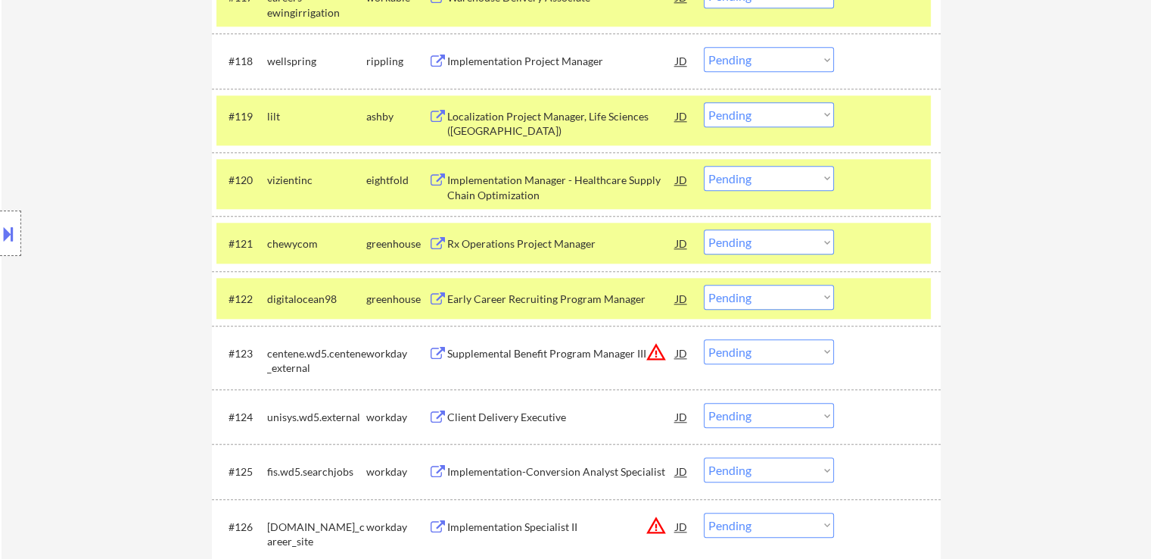
click at [502, 247] on div "Rx Operations Project Manager" at bounding box center [561, 243] width 229 height 15
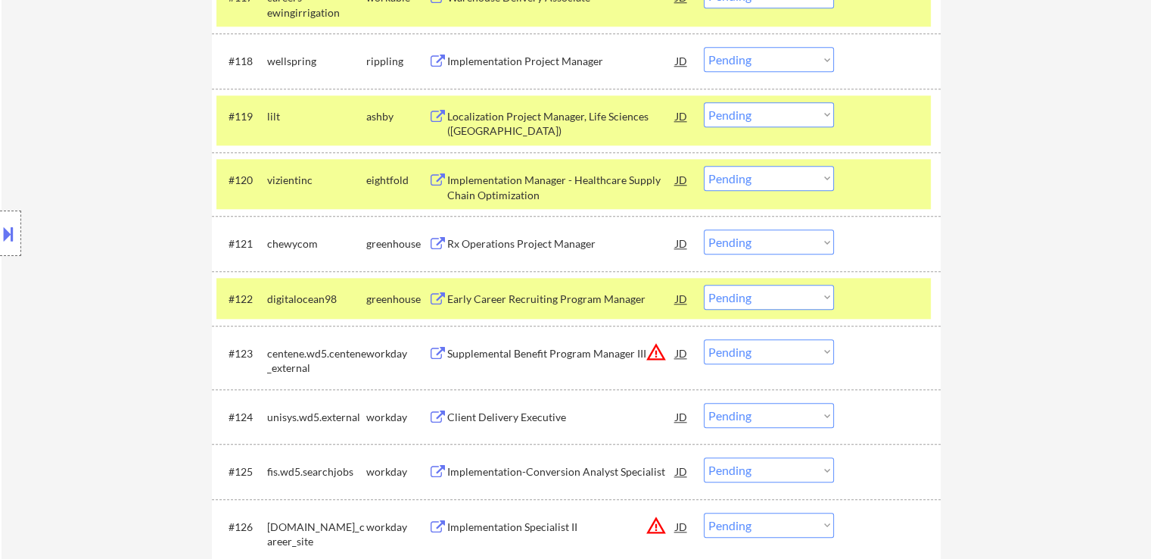
click at [487, 297] on div "Early Career Recruiting Program Manager" at bounding box center [561, 298] width 229 height 15
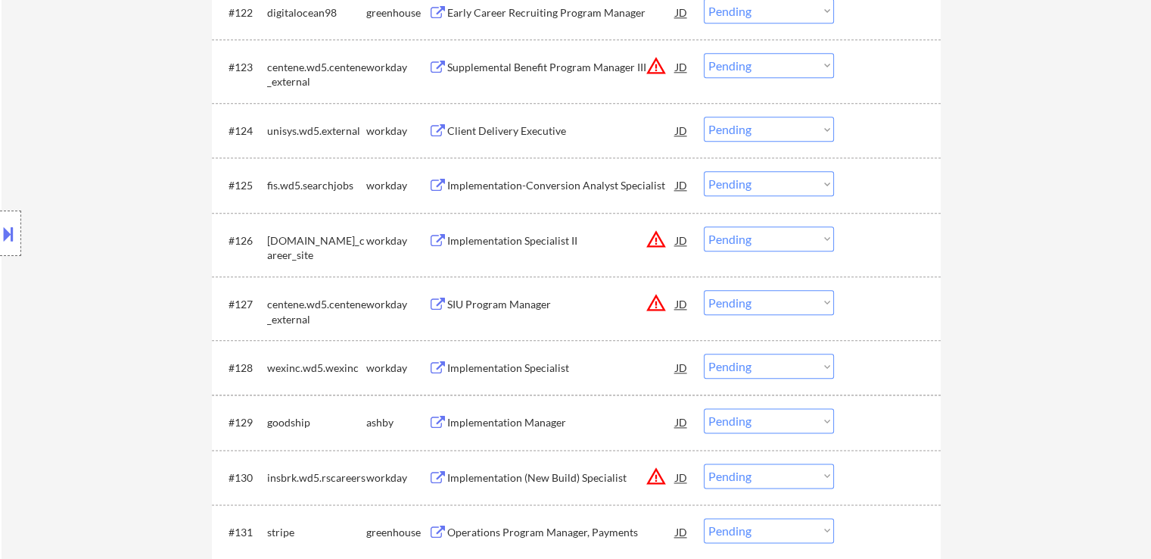
scroll to position [1780, 0]
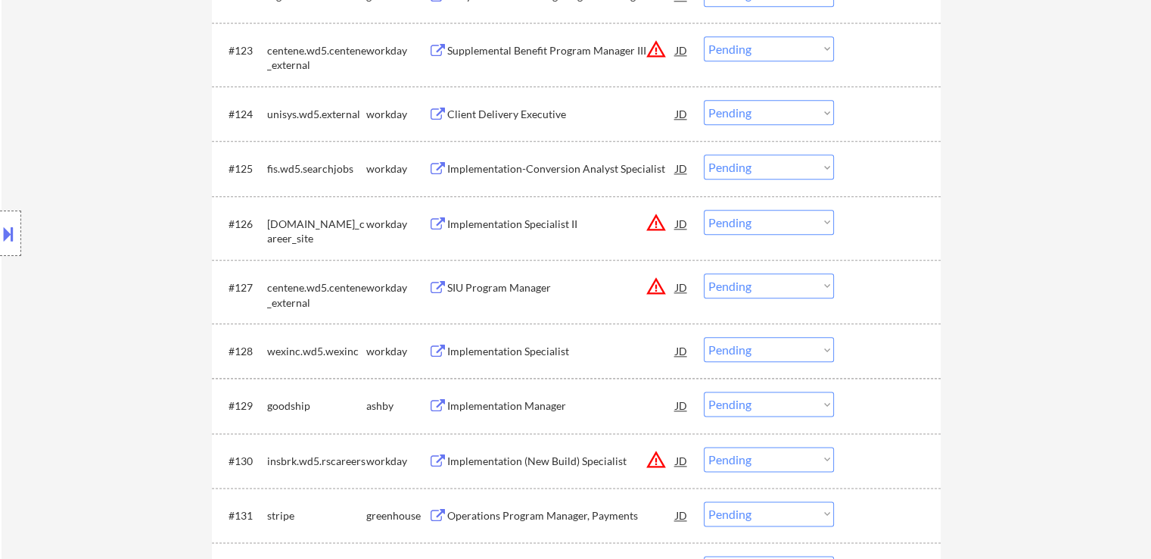
click at [503, 409] on div "Implementation Manager" at bounding box center [561, 405] width 229 height 15
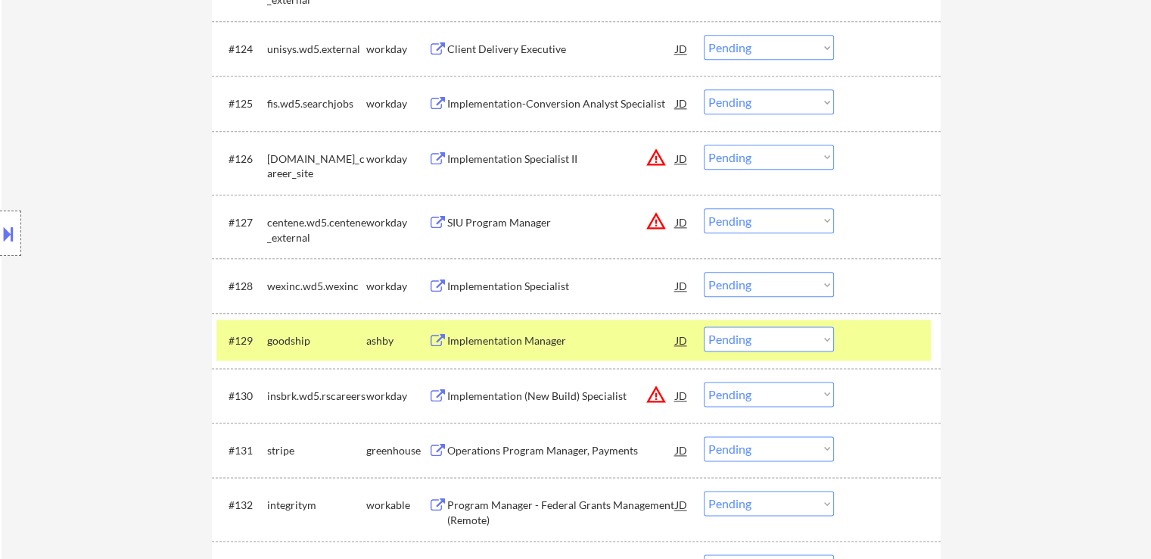
scroll to position [1931, 0]
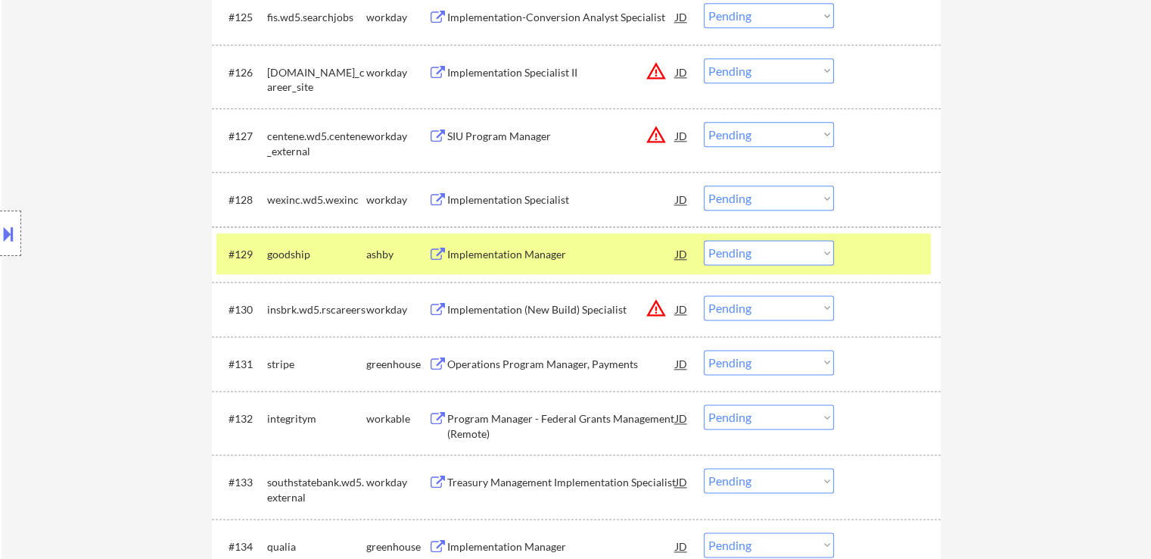
click at [496, 362] on div "Operations Program Manager, Payments" at bounding box center [561, 363] width 229 height 15
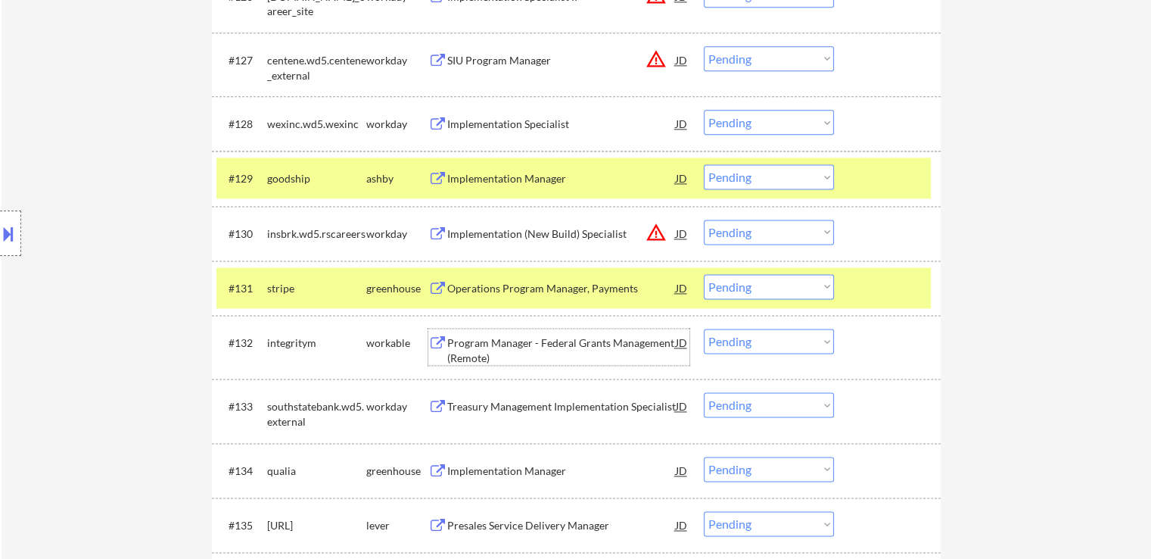
click at [489, 350] on div "Program Manager - Federal Grants Management (Remote)" at bounding box center [561, 350] width 229 height 30
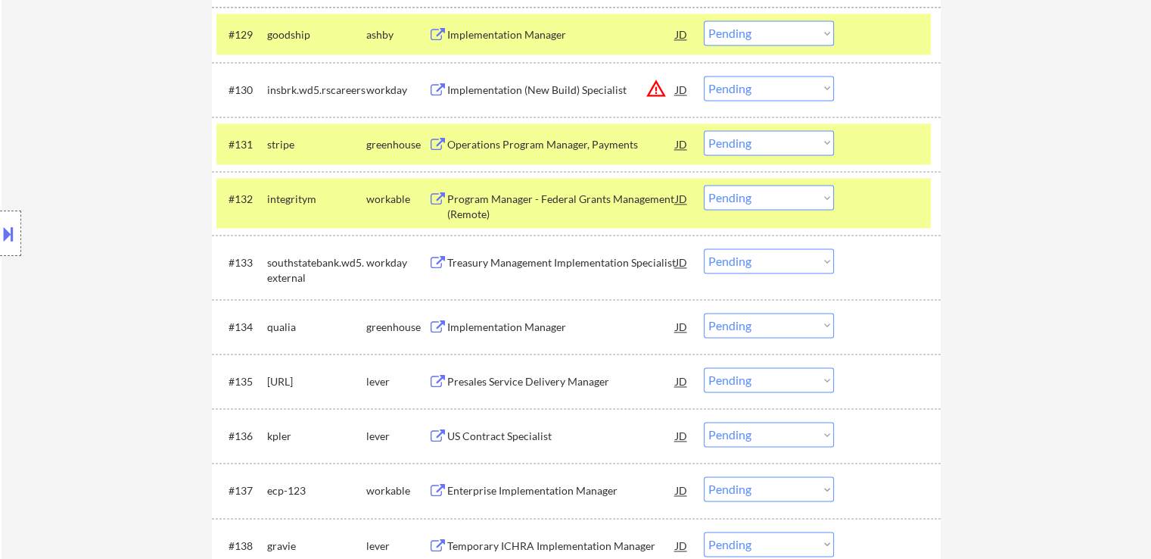
scroll to position [2158, 0]
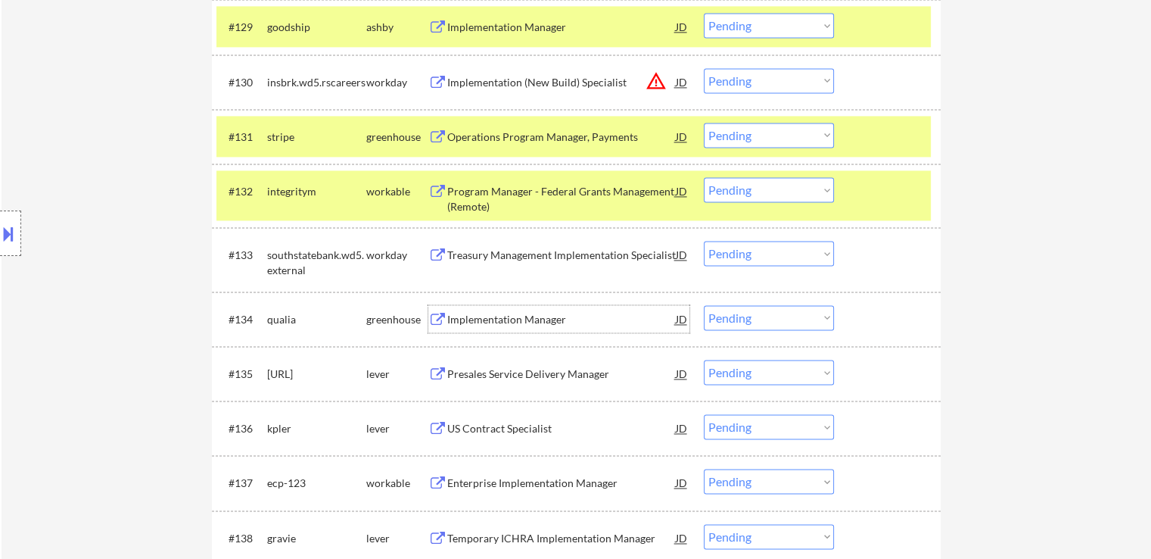
click at [496, 316] on div "Implementation Manager" at bounding box center [561, 319] width 229 height 15
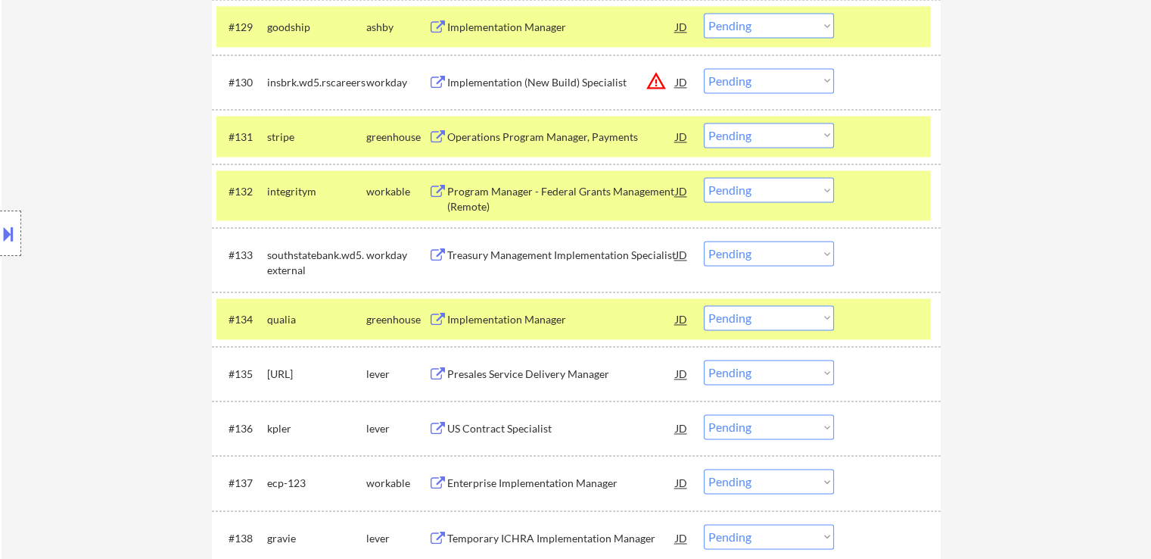
click at [477, 366] on div "Presales Service Delivery Manager" at bounding box center [561, 373] width 229 height 15
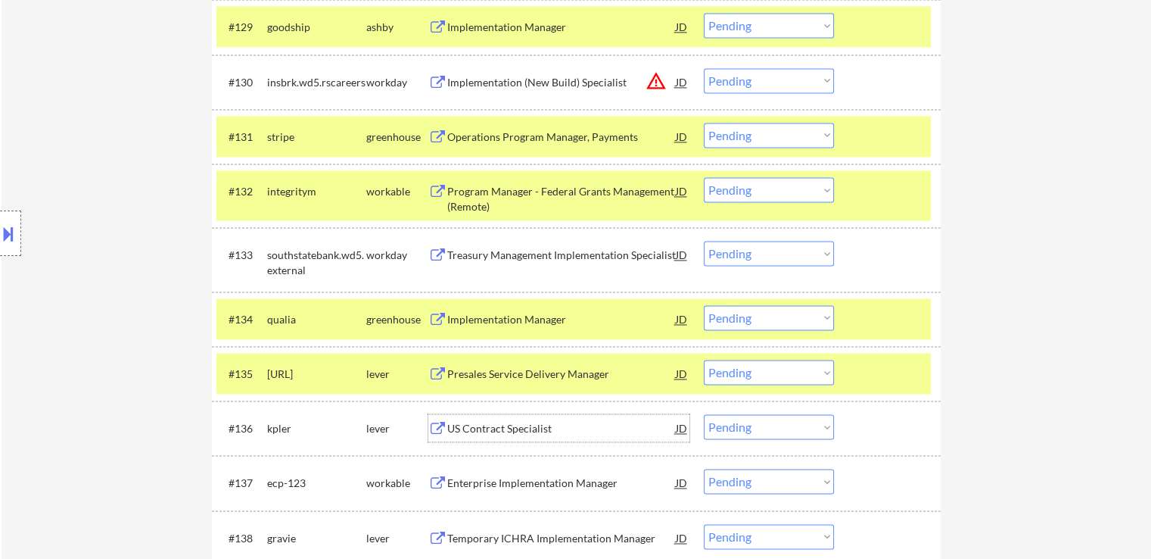
click at [496, 430] on div "US Contract Specialist" at bounding box center [561, 428] width 229 height 15
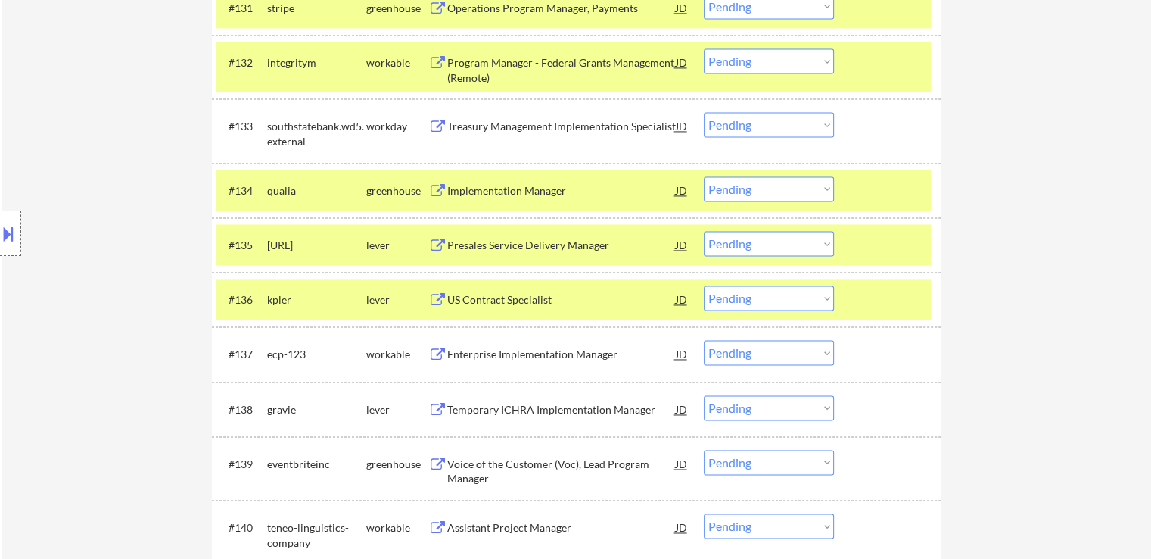
scroll to position [2310, 0]
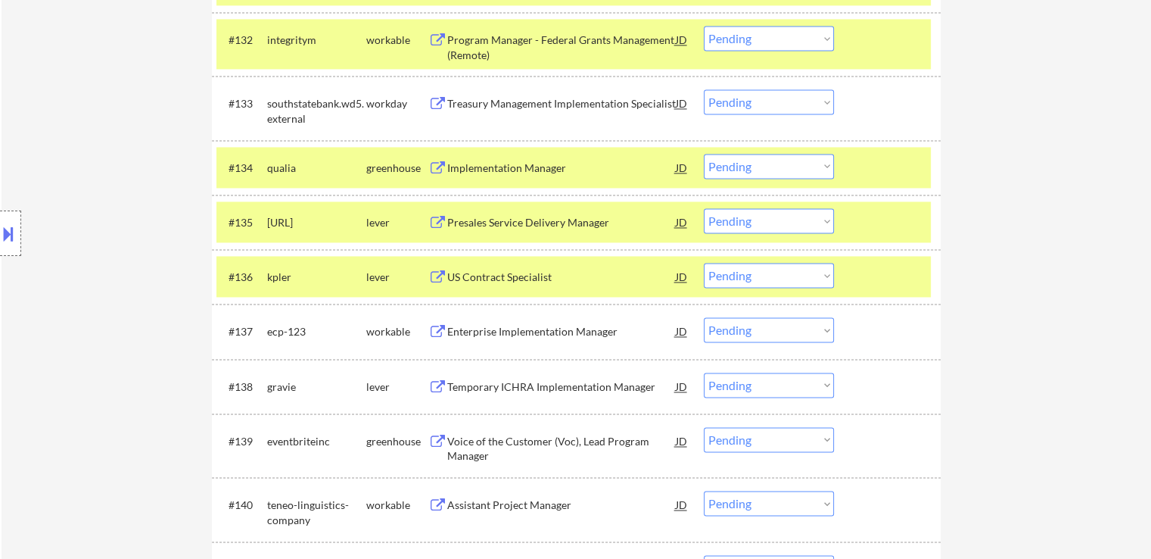
click at [481, 343] on div "Enterprise Implementation Manager" at bounding box center [561, 330] width 229 height 27
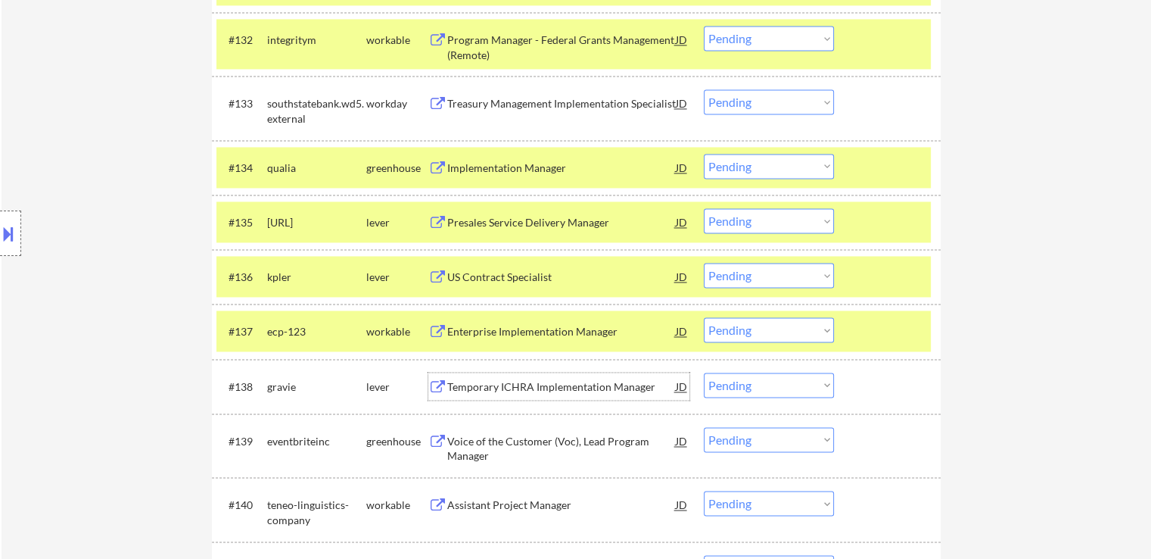
click at [478, 387] on div "Temporary ICHRA Implementation Manager" at bounding box center [561, 386] width 229 height 15
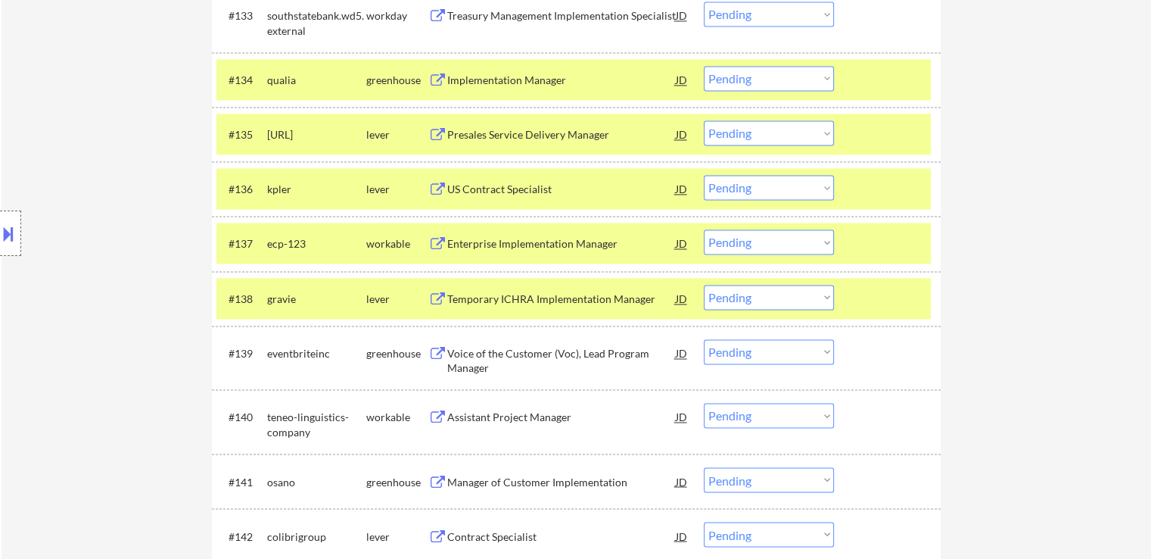
scroll to position [2461, 0]
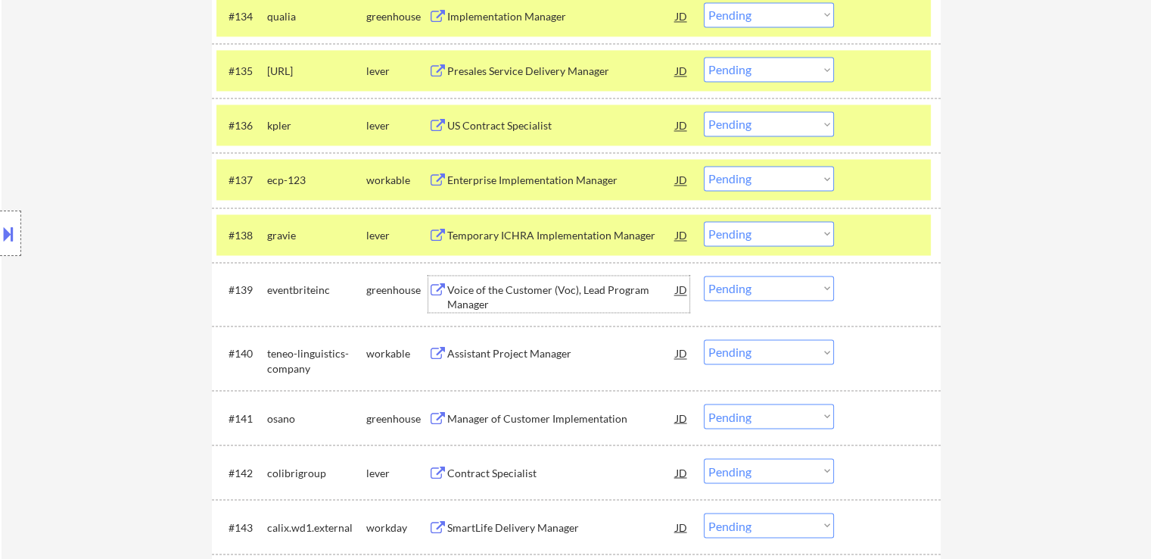
click at [485, 297] on div "Voice of the Customer (Voc), Lead Program Manager" at bounding box center [561, 297] width 229 height 30
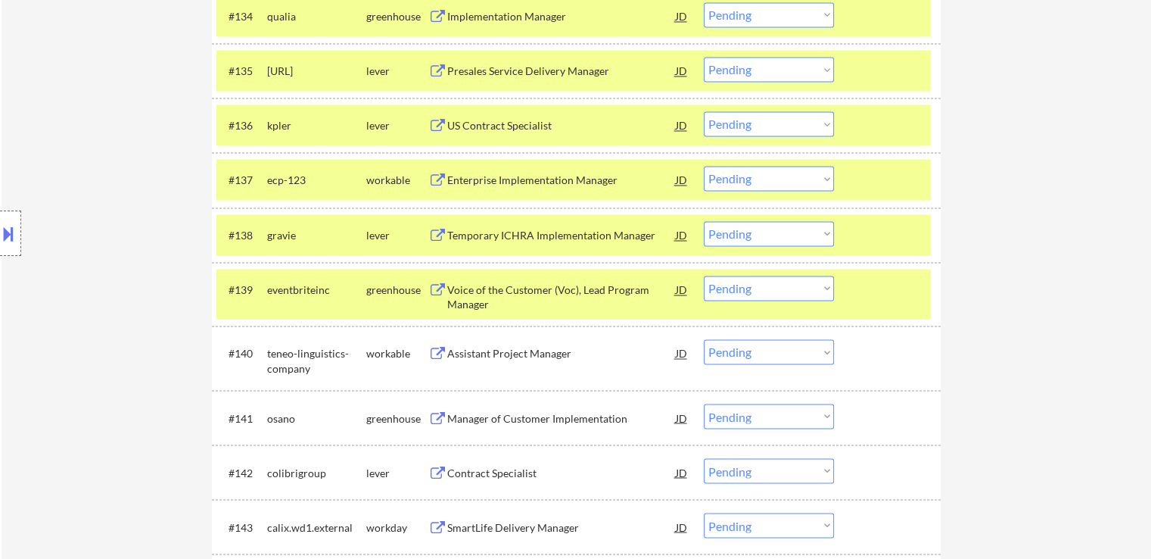
click at [463, 343] on div "Assistant Project Manager" at bounding box center [561, 352] width 229 height 27
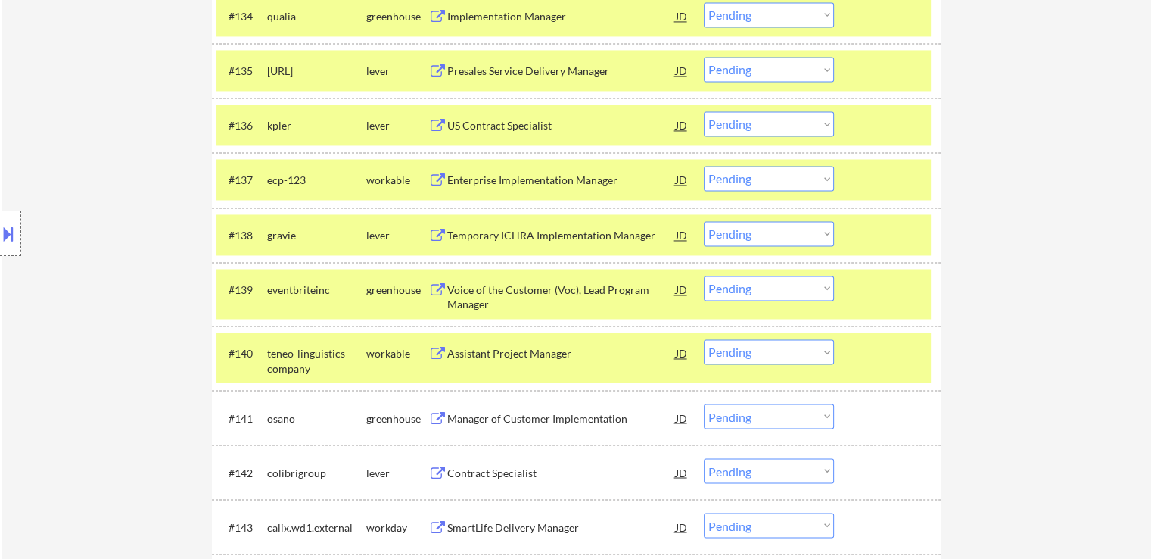
drag, startPoint x: 793, startPoint y: 67, endPoint x: 793, endPoint y: 76, distance: 9.1
click at [793, 67] on select "Choose an option... Pending Applied Excluded (Questions) Excluded (Expired) Exc…" at bounding box center [769, 69] width 130 height 25
click at [704, 57] on select "Choose an option... Pending Applied Excluded (Questions) Excluded (Expired) Exc…" at bounding box center [769, 69] width 130 height 25
select select ""pending""
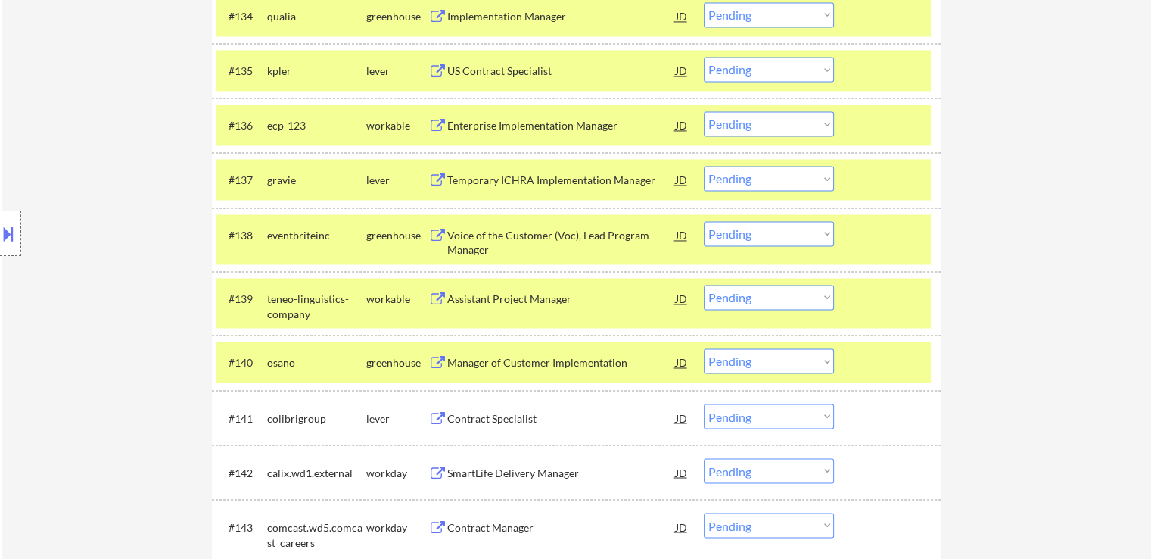
click at [792, 235] on select "Choose an option... Pending Applied Excluded (Questions) Excluded (Expired) Exc…" at bounding box center [769, 233] width 130 height 25
click at [704, 221] on select "Choose an option... Pending Applied Excluded (Questions) Excluded (Expired) Exc…" at bounding box center [769, 233] width 130 height 25
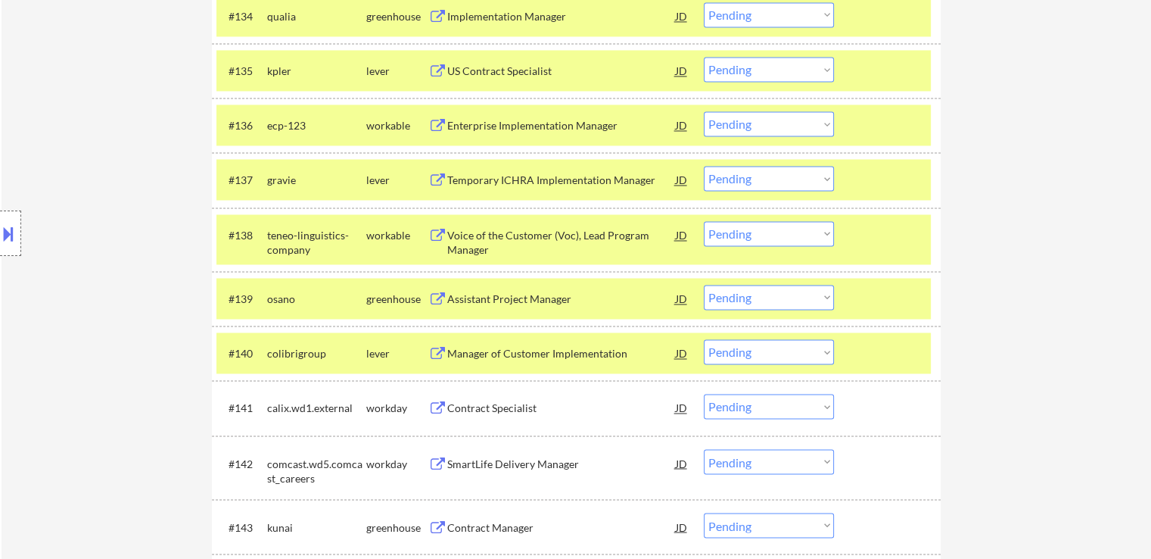
click at [0, 231] on button at bounding box center [8, 233] width 17 height 25
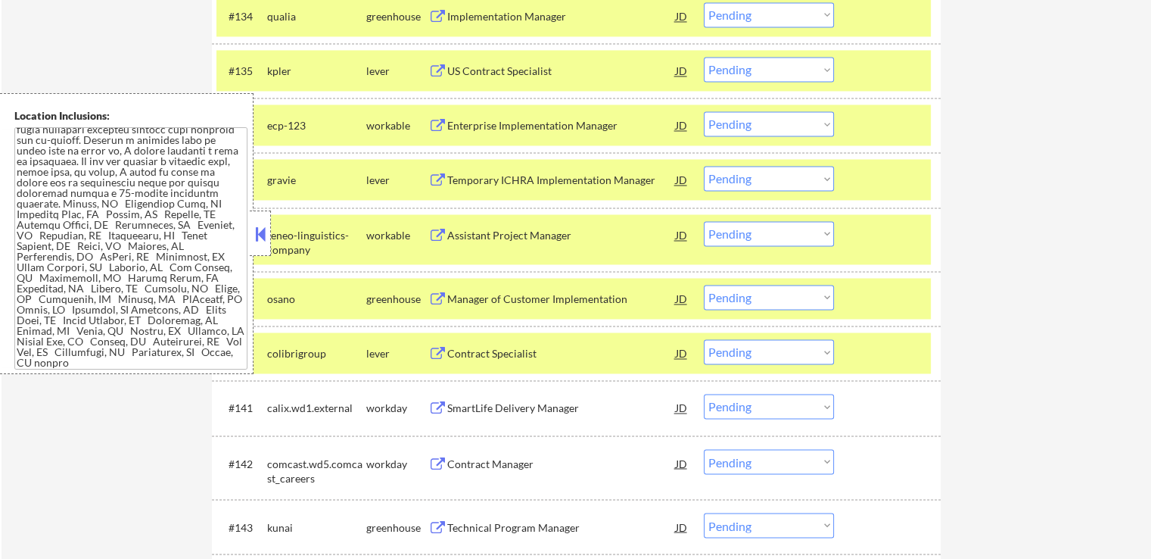
click at [260, 231] on button at bounding box center [260, 233] width 17 height 23
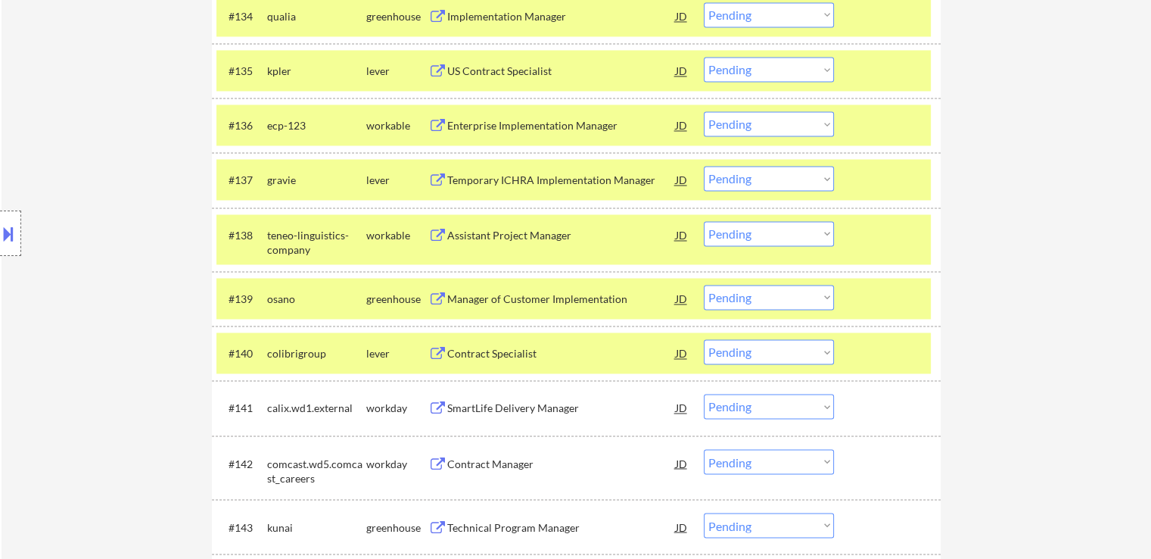
click at [768, 238] on select "Choose an option... Pending Applied Excluded (Questions) Excluded (Expired) Exc…" at bounding box center [769, 233] width 130 height 25
click at [704, 221] on select "Choose an option... Pending Applied Excluded (Questions) Excluded (Expired) Exc…" at bounding box center [769, 233] width 130 height 25
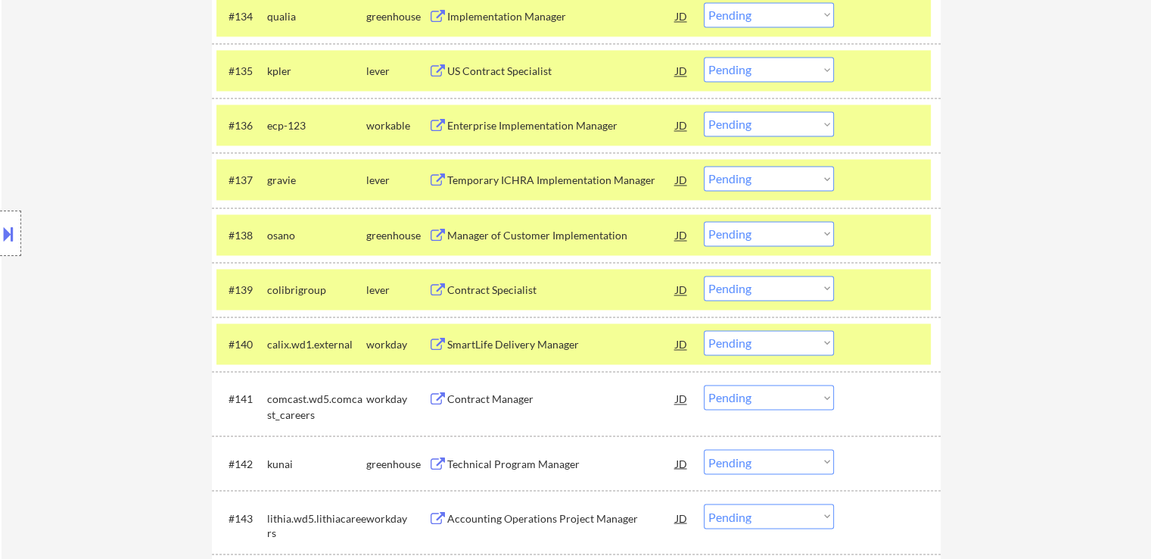
click at [506, 237] on div "Manager of Customer Implementation" at bounding box center [561, 235] width 229 height 15
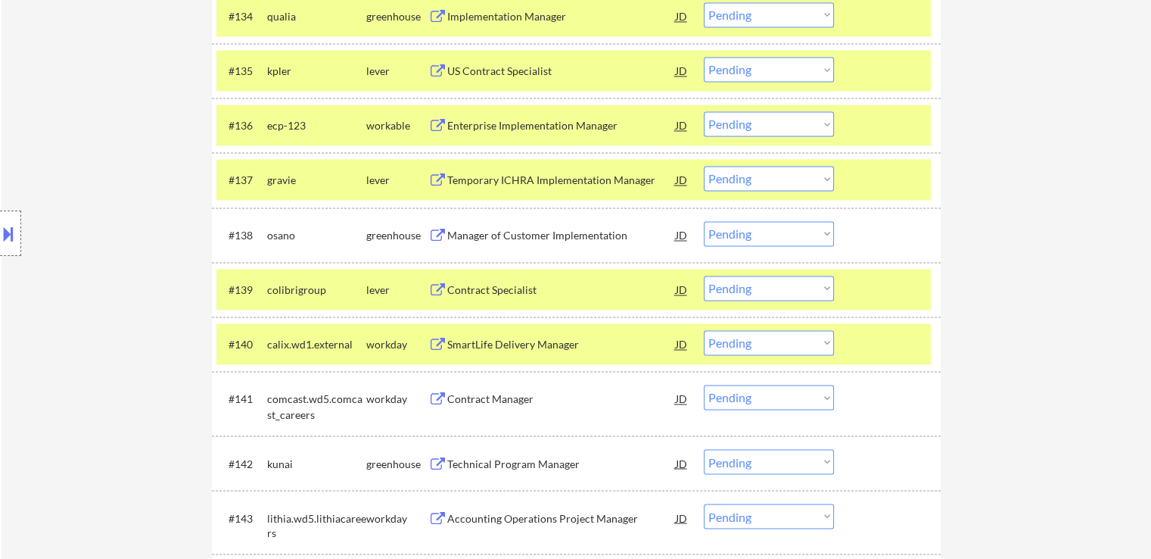
click at [482, 288] on div "Contract Specialist" at bounding box center [561, 289] width 229 height 15
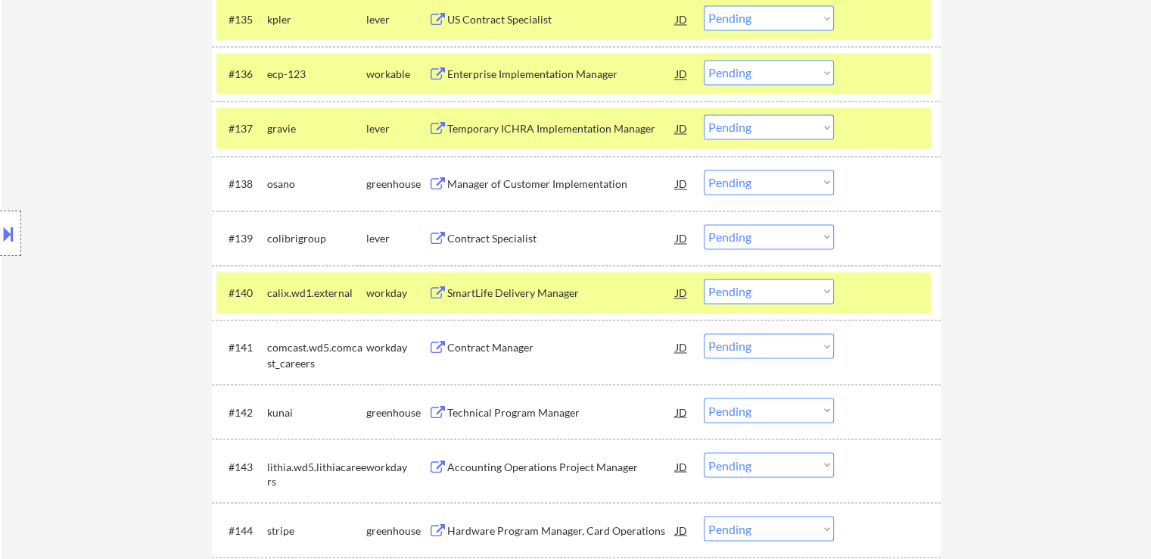
scroll to position [2537, 0]
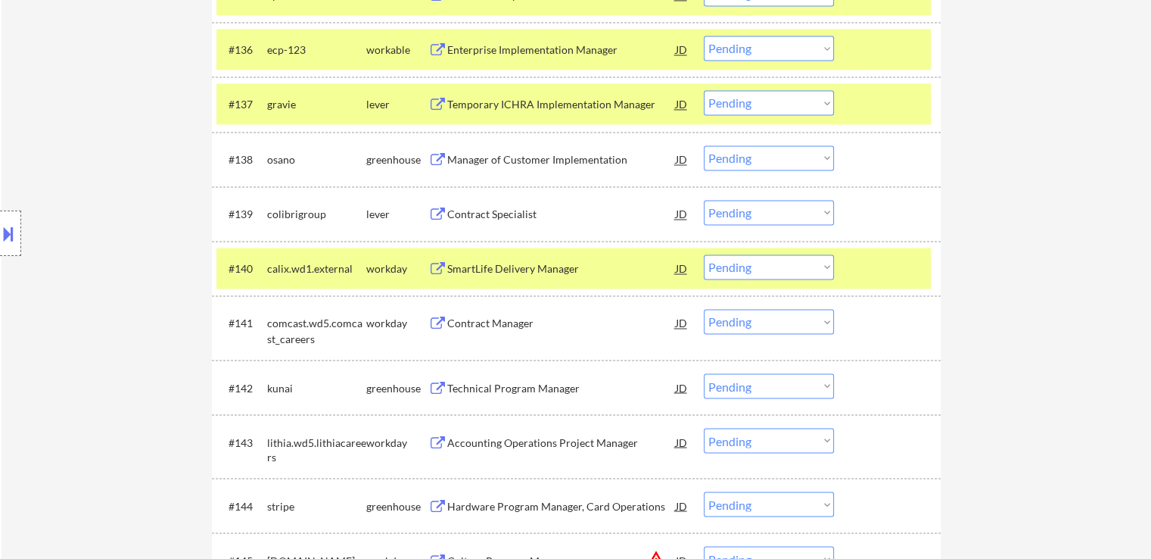
click at [478, 391] on div "Technical Program Manager" at bounding box center [561, 387] width 229 height 15
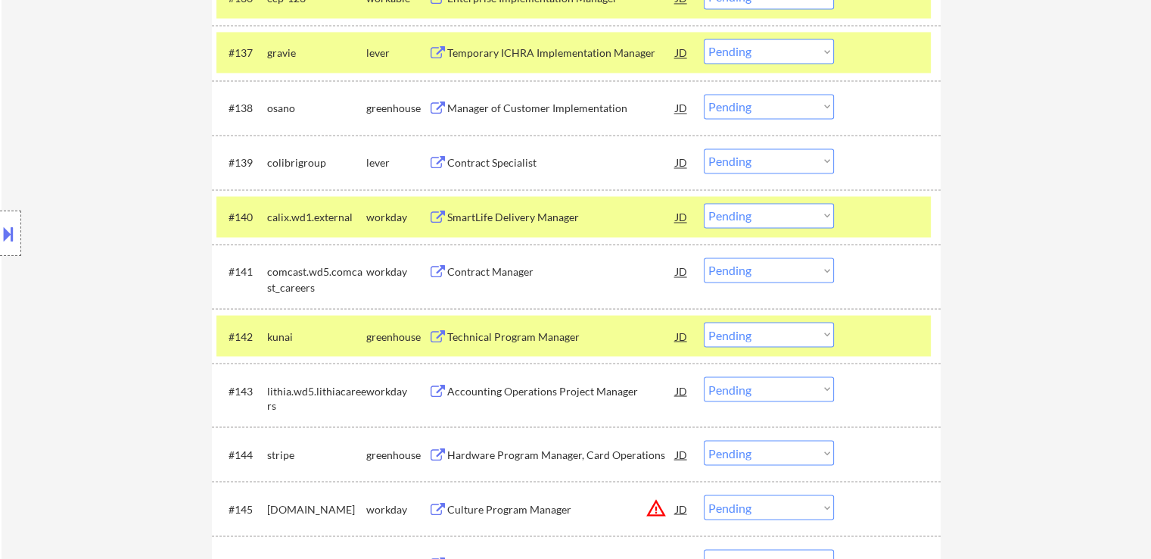
scroll to position [2612, 0]
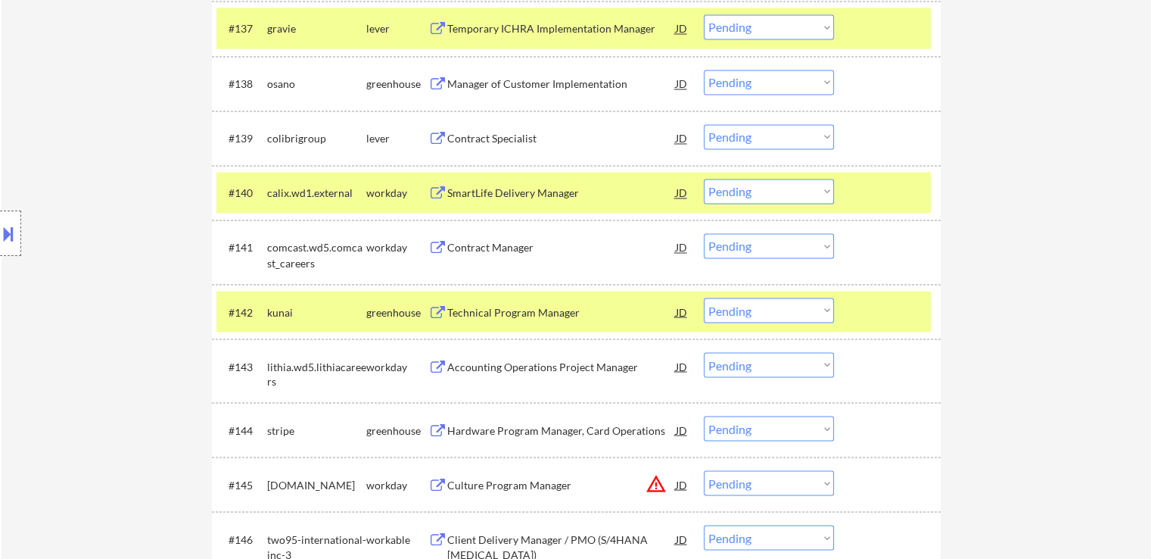
click at [486, 415] on div "Hardware Program Manager, Card Operations" at bounding box center [561, 428] width 229 height 27
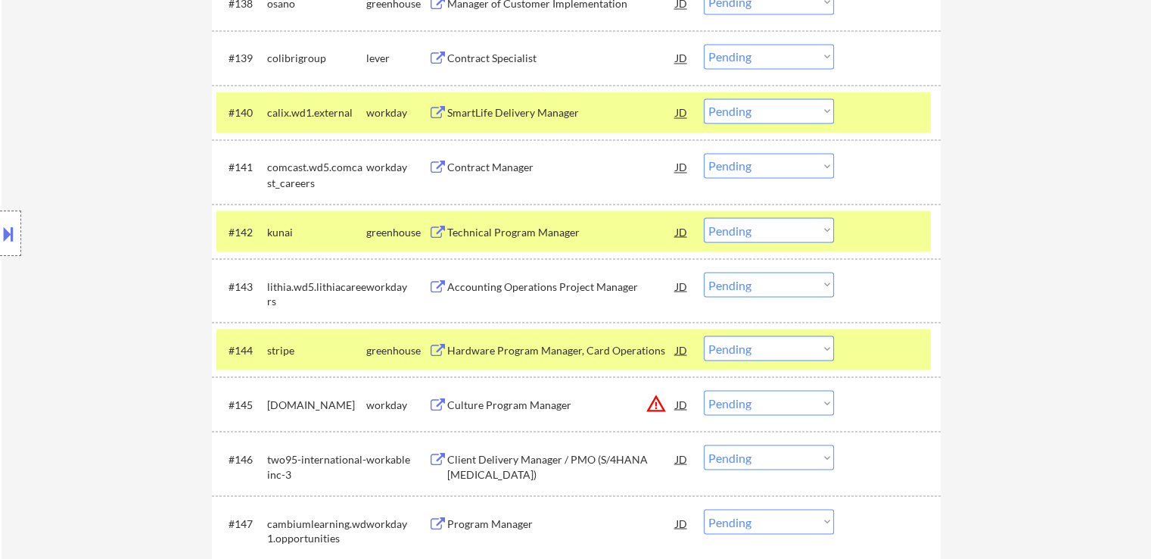
scroll to position [2764, 0]
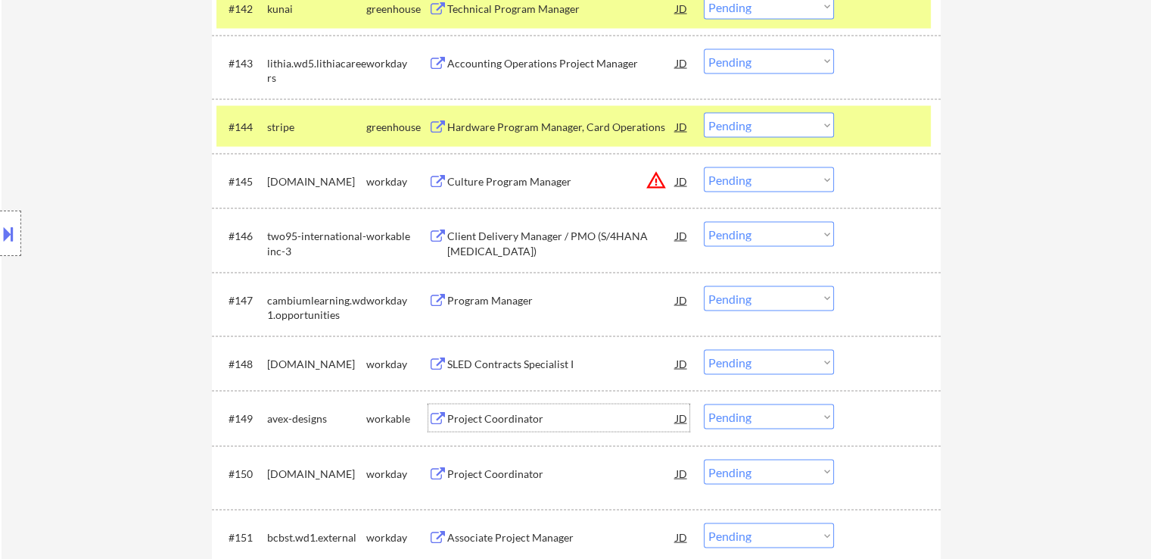
click at [506, 418] on div "Project Coordinator" at bounding box center [561, 418] width 229 height 15
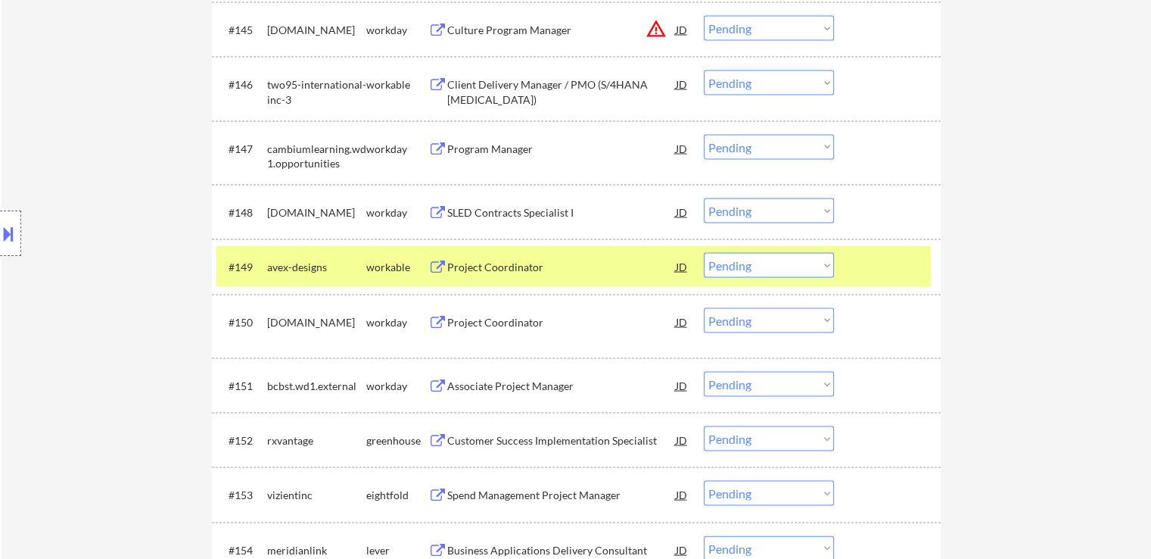
scroll to position [3218, 0]
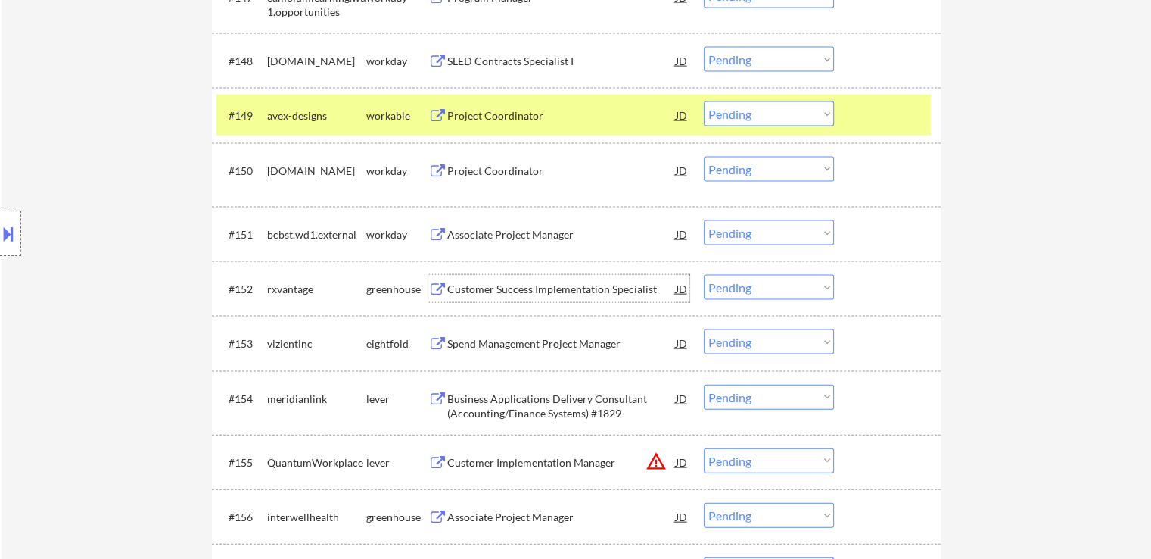
click at [512, 288] on div "Customer Success Implementation Specialist" at bounding box center [561, 289] width 229 height 15
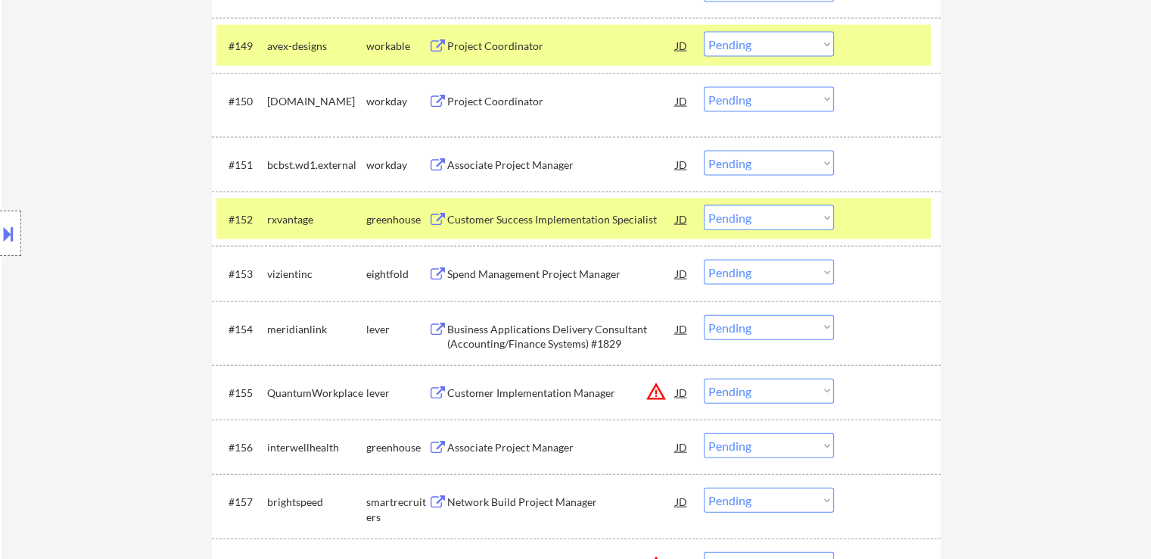
scroll to position [3293, 0]
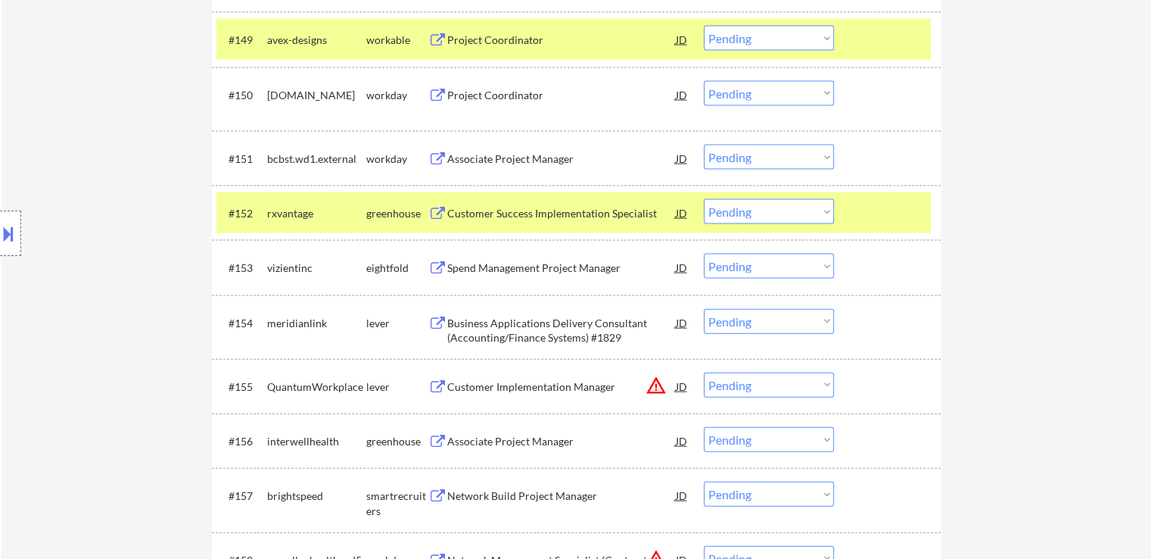
click at [527, 344] on div "Business Applications Delivery Consultant (Accounting/Finance Systems) #1829" at bounding box center [561, 331] width 229 height 30
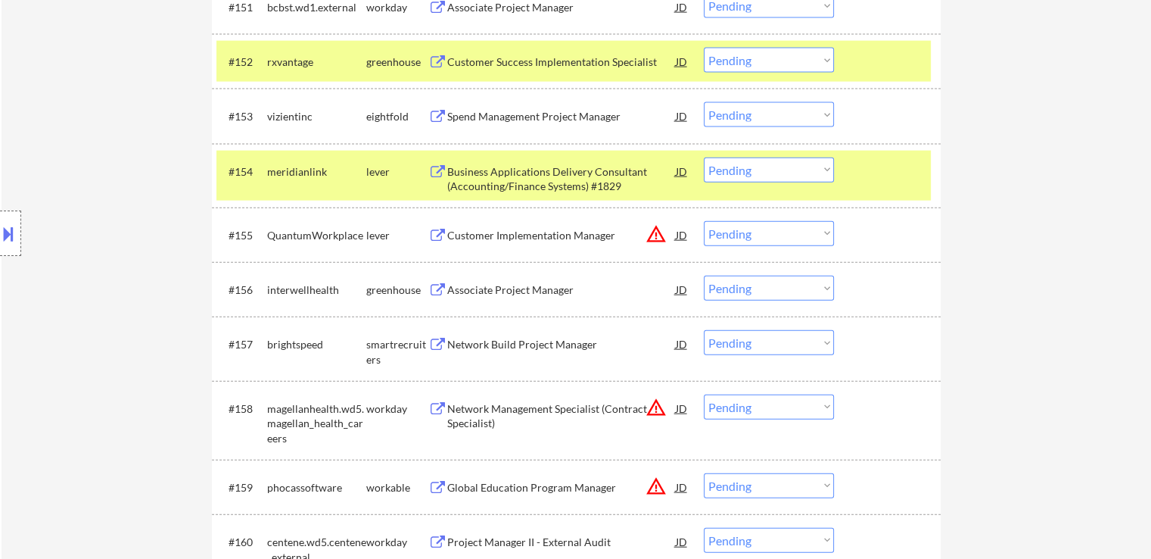
click at [508, 288] on div "Associate Project Manager" at bounding box center [561, 289] width 229 height 15
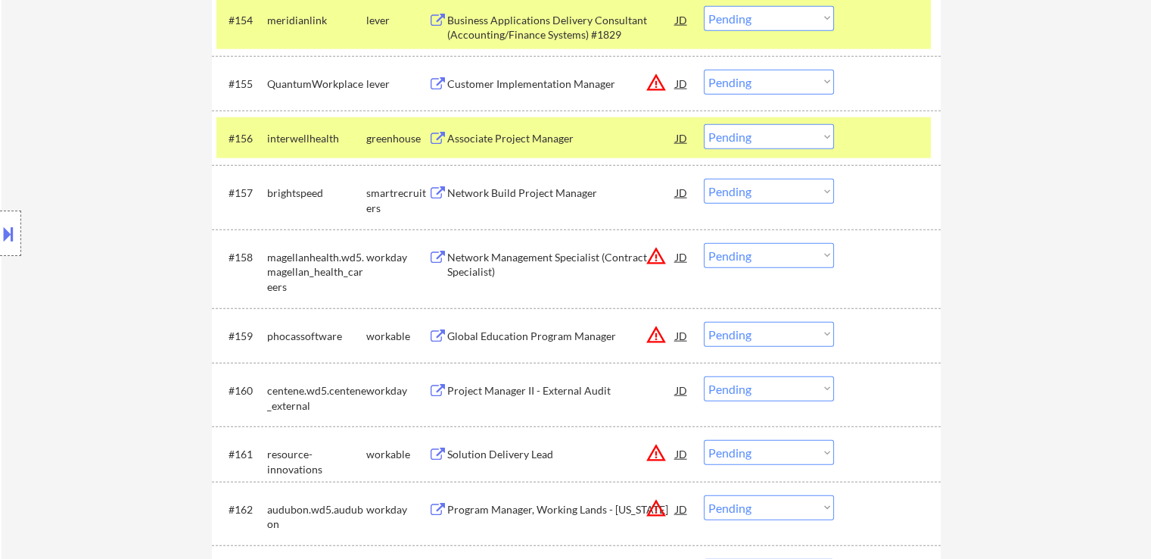
scroll to position [3748, 0]
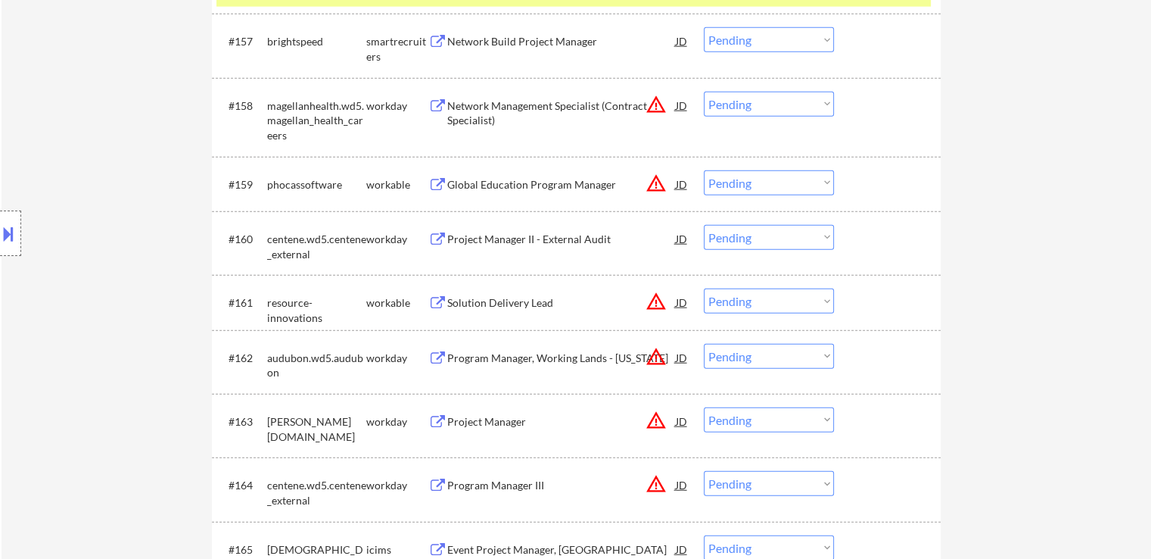
click at [477, 300] on div "Solution Delivery Lead" at bounding box center [561, 302] width 229 height 15
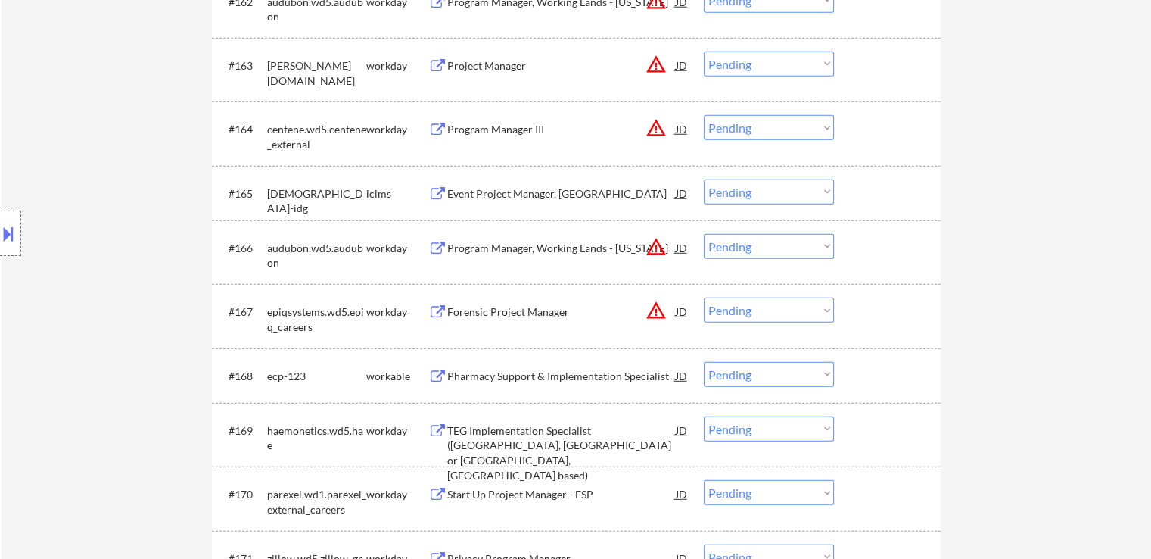
scroll to position [4126, 0]
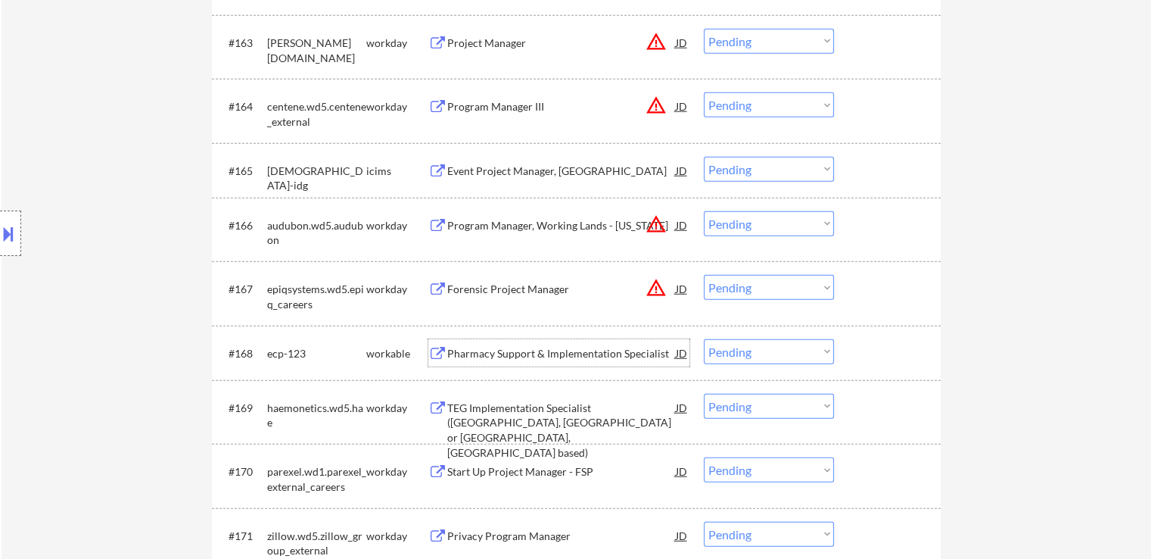
click at [493, 353] on div "Pharmacy Support & Implementation Specialist" at bounding box center [561, 353] width 229 height 15
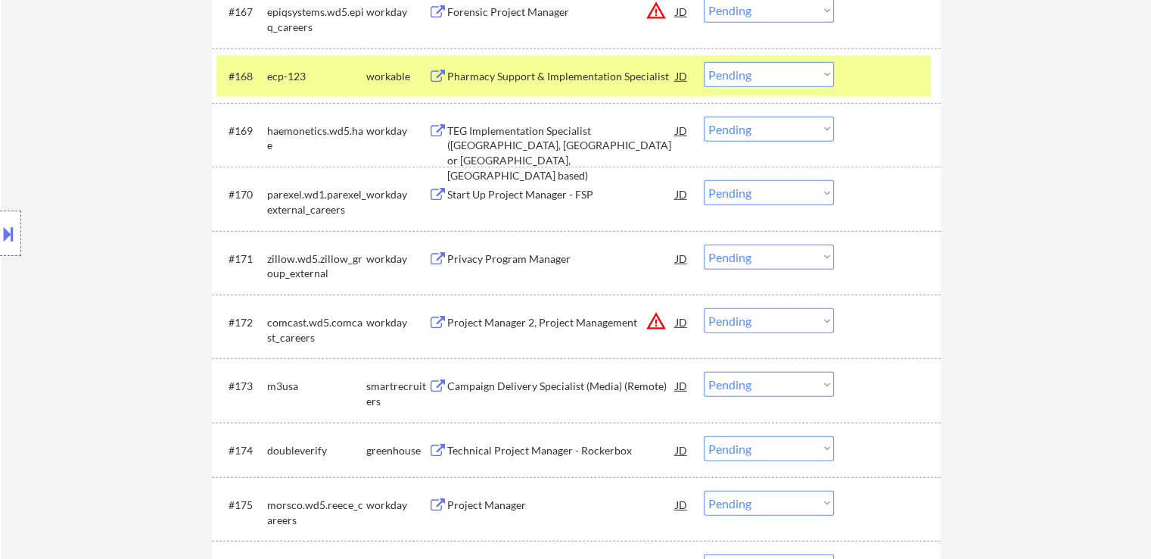
scroll to position [4429, 0]
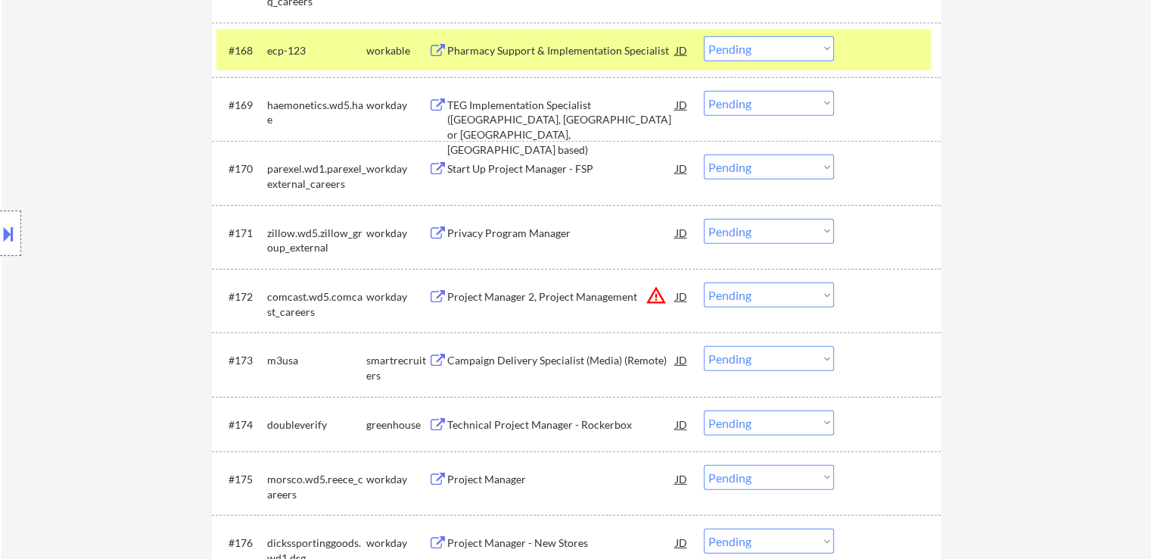
click at [509, 428] on div "Technical Project Manager - Rockerbox" at bounding box center [561, 424] width 229 height 15
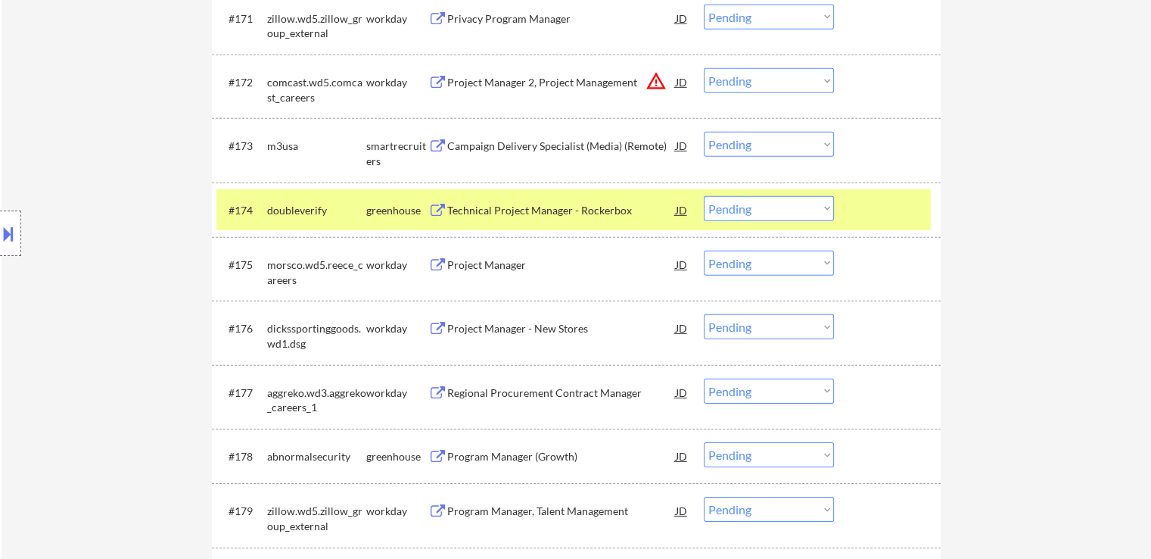
scroll to position [4731, 0]
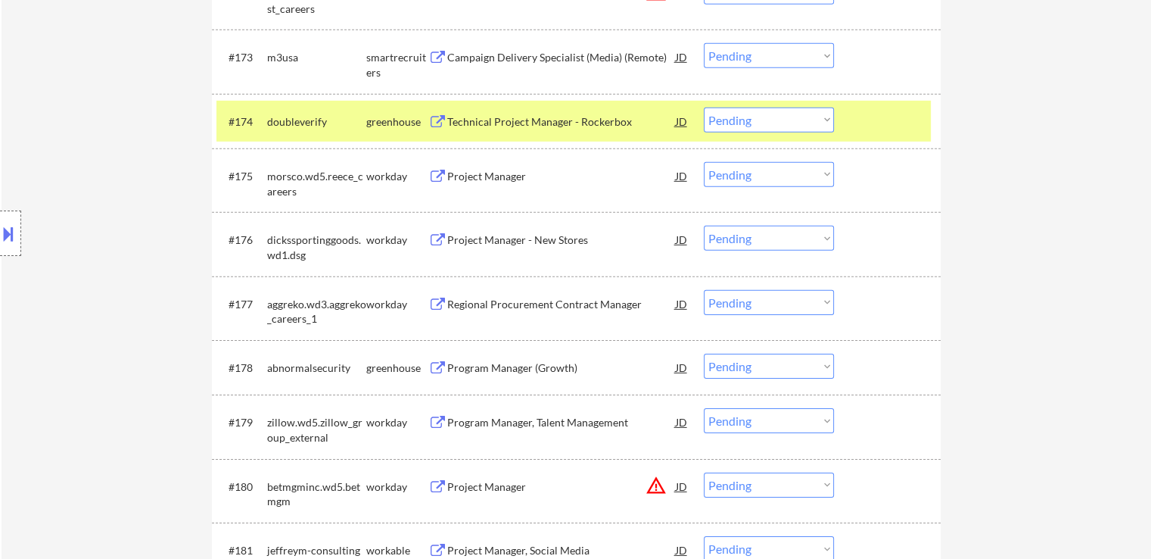
click at [503, 367] on div "Program Manager (Growth)" at bounding box center [561, 367] width 229 height 15
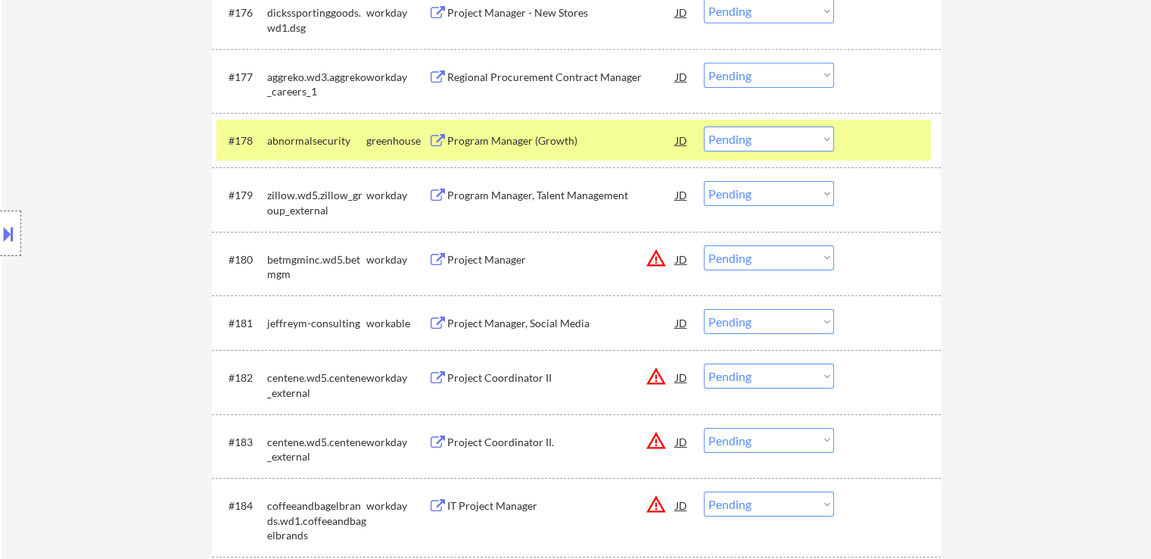
click at [500, 321] on div "Project Manager, Social Media" at bounding box center [561, 323] width 229 height 15
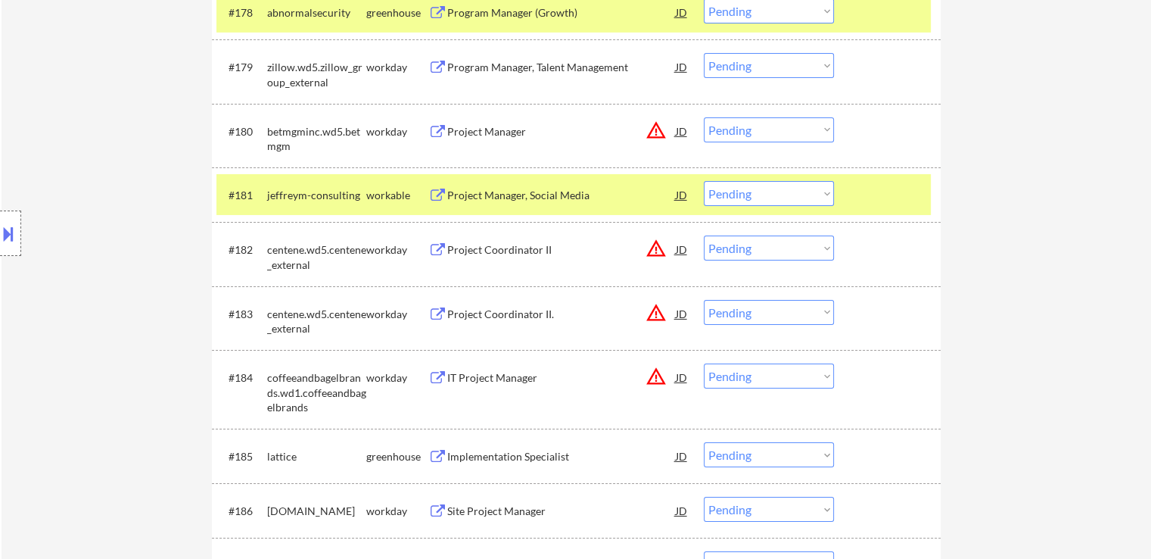
scroll to position [5110, 0]
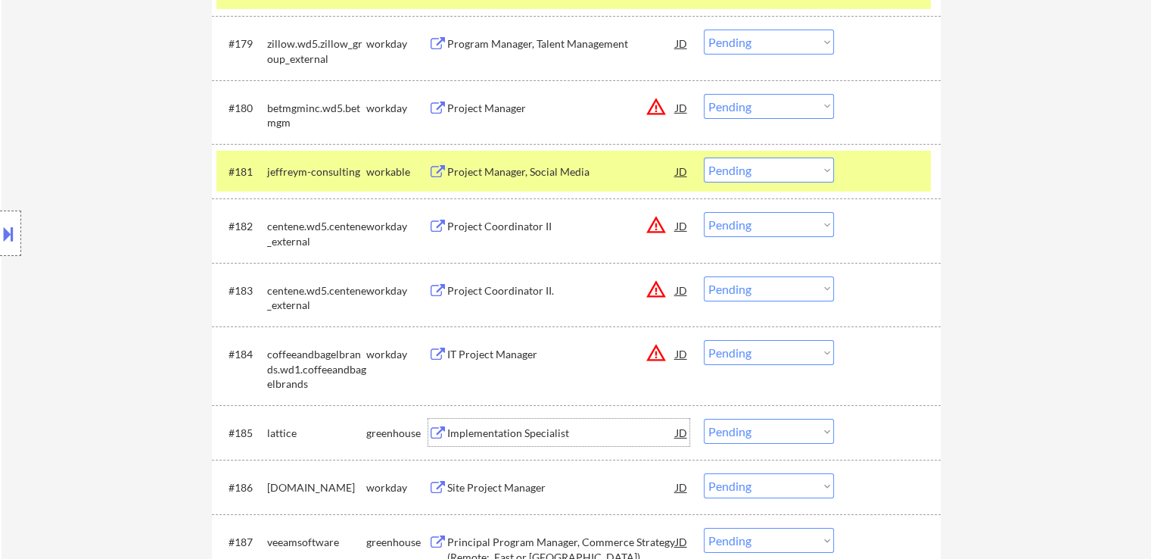
click at [504, 431] on div "Implementation Specialist" at bounding box center [561, 432] width 229 height 15
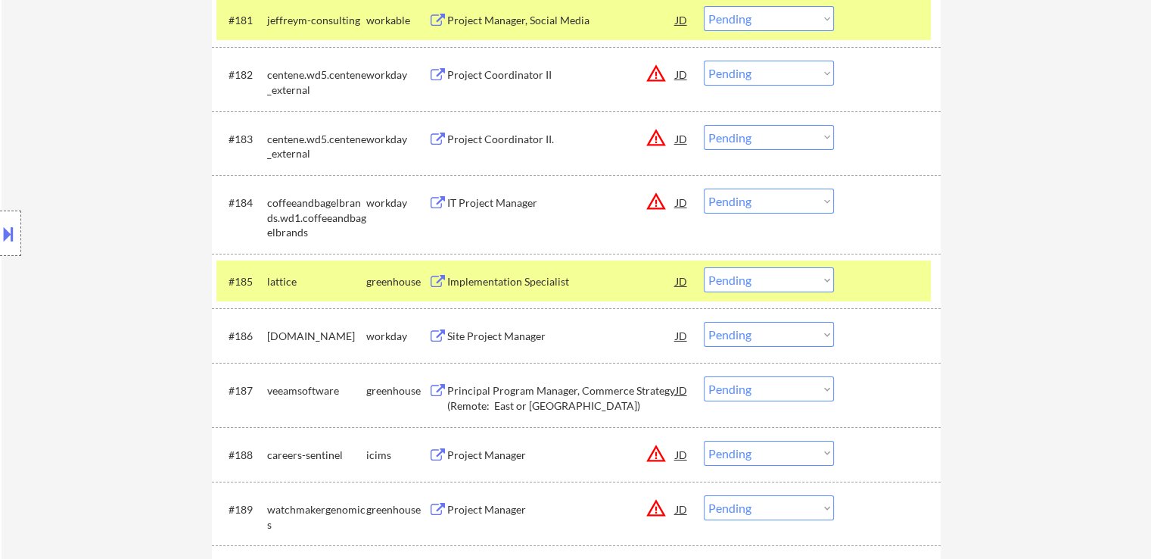
click at [490, 397] on div "Principal Program Manager, Commerce Strategy (Remote: East or [GEOGRAPHIC_DATA])" at bounding box center [561, 398] width 229 height 30
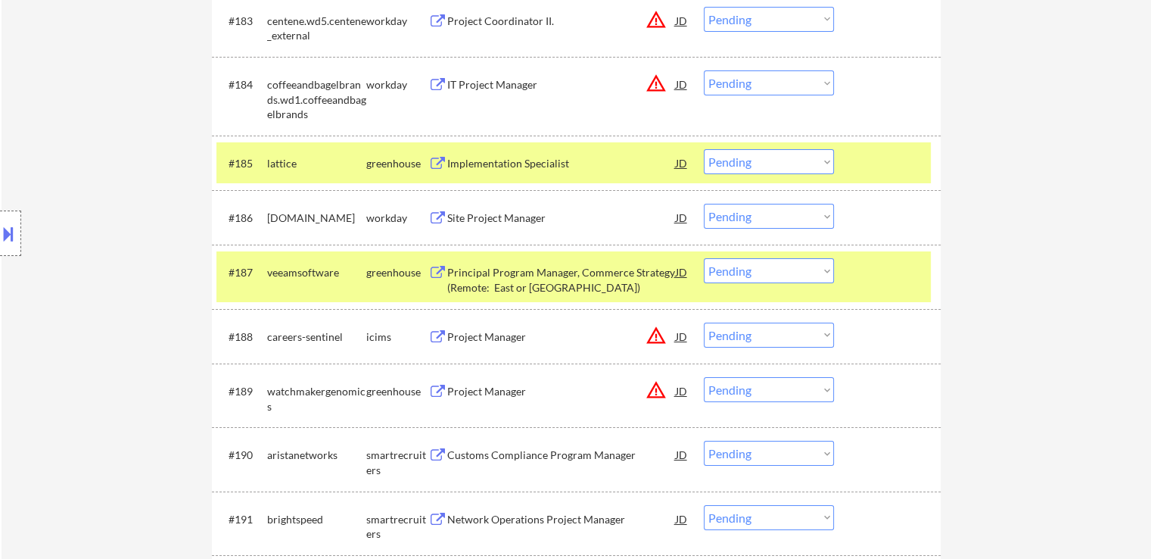
scroll to position [5412, 0]
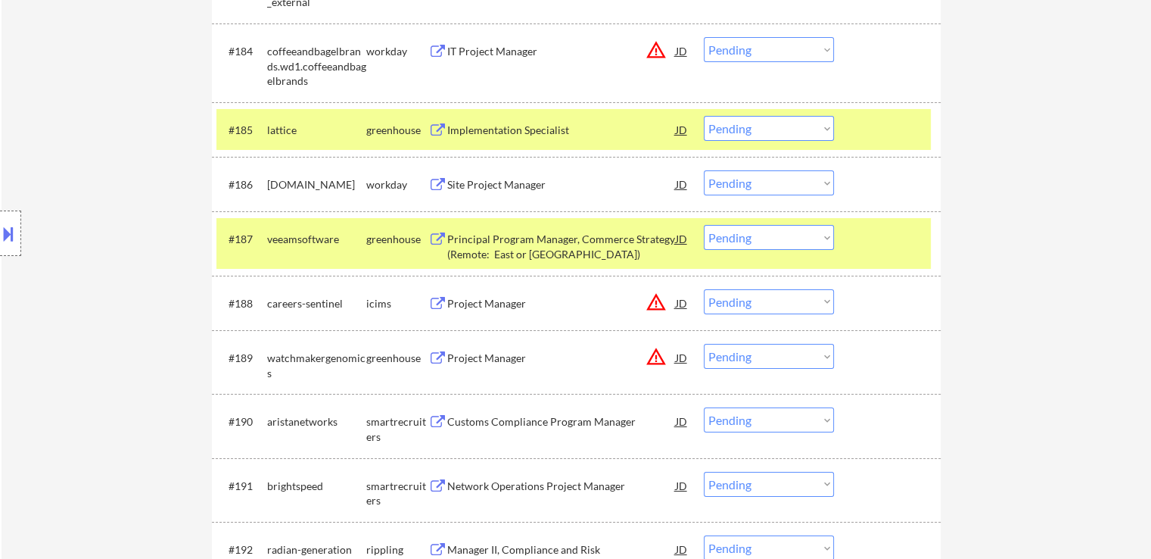
click at [493, 422] on div "Customs Compliance Program Manager" at bounding box center [561, 421] width 229 height 15
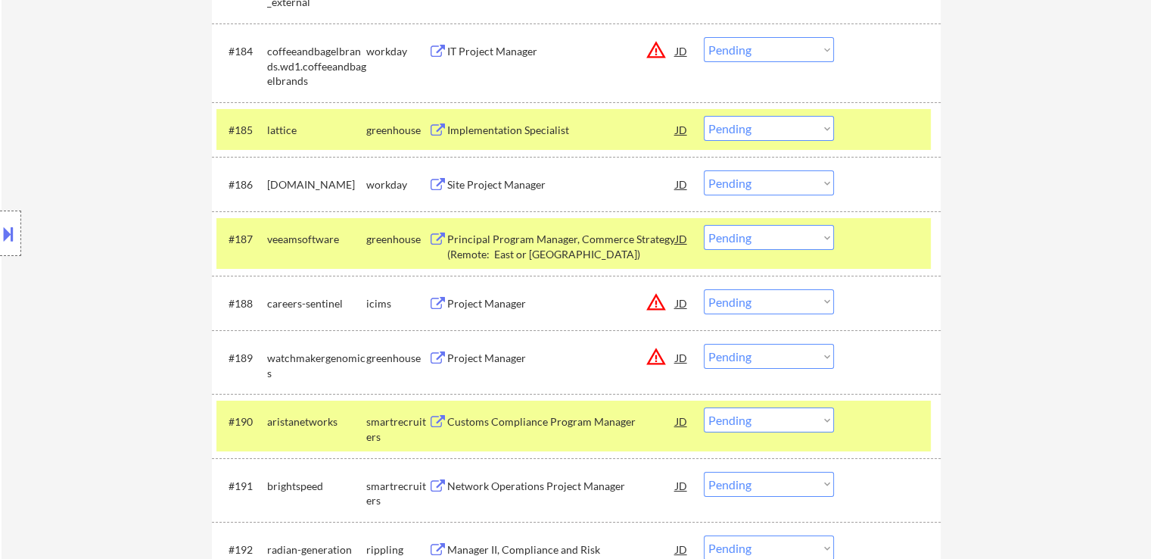
scroll to position [2416, 0]
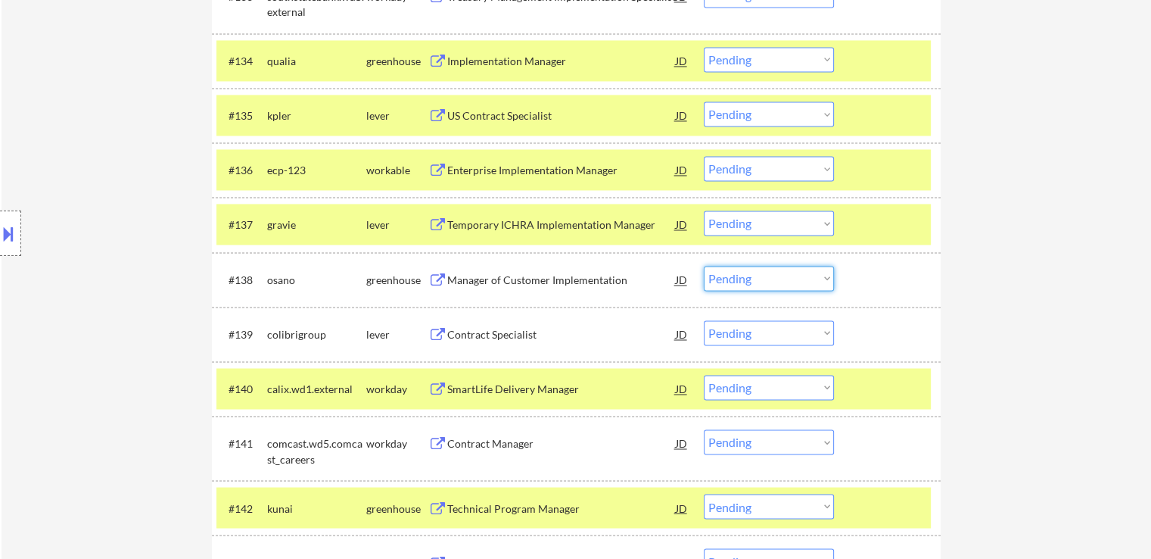
click at [723, 278] on select "Choose an option... Pending Applied Excluded (Questions) Excluded (Expired) Exc…" at bounding box center [769, 278] width 130 height 25
click at [704, 266] on select "Choose an option... Pending Applied Excluded (Questions) Excluded (Expired) Exc…" at bounding box center [769, 278] width 130 height 25
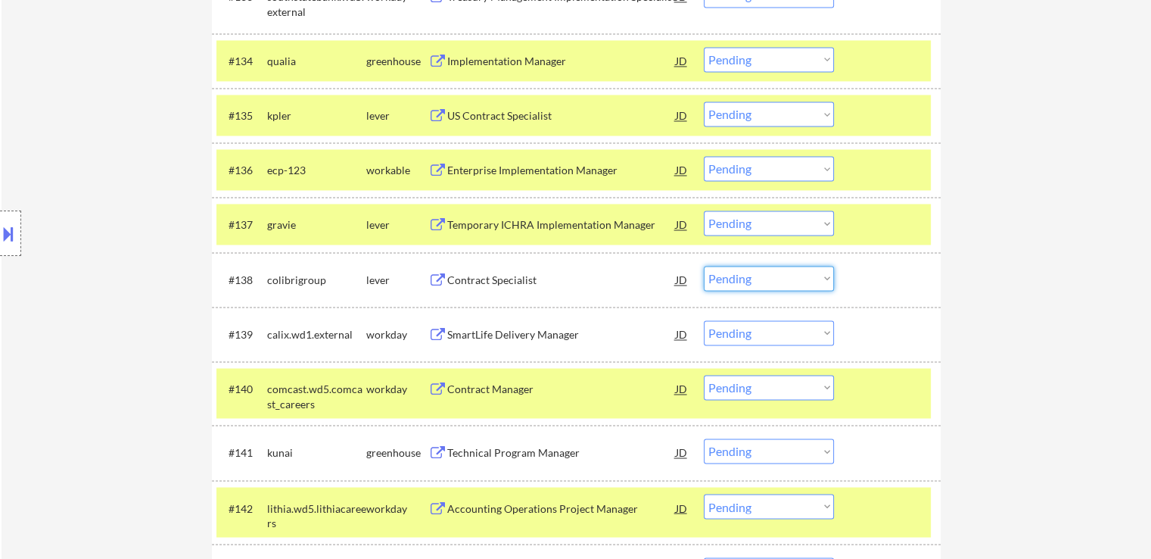
drag, startPoint x: 750, startPoint y: 277, endPoint x: 754, endPoint y: 288, distance: 12.0
click at [750, 278] on select "Choose an option... Pending Applied Excluded (Questions) Excluded (Expired) Exc…" at bounding box center [769, 278] width 130 height 25
click at [704, 266] on select "Choose an option... Pending Applied Excluded (Questions) Excluded (Expired) Exc…" at bounding box center [769, 278] width 130 height 25
select select ""pending""
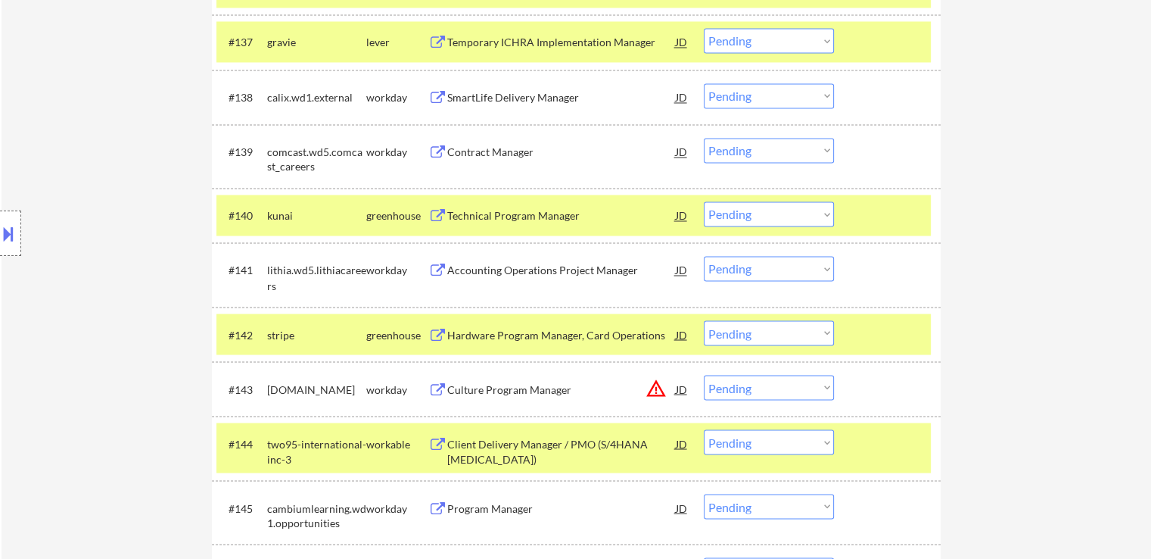
scroll to position [2643, 0]
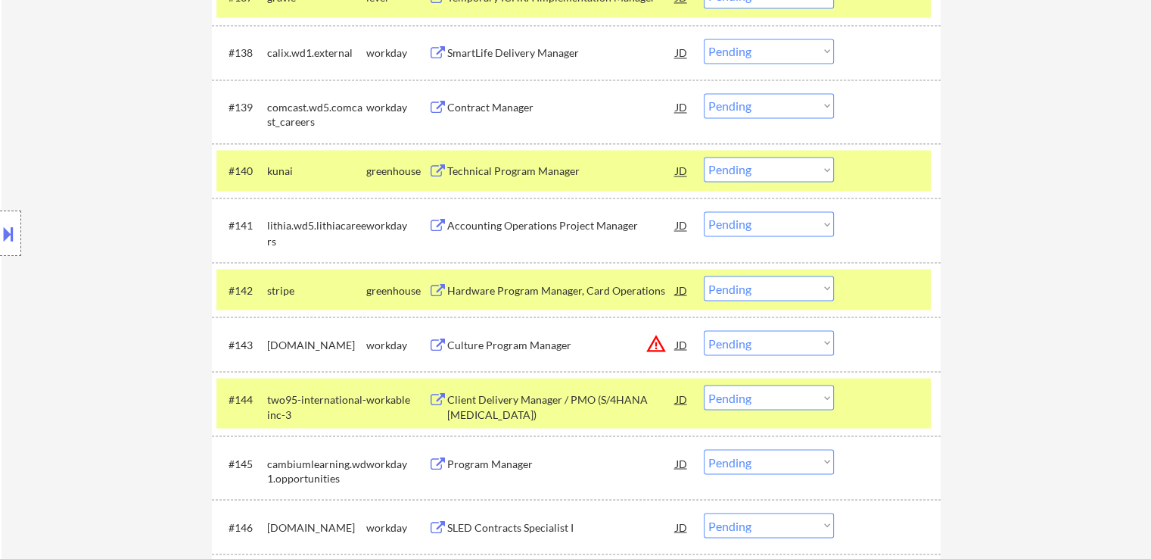
click at [745, 288] on select "Choose an option... Pending Applied Excluded (Questions) Excluded (Expired) Exc…" at bounding box center [769, 287] width 130 height 25
click at [704, 275] on select "Choose an option... Pending Applied Excluded (Questions) Excluded (Expired) Exc…" at bounding box center [769, 287] width 130 height 25
select select ""pending""
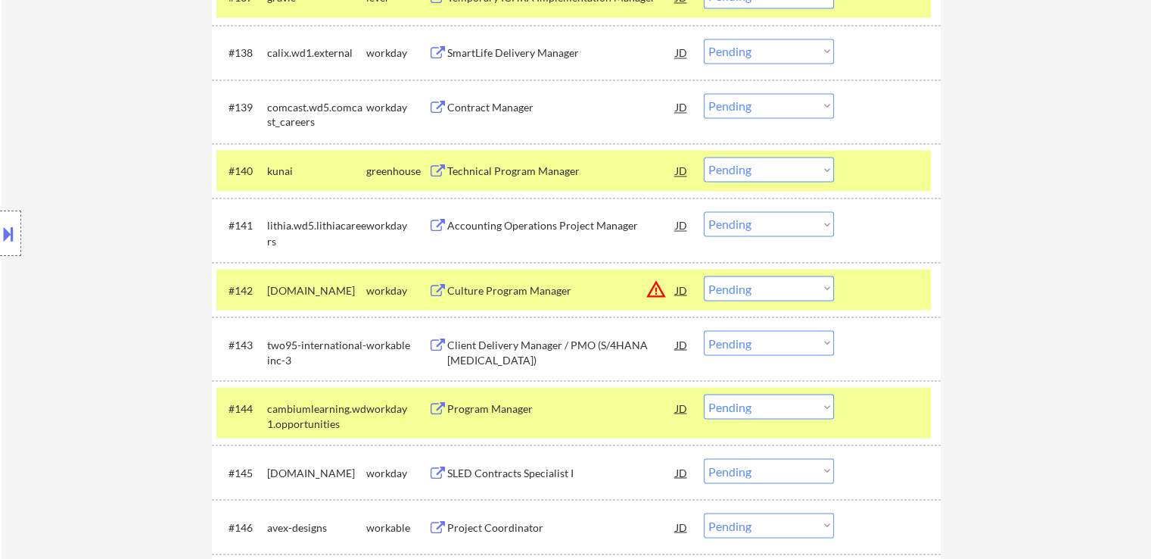
scroll to position [3063, 0]
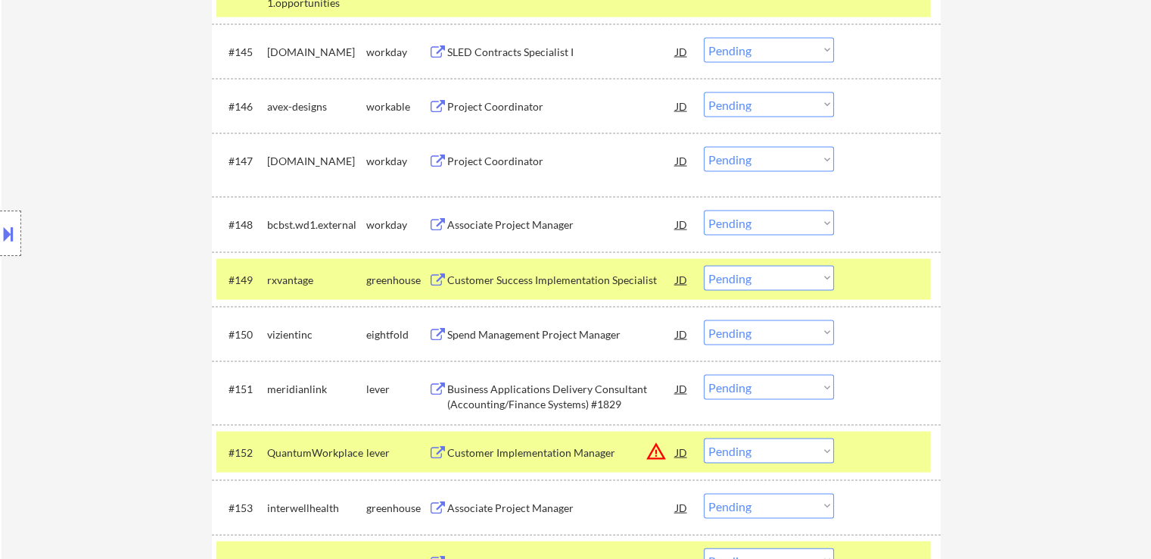
click at [758, 282] on select "Choose an option... Pending Applied Excluded (Questions) Excluded (Expired) Exc…" at bounding box center [769, 278] width 130 height 25
click at [704, 266] on select "Choose an option... Pending Applied Excluded (Questions) Excluded (Expired) Exc…" at bounding box center [769, 278] width 130 height 25
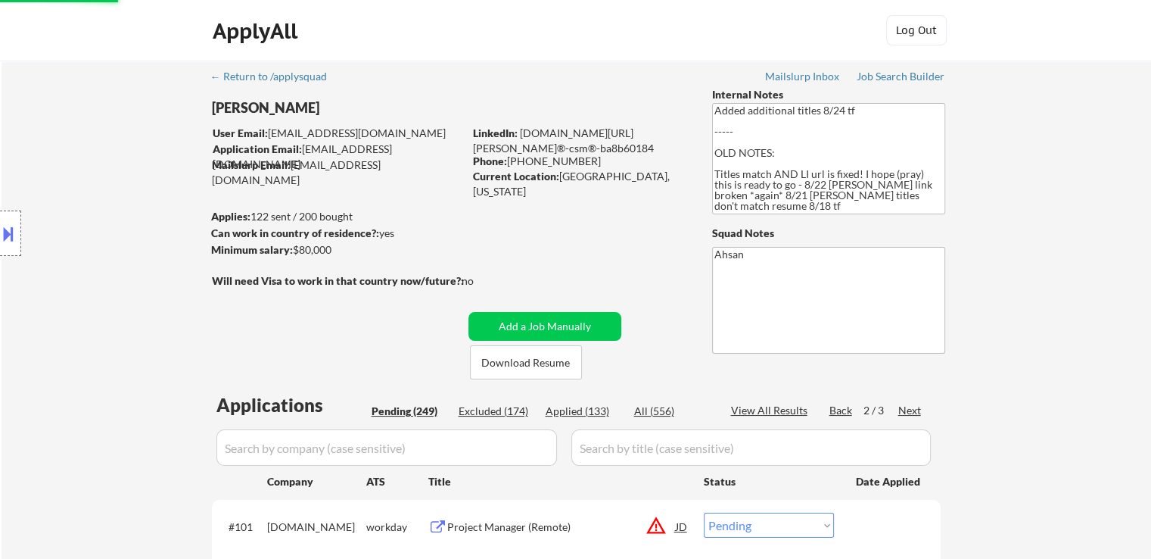
select select ""pending""
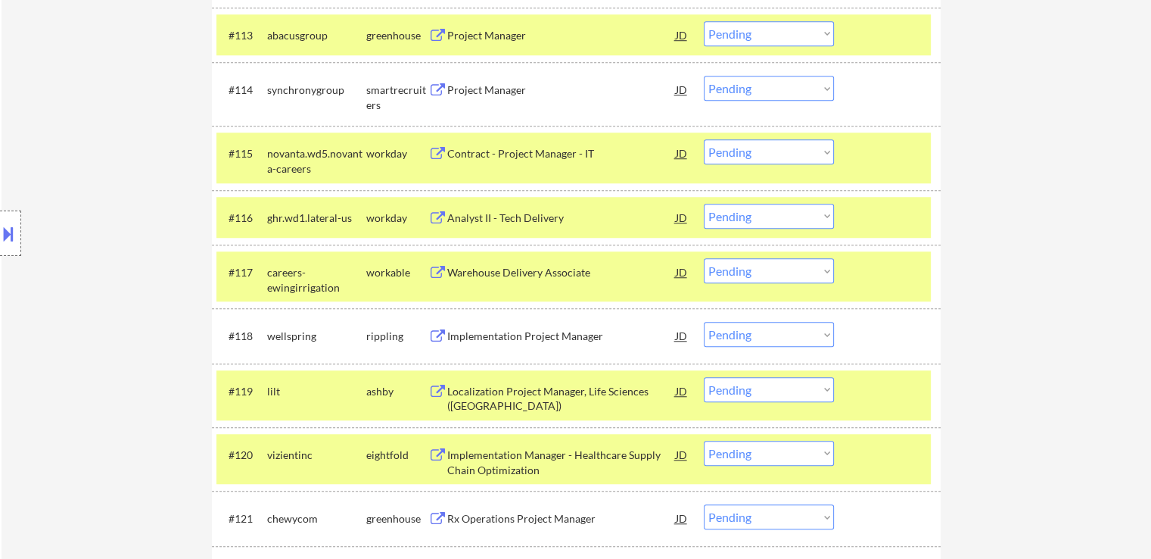
scroll to position [3118, 0]
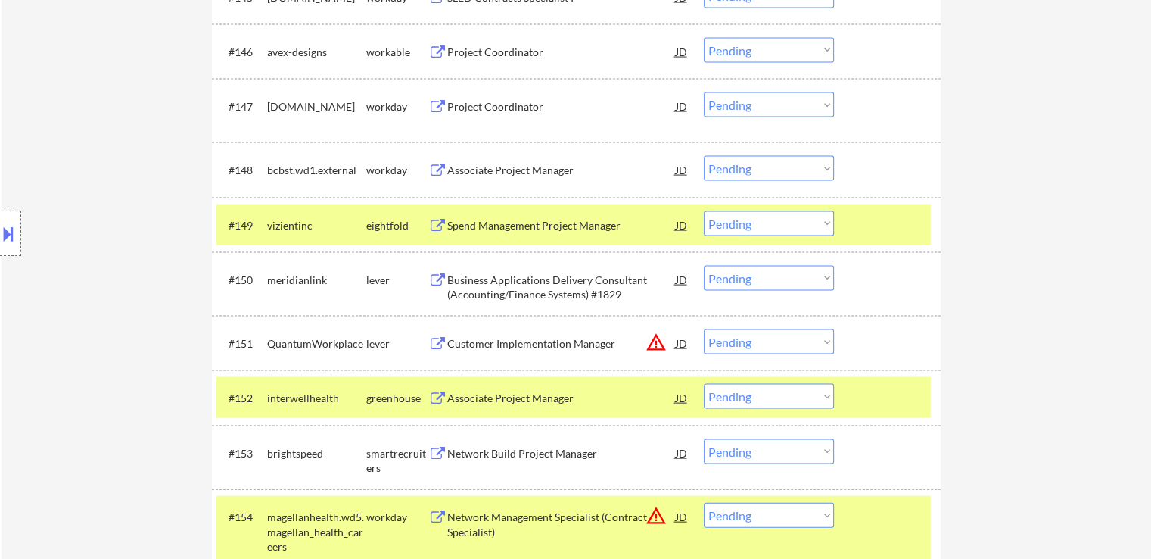
click at [761, 279] on select "Choose an option... Pending Applied Excluded (Questions) Excluded (Expired) Exc…" at bounding box center [769, 278] width 130 height 25
click at [704, 266] on select "Choose an option... Pending Applied Excluded (Questions) Excluded (Expired) Exc…" at bounding box center [769, 278] width 130 height 25
select select ""pending""
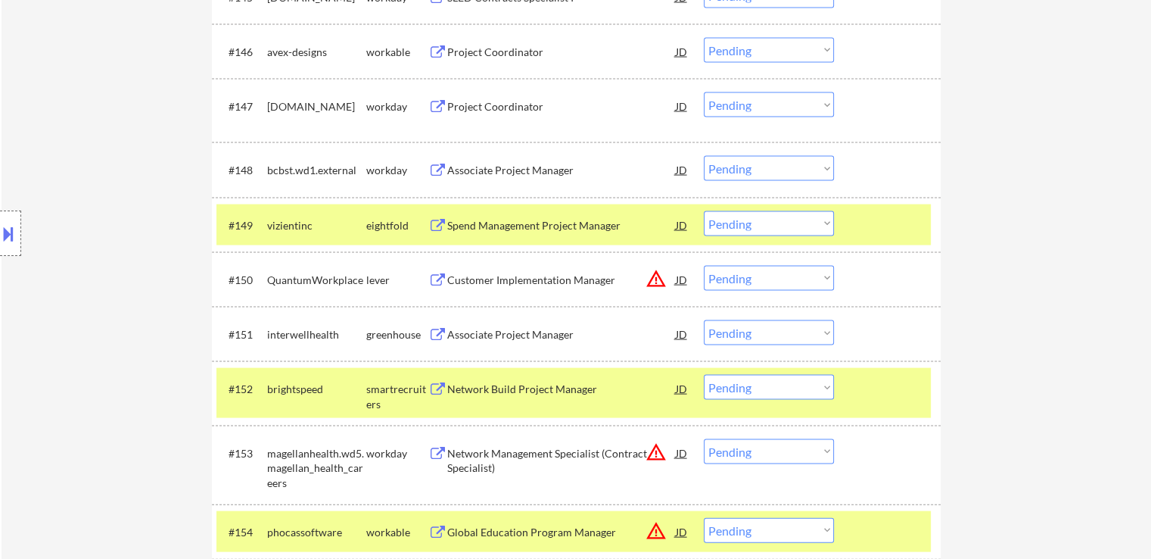
scroll to position [4538, 0]
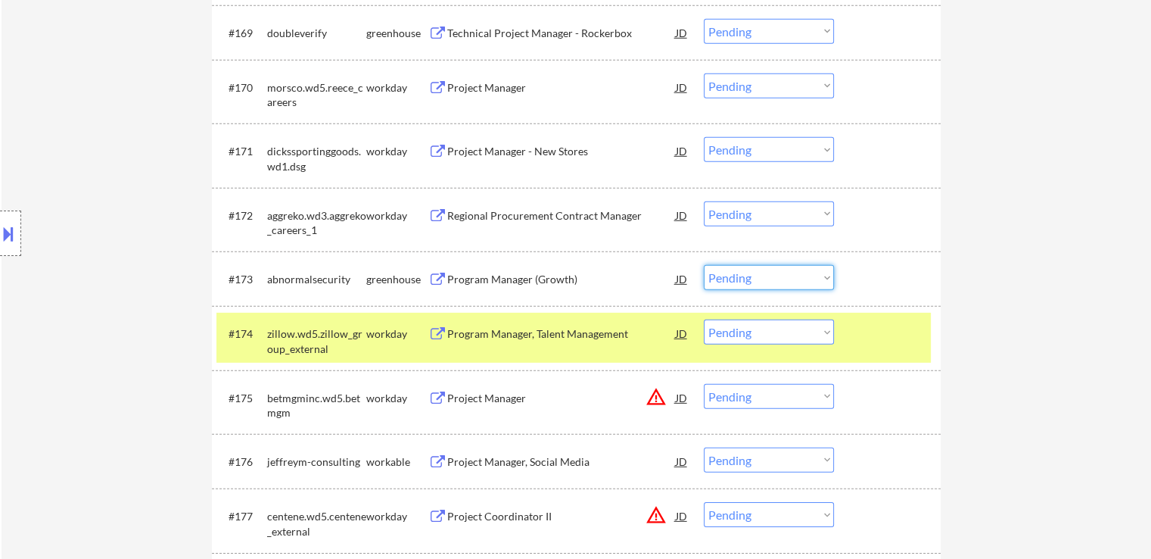
click at [746, 282] on select "Choose an option... Pending Applied Excluded (Questions) Excluded (Expired) Exc…" at bounding box center [769, 277] width 130 height 25
click at [704, 265] on select "Choose an option... Pending Applied Excluded (Questions) Excluded (Expired) Exc…" at bounding box center [769, 277] width 130 height 25
select select ""pending""
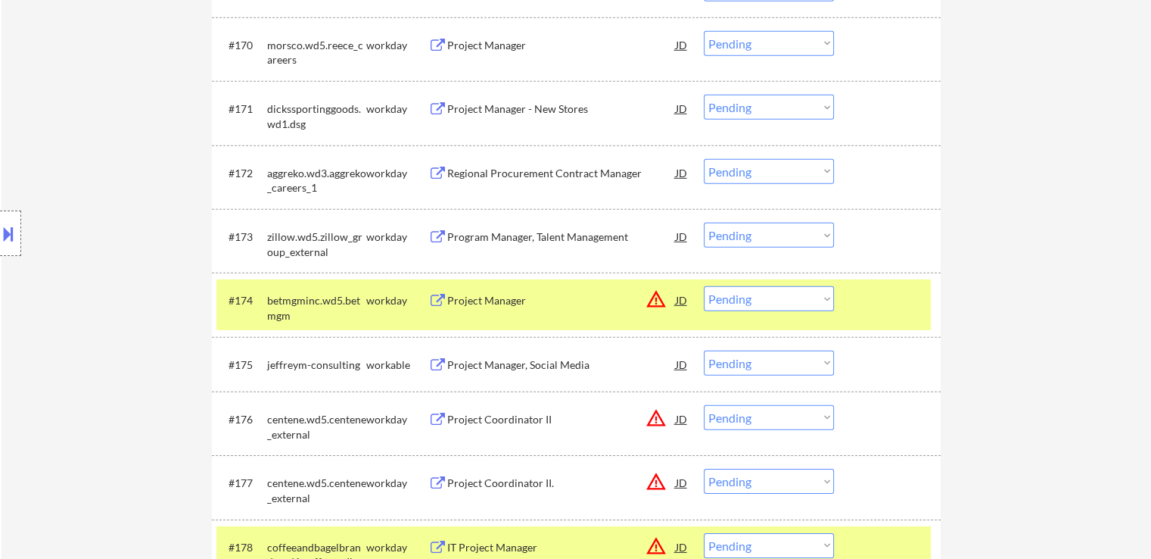
scroll to position [4689, 0]
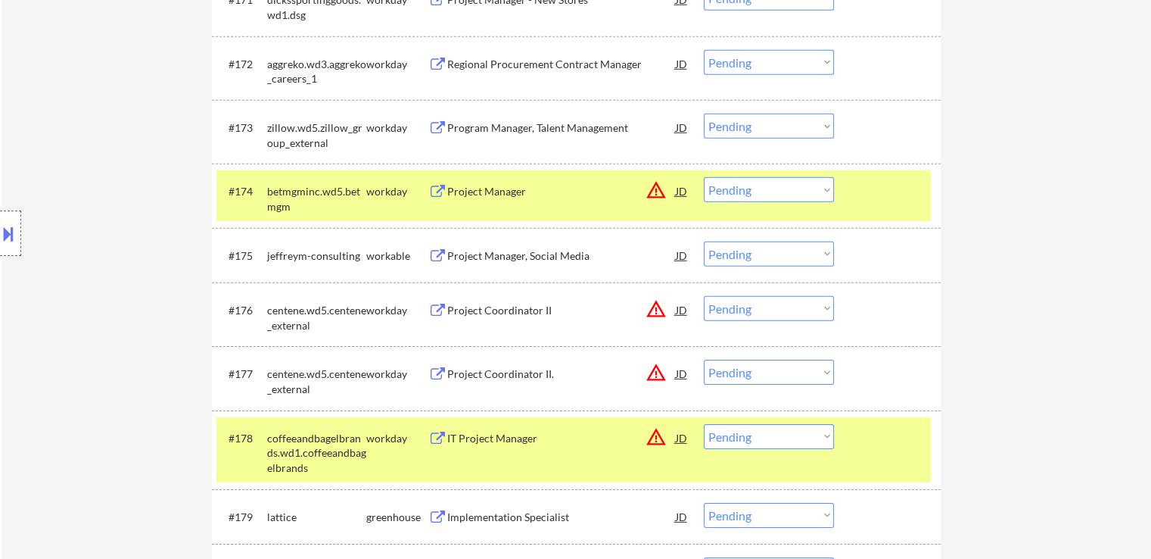
click at [748, 260] on select "Choose an option... Pending Applied Excluded (Questions) Excluded (Expired) Exc…" at bounding box center [769, 253] width 130 height 25
click at [704, 241] on select "Choose an option... Pending Applied Excluded (Questions) Excluded (Expired) Exc…" at bounding box center [769, 253] width 130 height 25
select select ""pending""
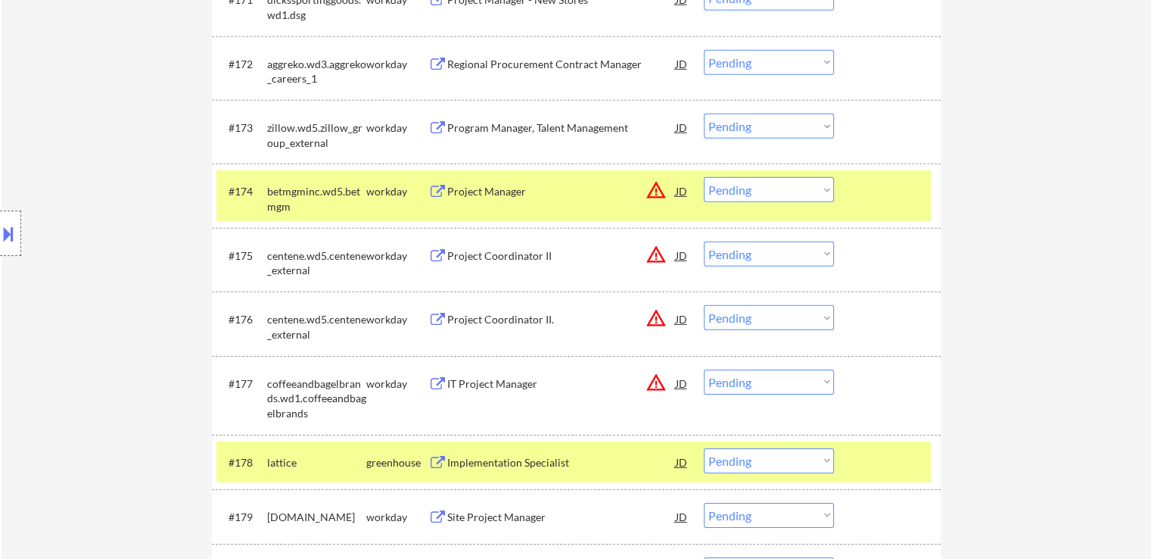
scroll to position [5163, 0]
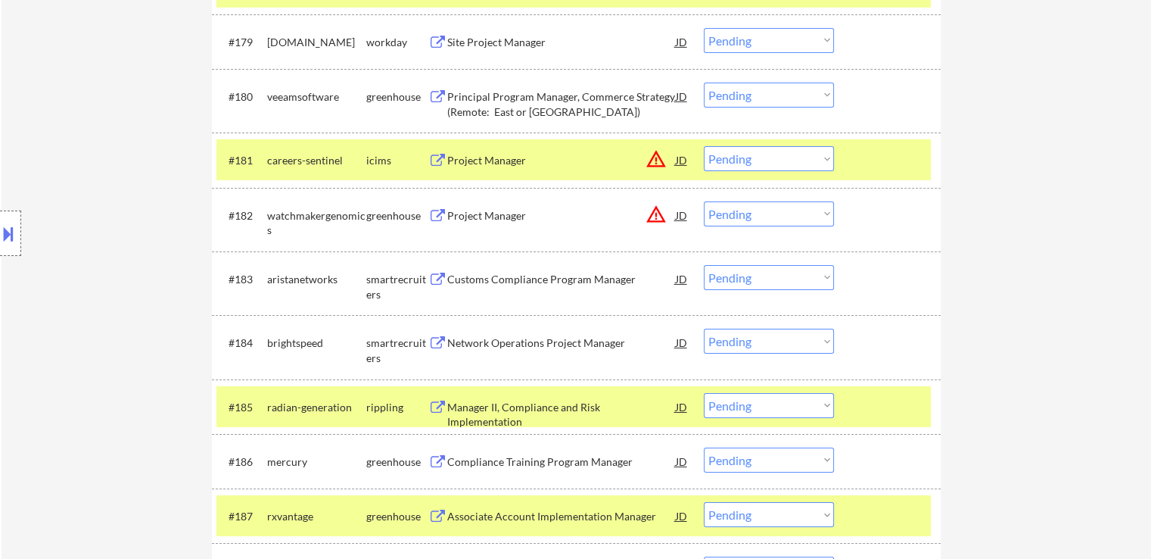
click at [751, 279] on select "Choose an option... Pending Applied Excluded (Questions) Excluded (Expired) Exc…" at bounding box center [769, 277] width 130 height 25
click at [704, 265] on select "Choose an option... Pending Applied Excluded (Questions) Excluded (Expired) Exc…" at bounding box center [769, 277] width 130 height 25
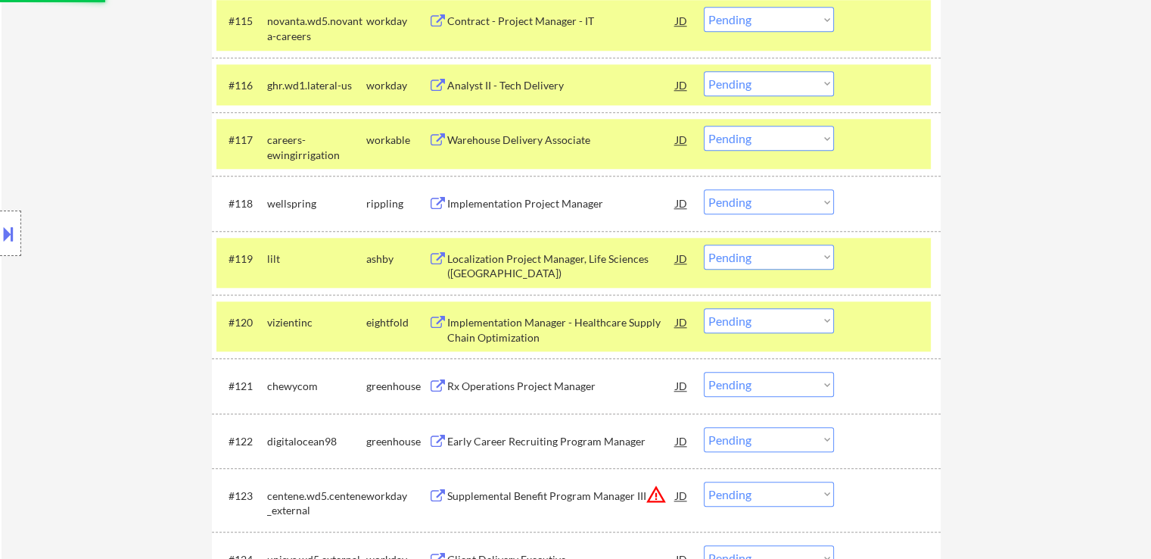
select select ""pending""
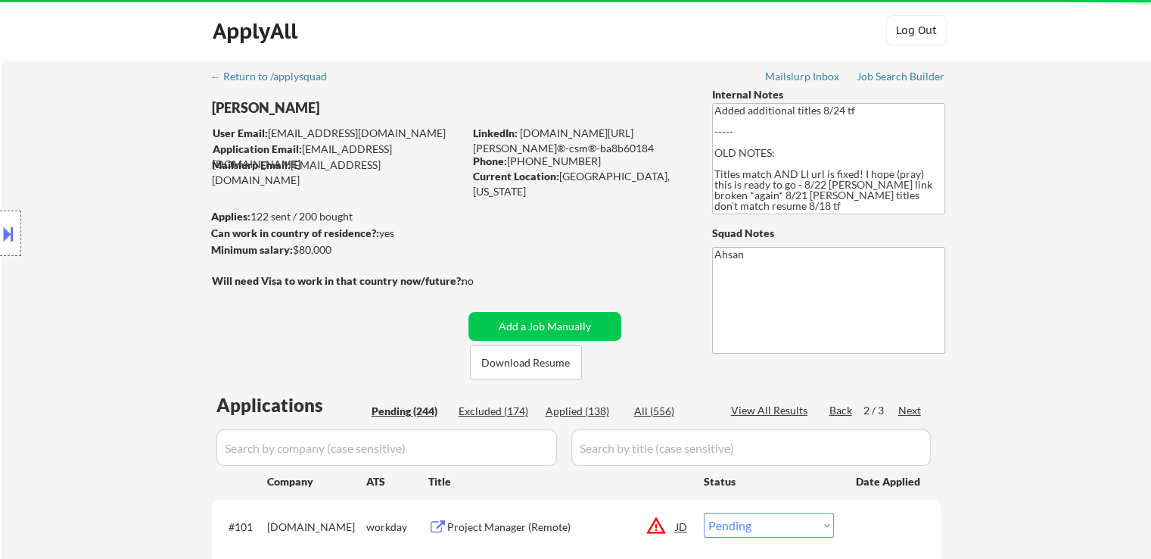
drag, startPoint x: 630, startPoint y: 178, endPoint x: 426, endPoint y: 173, distance: 204.4
click at [426, 173] on div "Jervis Ohikhuare User Email: [EMAIL_ADDRESS][DOMAIN_NAME] Application Email: [E…" at bounding box center [458, 233] width 495 height 292
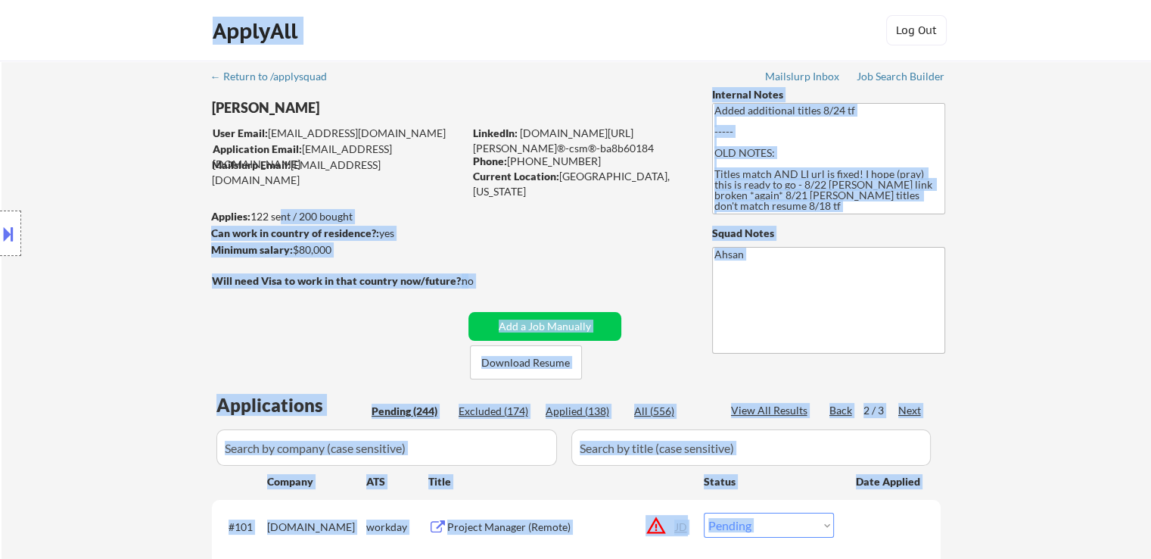
drag, startPoint x: 251, startPoint y: 216, endPoint x: 275, endPoint y: 214, distance: 24.3
click at [275, 214] on body "← Return to /applysquad Mailslurp Inbox Job Search Builder Jervis Ohikhuare Use…" at bounding box center [575, 279] width 1151 height 559
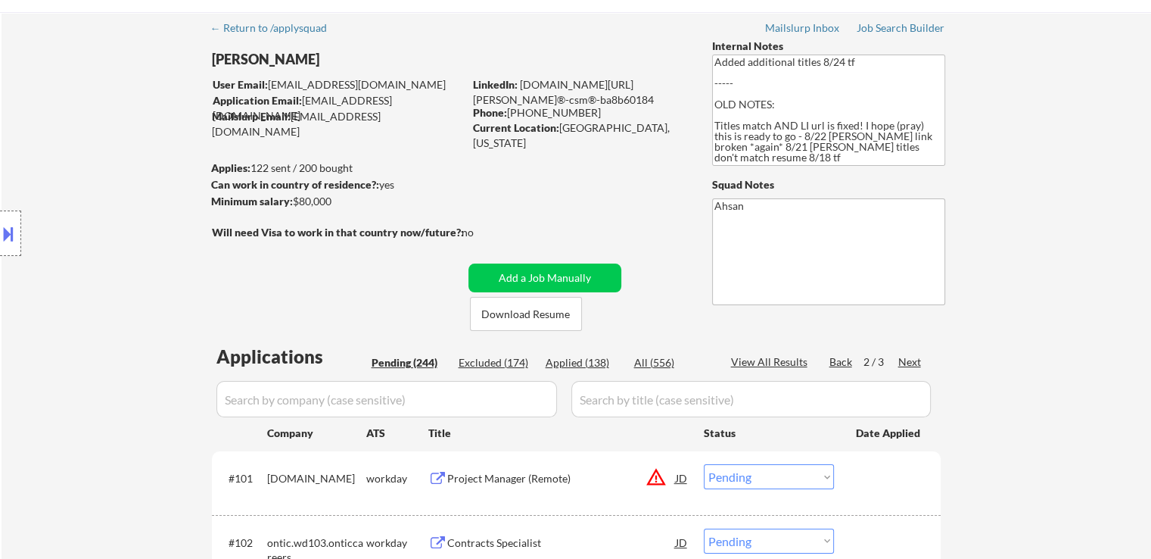
scroll to position [76, 0]
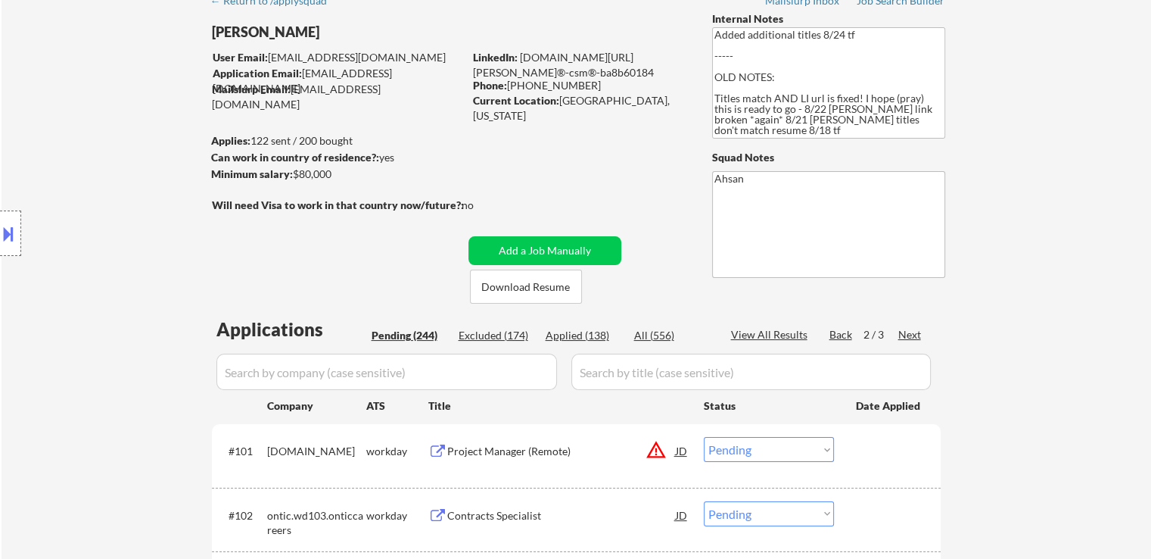
click at [907, 336] on div "Next" at bounding box center [910, 334] width 24 height 15
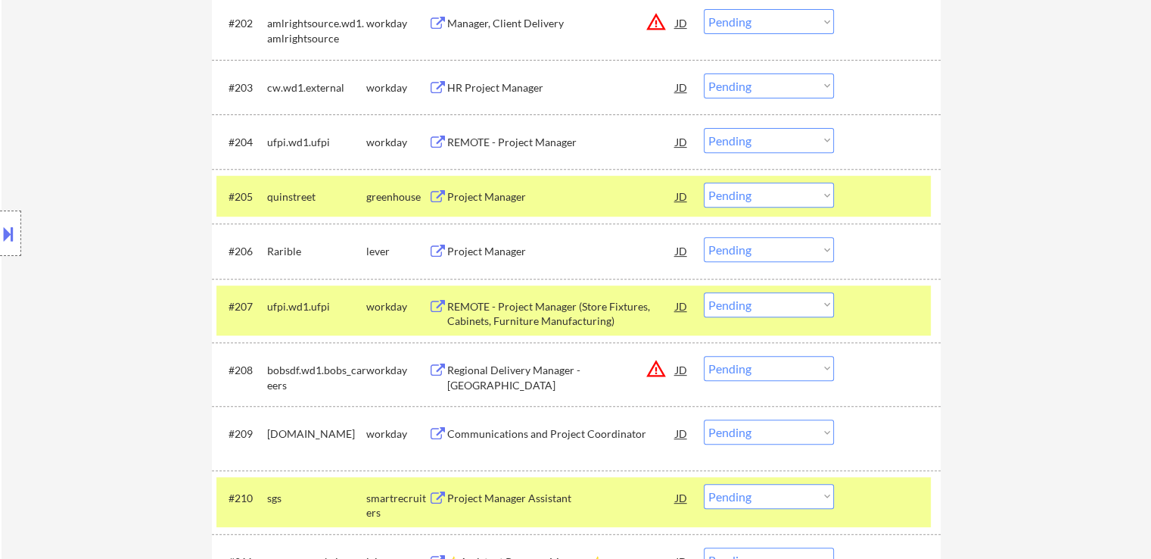
scroll to position [605, 0]
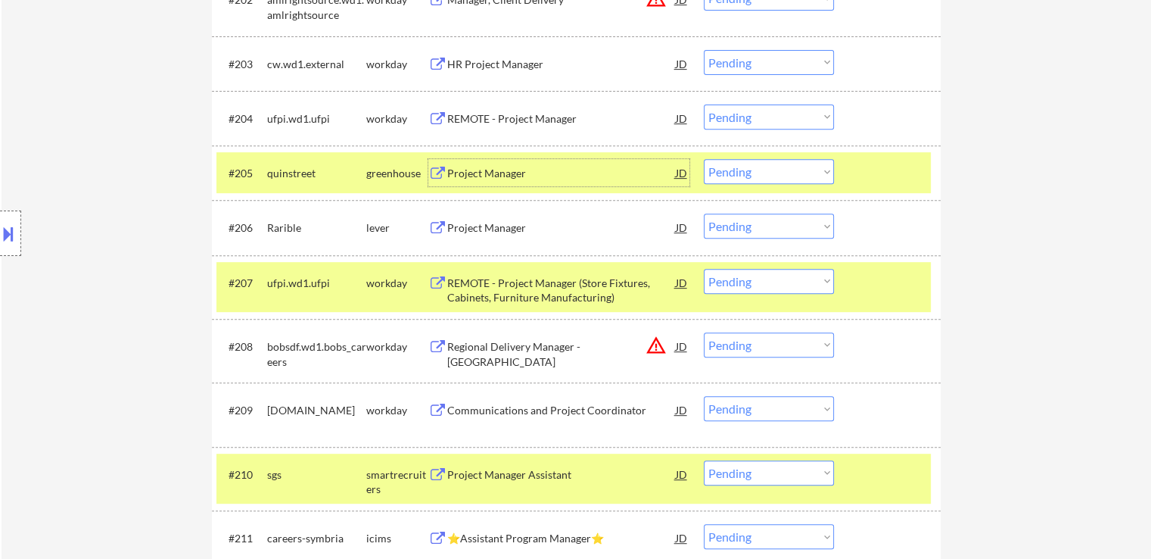
drag, startPoint x: 478, startPoint y: 170, endPoint x: 471, endPoint y: 254, distance: 84.2
click at [478, 169] on div "Project Manager" at bounding box center [561, 173] width 229 height 15
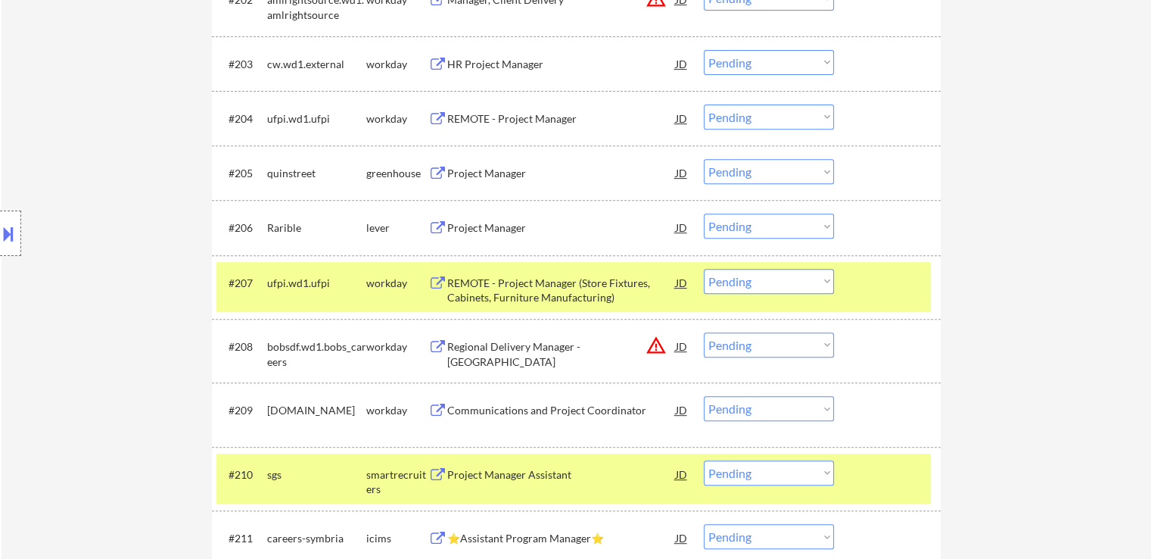
click at [469, 232] on div "Project Manager" at bounding box center [561, 227] width 229 height 15
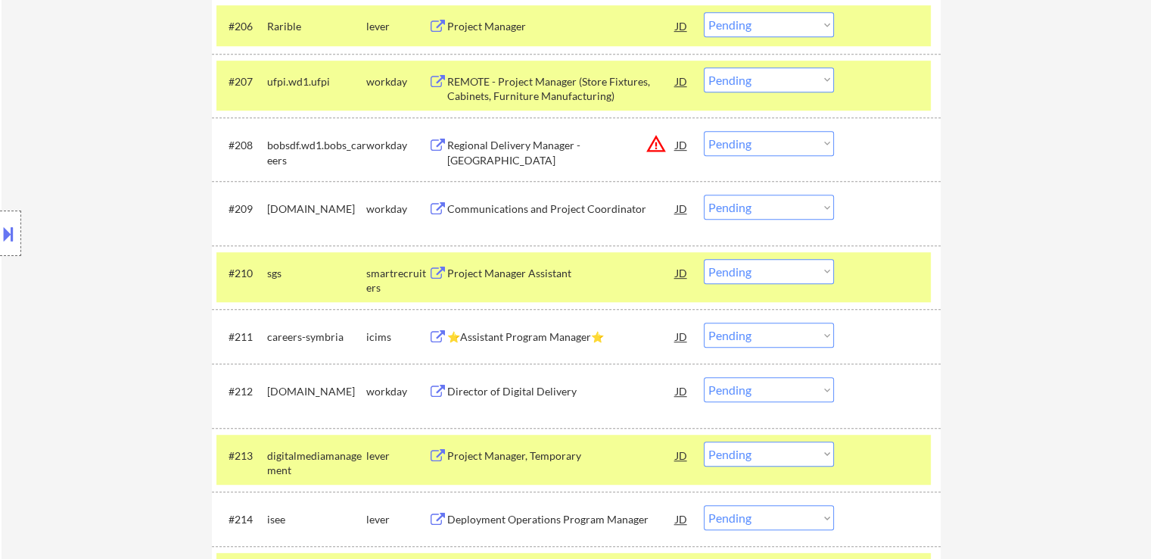
scroll to position [832, 0]
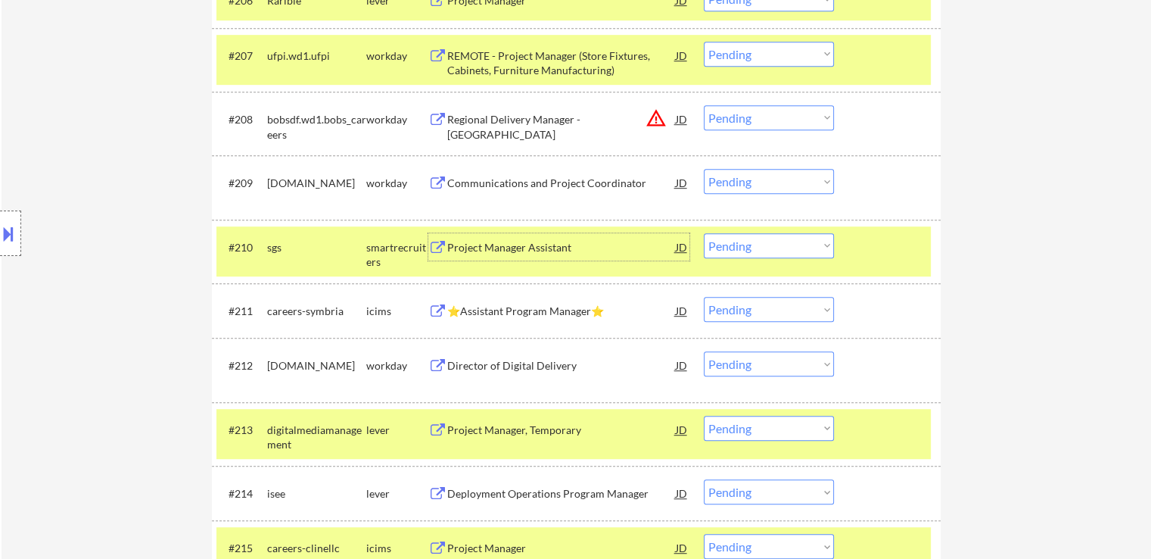
click at [520, 247] on div "Project Manager Assistant" at bounding box center [561, 247] width 229 height 15
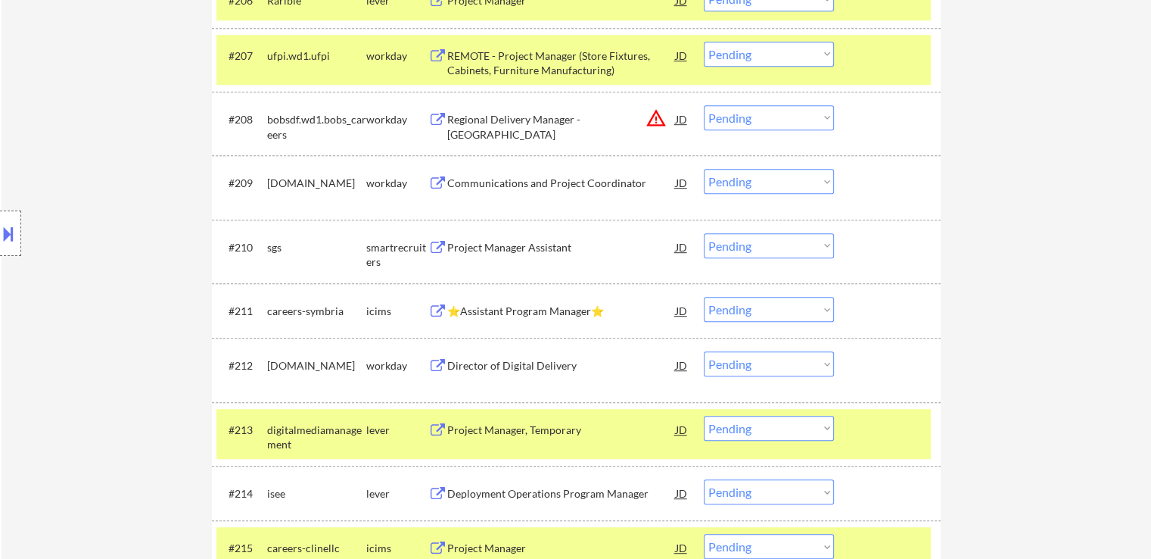
scroll to position [1059, 0]
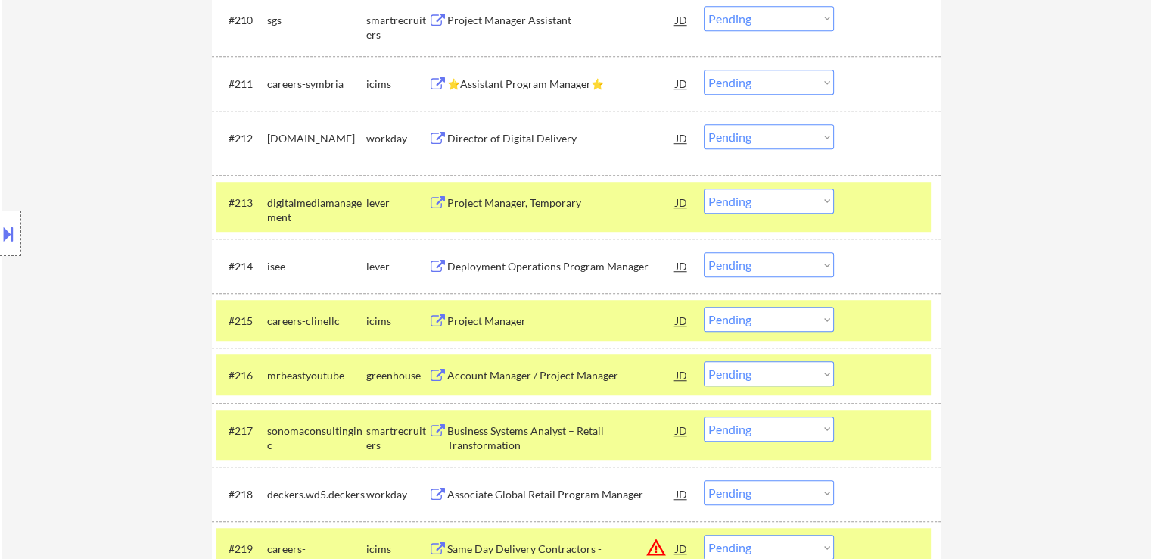
click at [491, 204] on div "Project Manager, Temporary" at bounding box center [561, 202] width 229 height 15
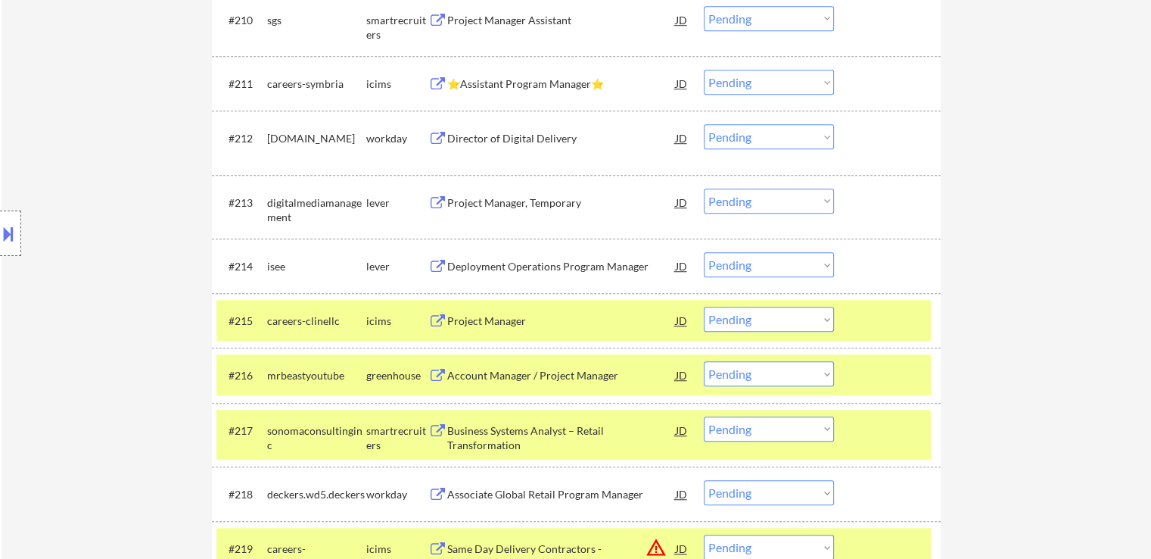
click at [499, 272] on div "Deployment Operations Program Manager" at bounding box center [561, 266] width 229 height 15
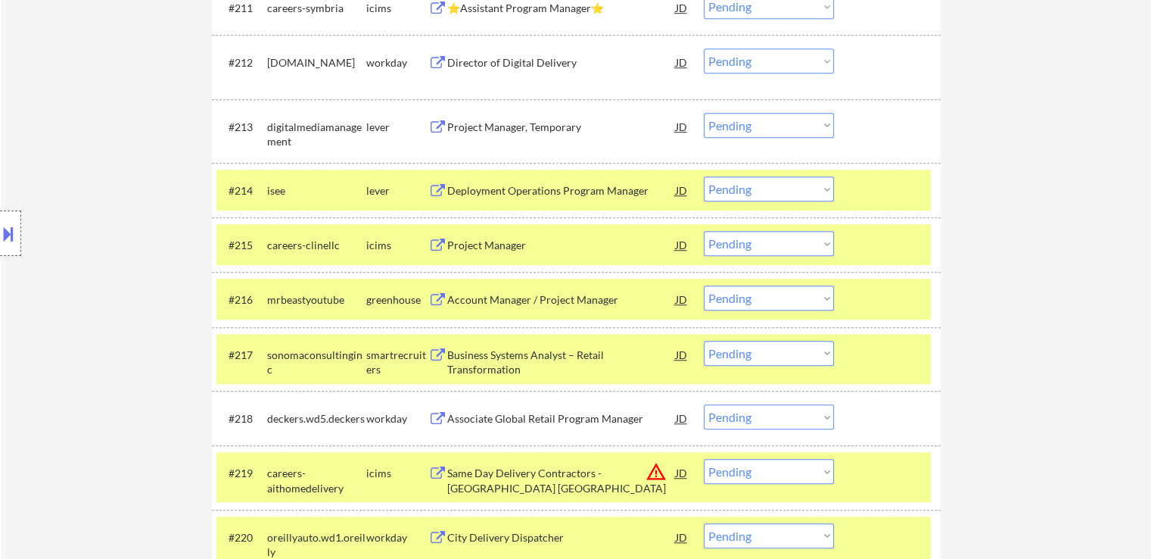
click at [501, 296] on div "Account Manager / Project Manager" at bounding box center [561, 299] width 229 height 15
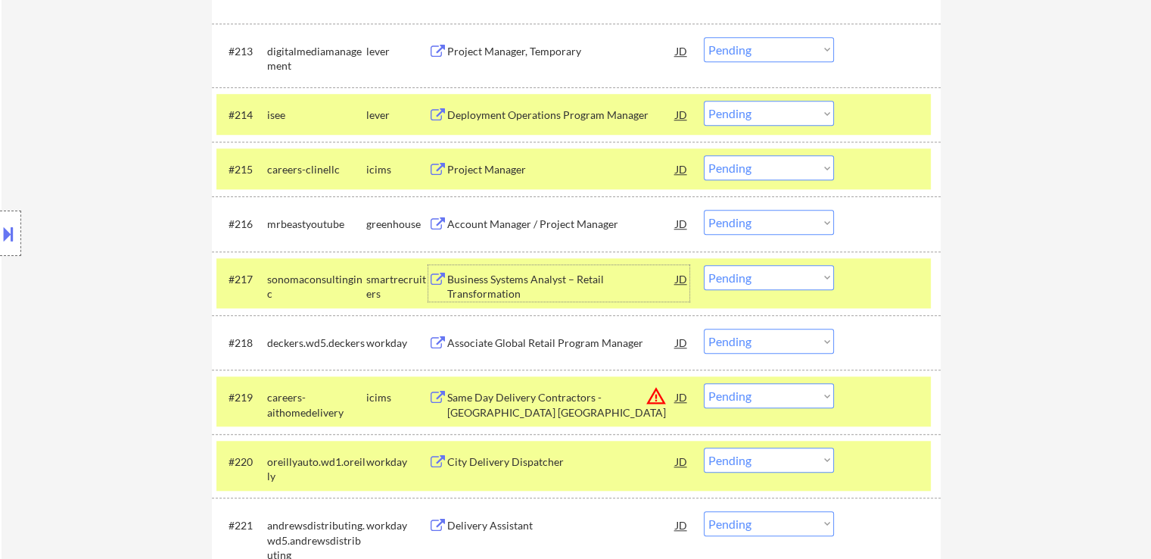
click at [507, 291] on div "Business Systems Analyst – Retail Transformation" at bounding box center [561, 287] width 229 height 30
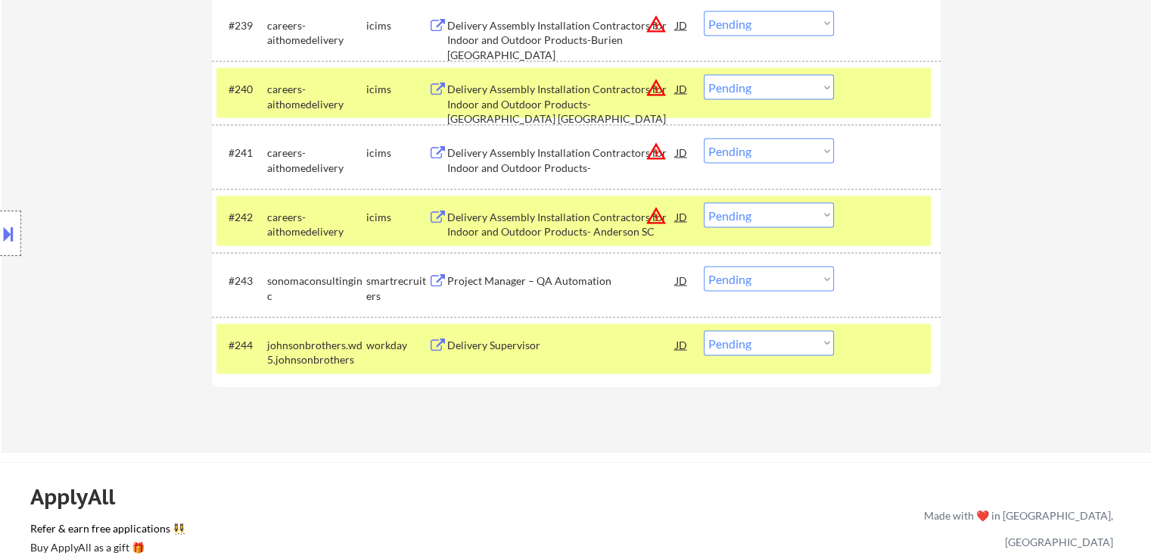
scroll to position [1046, 0]
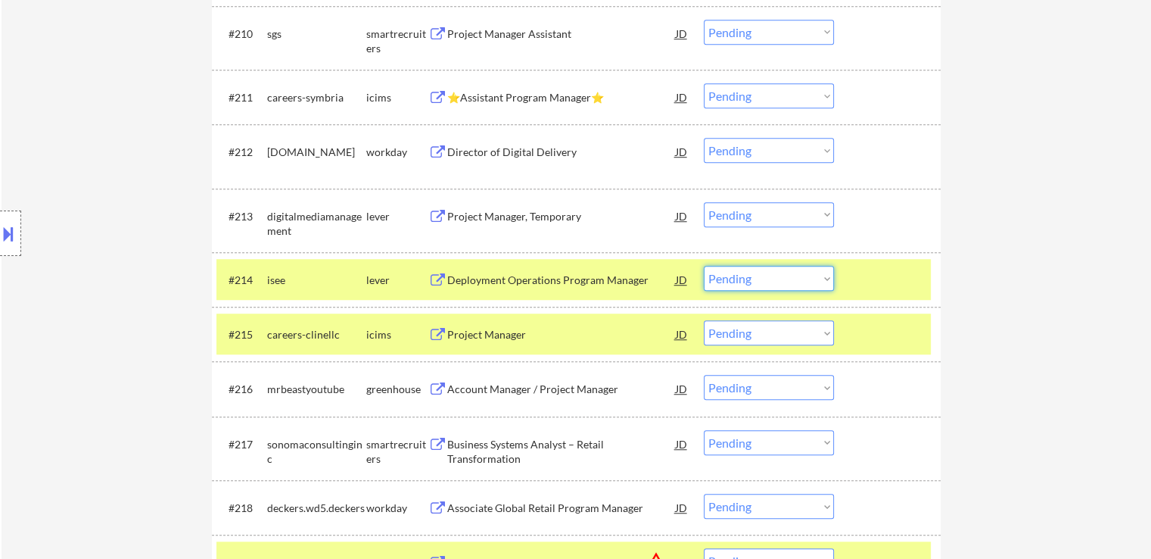
click at [789, 279] on select "Choose an option... Pending Applied Excluded (Questions) Excluded (Expired) Exc…" at bounding box center [769, 278] width 130 height 25
click at [704, 266] on select "Choose an option... Pending Applied Excluded (Questions) Excluded (Expired) Exc…" at bounding box center [769, 278] width 130 height 25
select select ""pending""
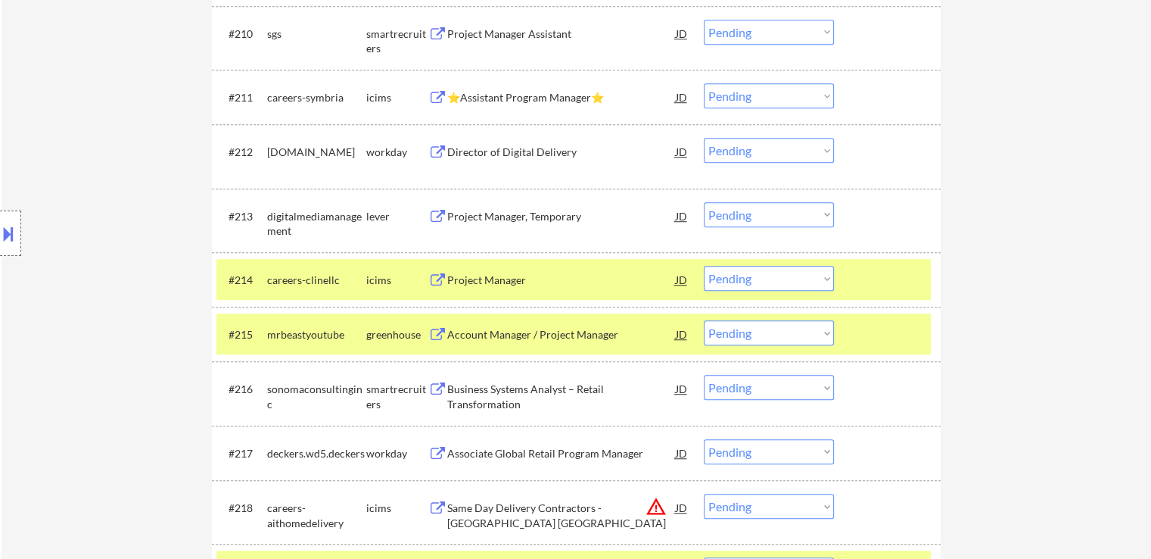
scroll to position [554, 0]
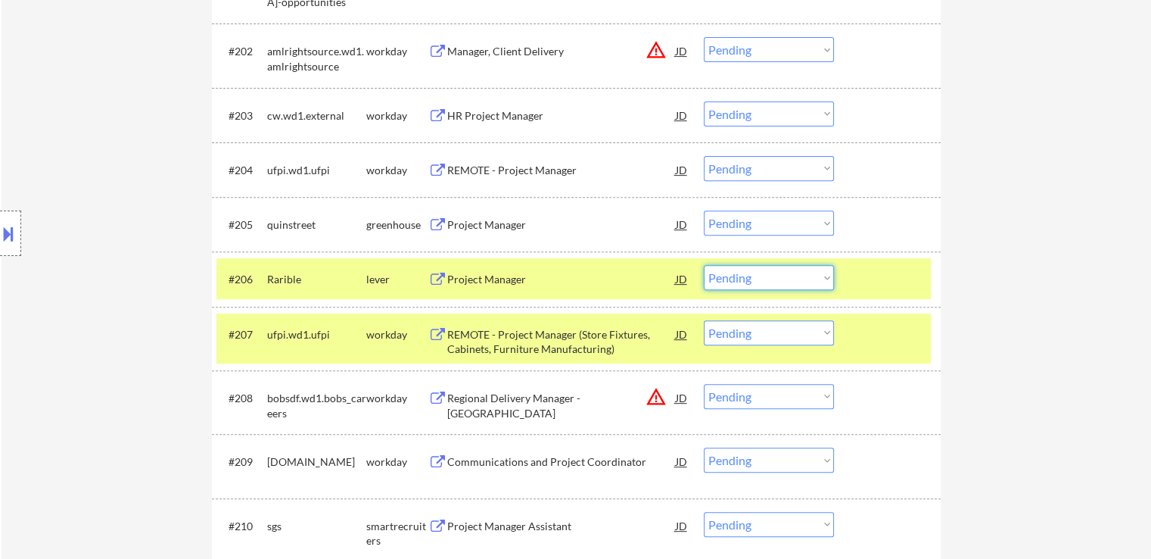
drag, startPoint x: 756, startPoint y: 277, endPoint x: 755, endPoint y: 287, distance: 9.9
click at [756, 272] on select "Choose an option... Pending Applied Excluded (Questions) Excluded (Expired) Exc…" at bounding box center [769, 277] width 130 height 25
click at [704, 265] on select "Choose an option... Pending Applied Excluded (Questions) Excluded (Expired) Exc…" at bounding box center [769, 277] width 130 height 25
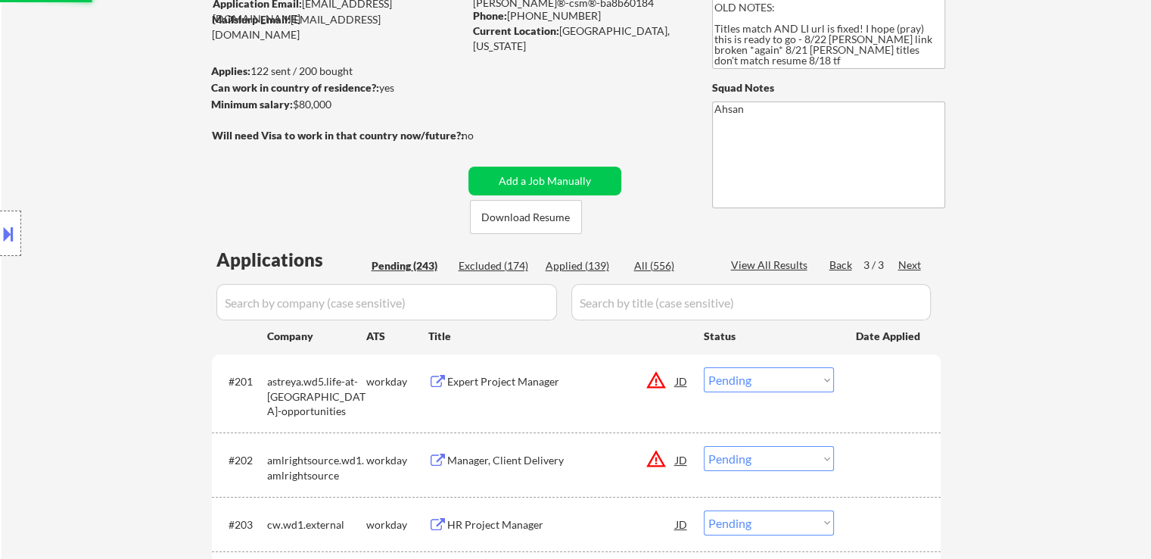
scroll to position [0, 0]
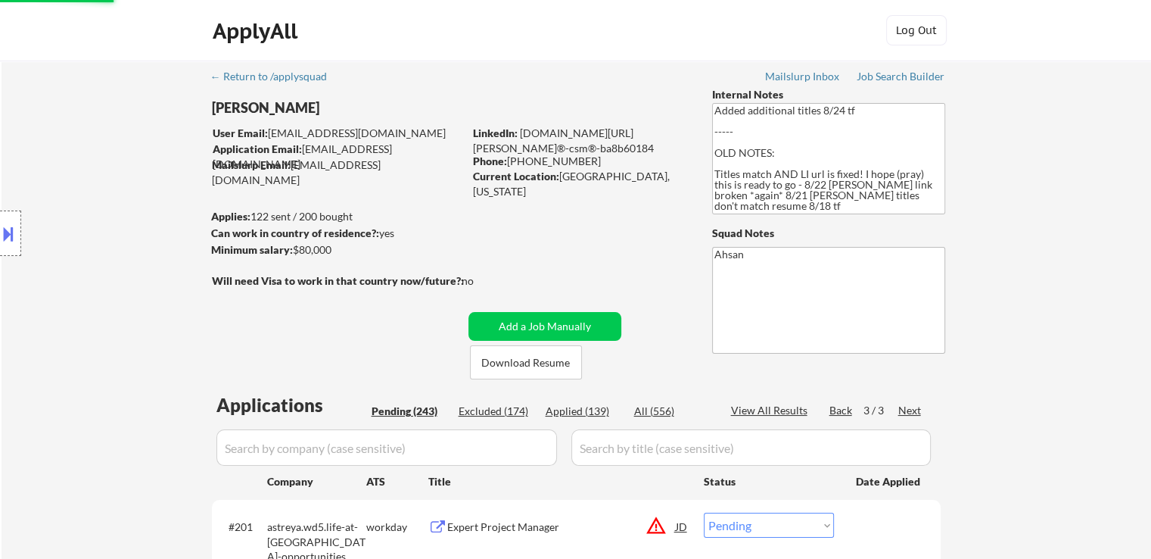
select select ""pending""
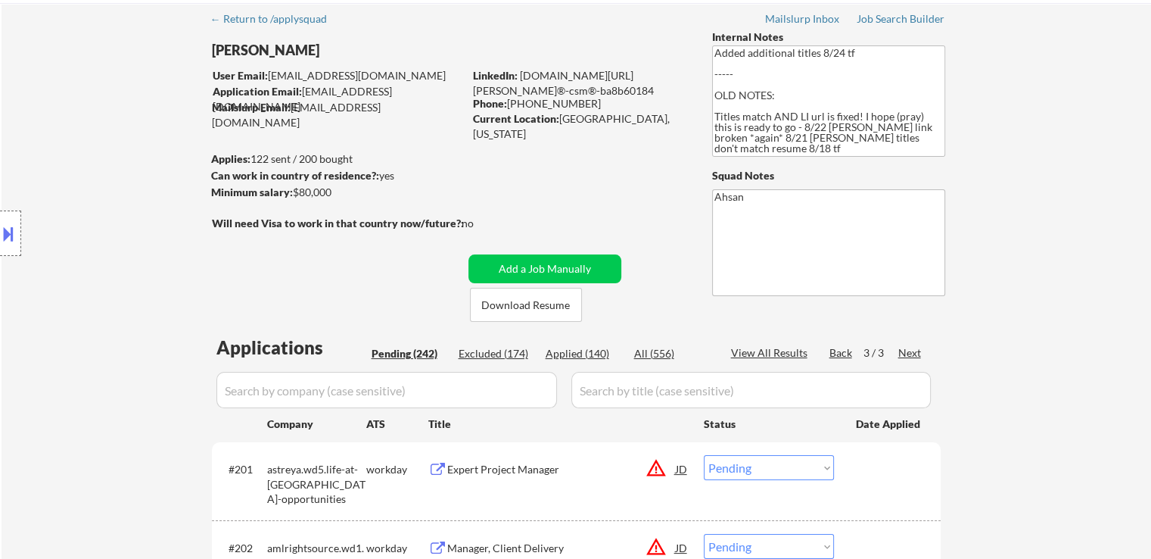
scroll to position [151, 0]
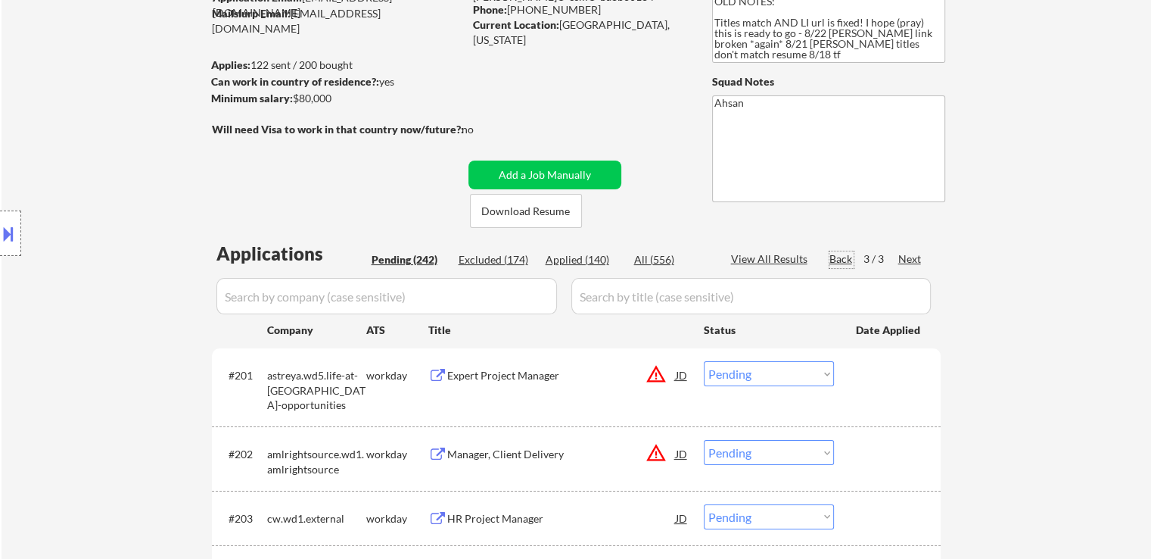
click at [839, 253] on div "Back" at bounding box center [841, 258] width 24 height 15
click at [842, 255] on div "Back" at bounding box center [841, 258] width 24 height 15
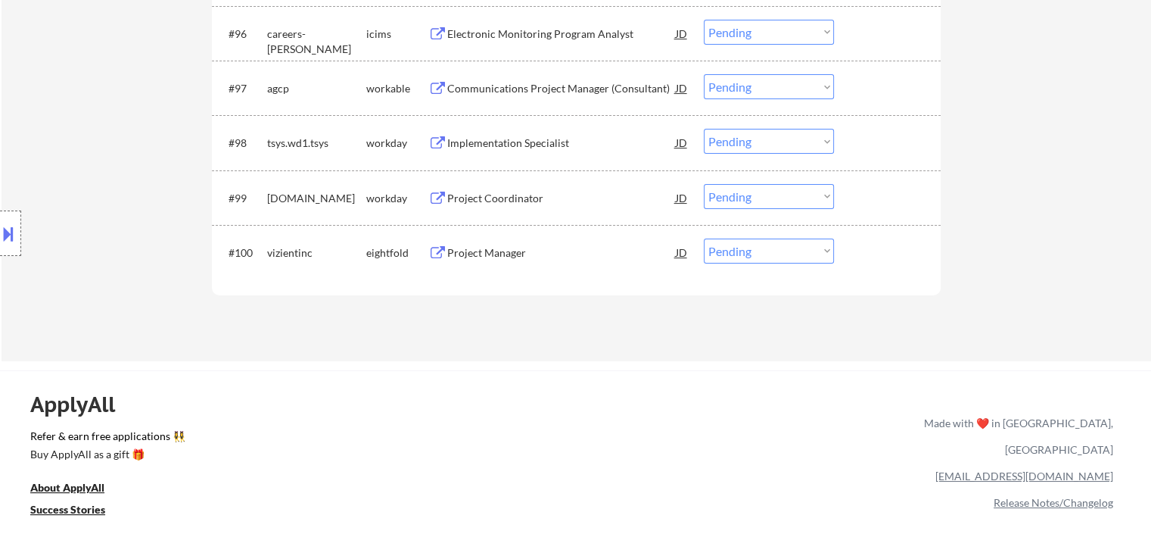
scroll to position [5979, 0]
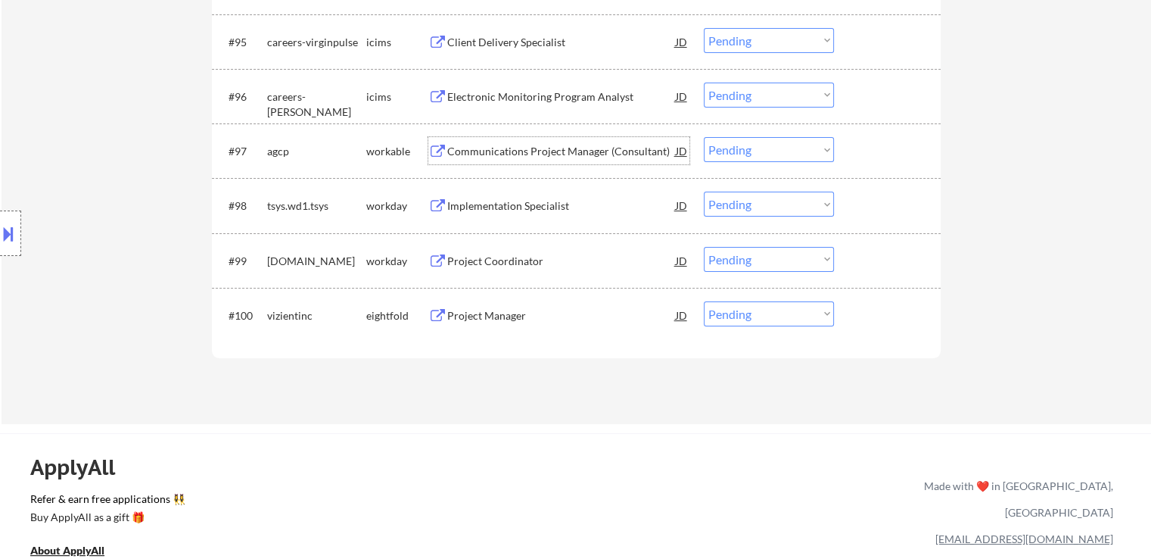
click at [496, 149] on div "Communications Project Manager (Consultant)" at bounding box center [561, 151] width 229 height 15
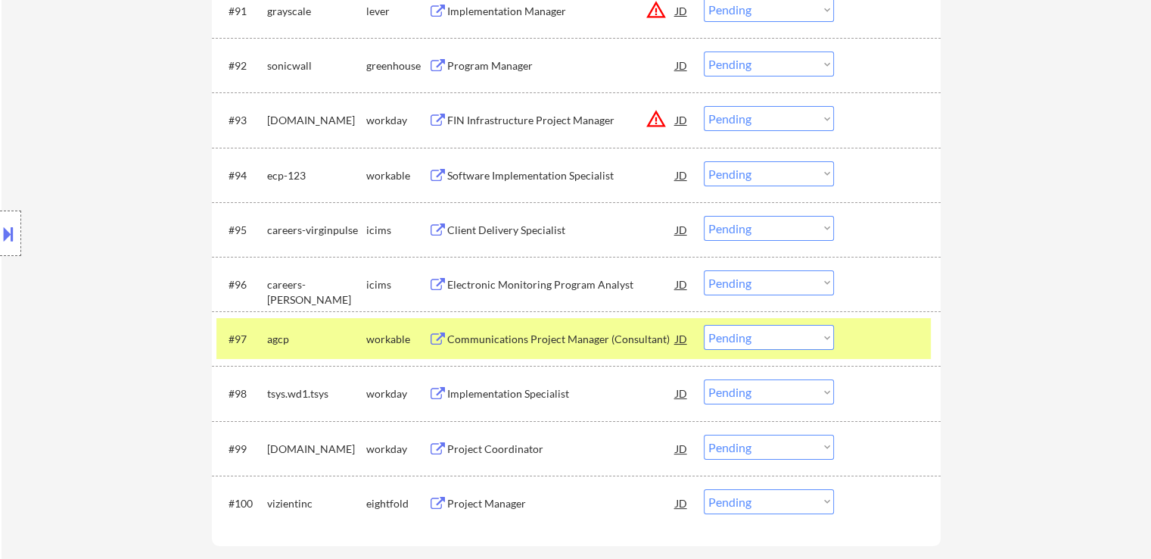
scroll to position [5752, 0]
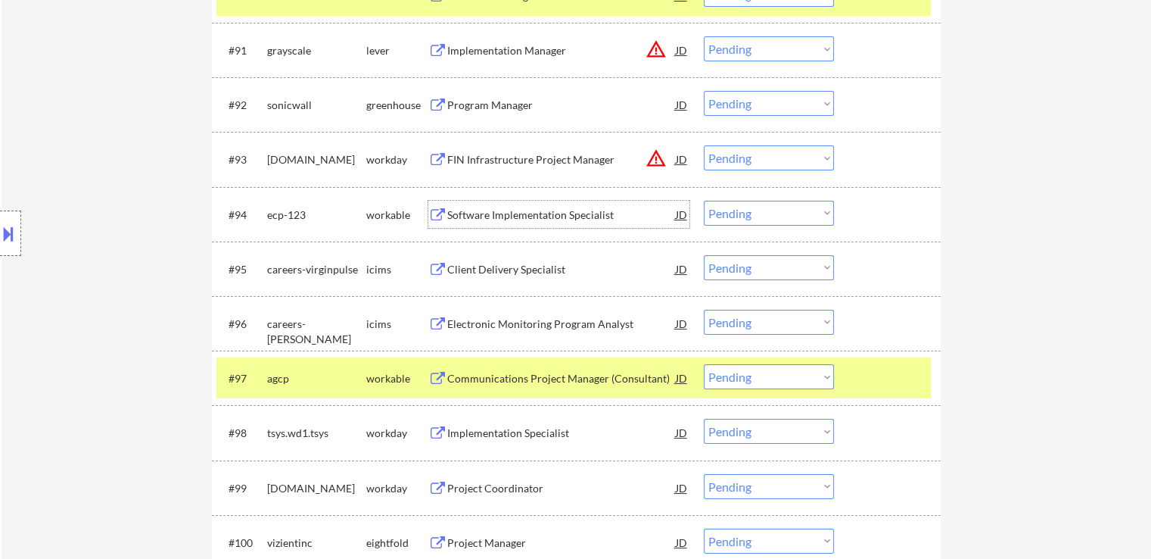
click at [492, 216] on div "Software Implementation Specialist" at bounding box center [561, 214] width 229 height 15
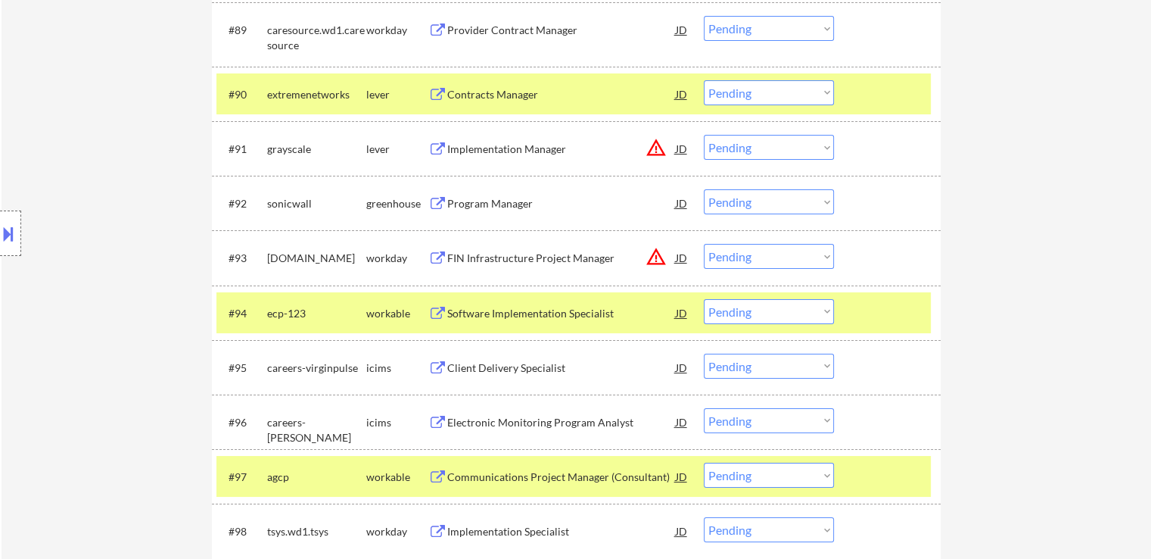
scroll to position [5524, 0]
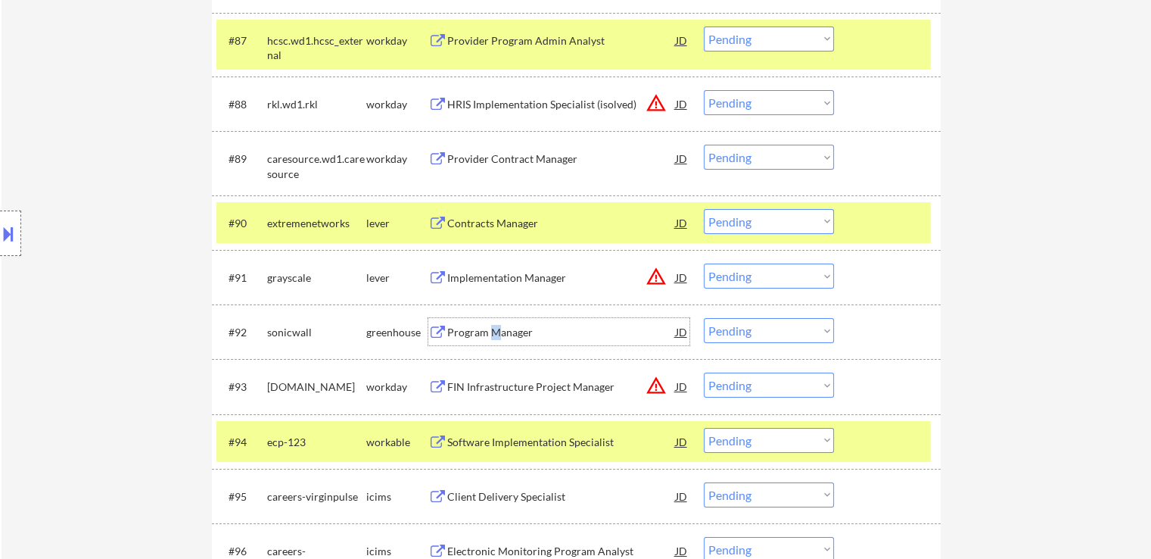
click at [495, 333] on div "Program Manager" at bounding box center [561, 332] width 229 height 15
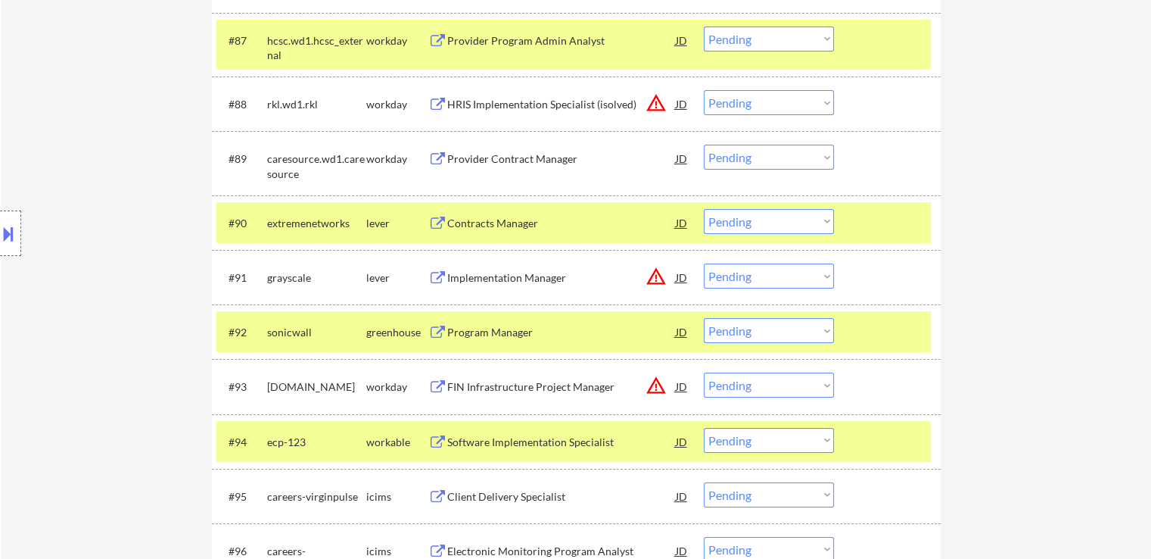
click at [491, 227] on div "Contracts Manager" at bounding box center [561, 223] width 229 height 15
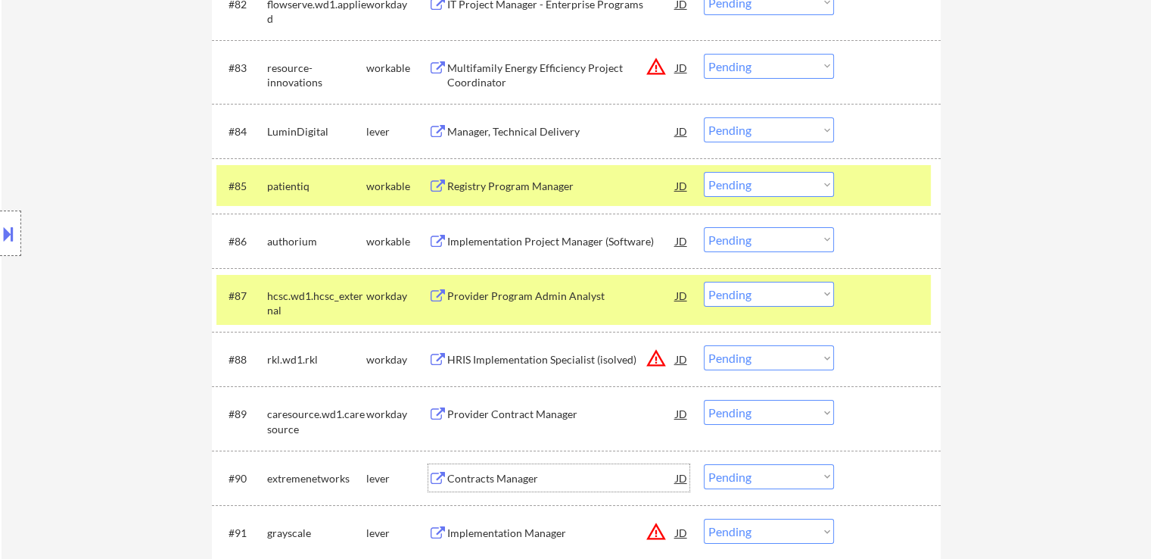
scroll to position [5070, 0]
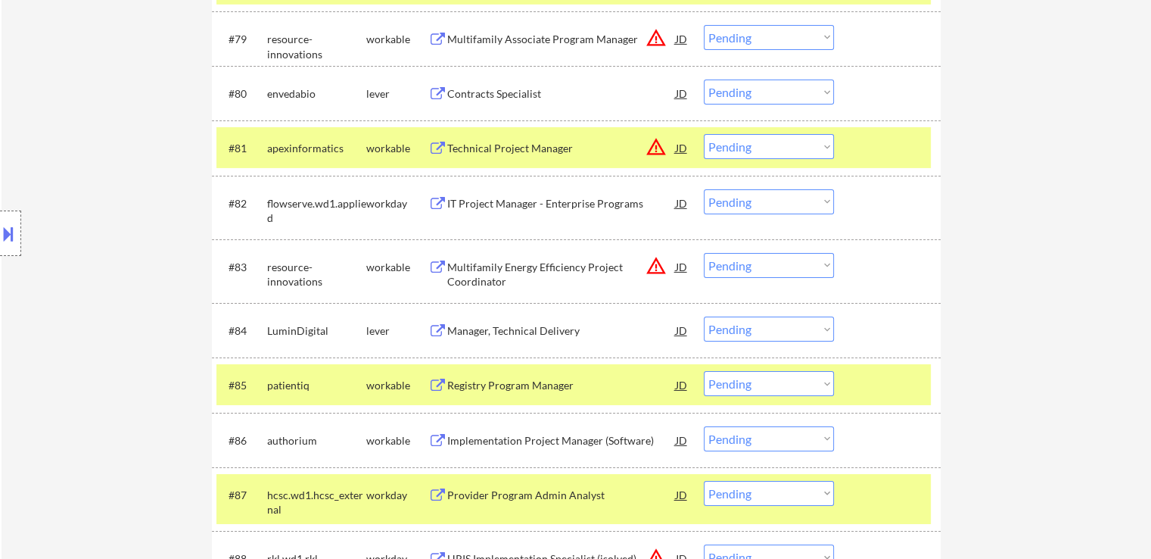
click at [499, 89] on div "Contracts Specialist" at bounding box center [561, 93] width 229 height 15
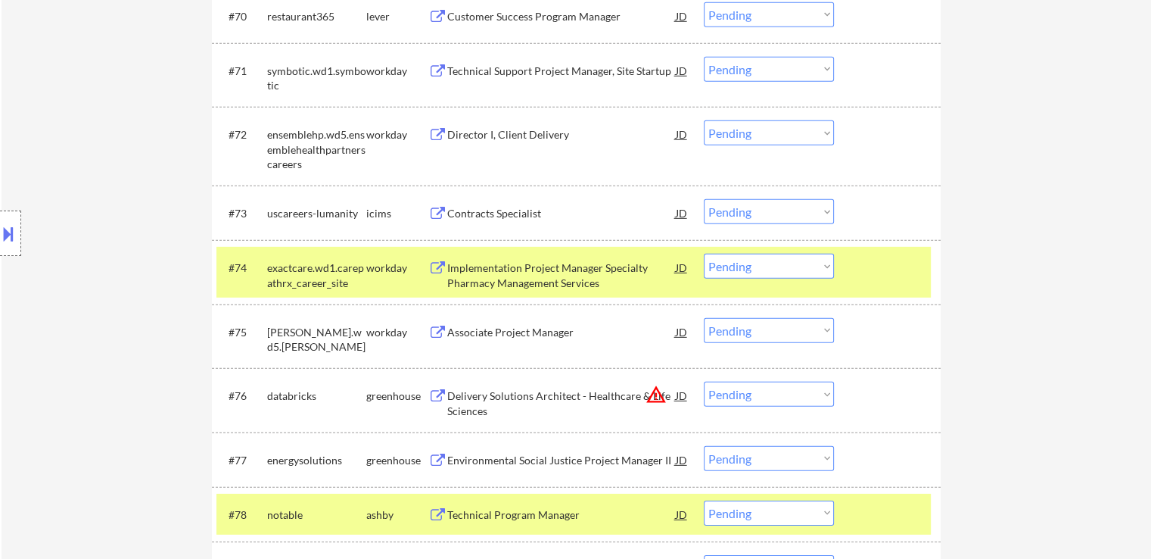
scroll to position [4389, 0]
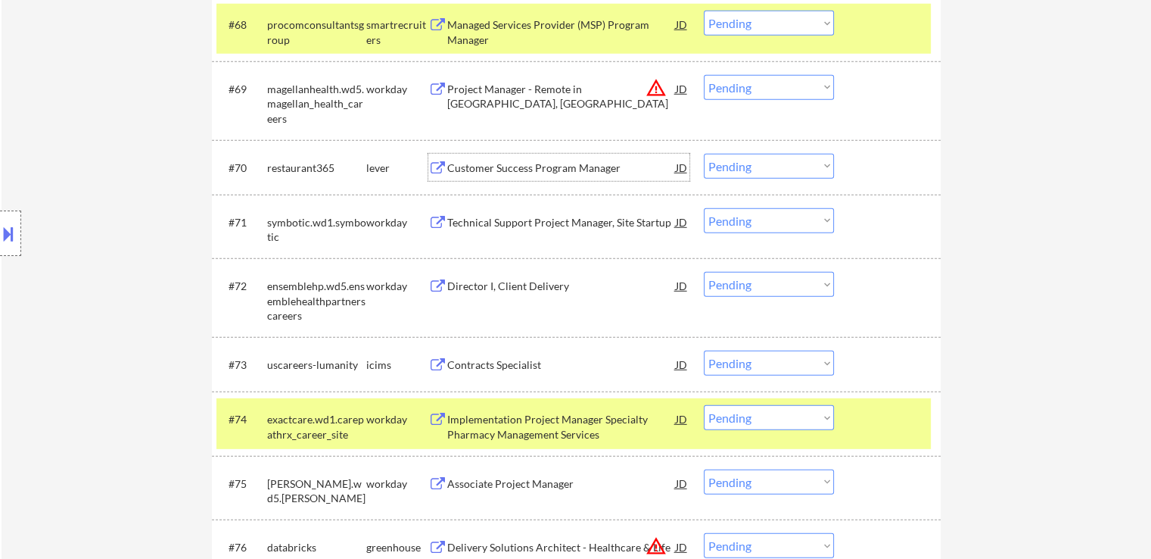
click at [510, 170] on div "Customer Success Program Manager" at bounding box center [561, 167] width 229 height 15
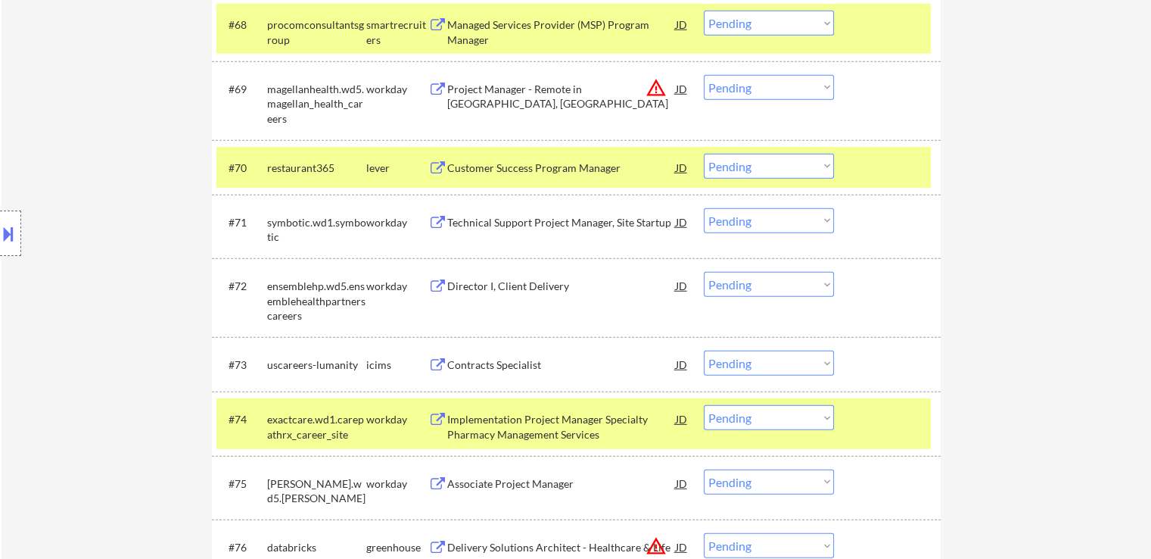
scroll to position [5577, 0]
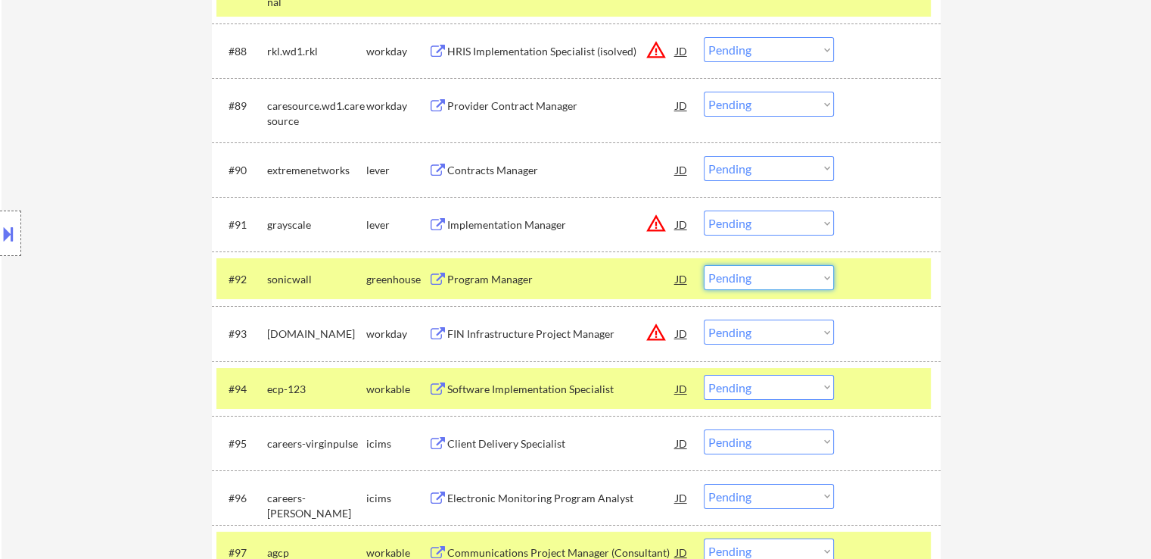
click at [772, 279] on select "Choose an option... Pending Applied Excluded (Questions) Excluded (Expired) Exc…" at bounding box center [769, 277] width 130 height 25
click at [704, 265] on select "Choose an option... Pending Applied Excluded (Questions) Excluded (Expired) Exc…" at bounding box center [769, 277] width 130 height 25
select select ""pending""
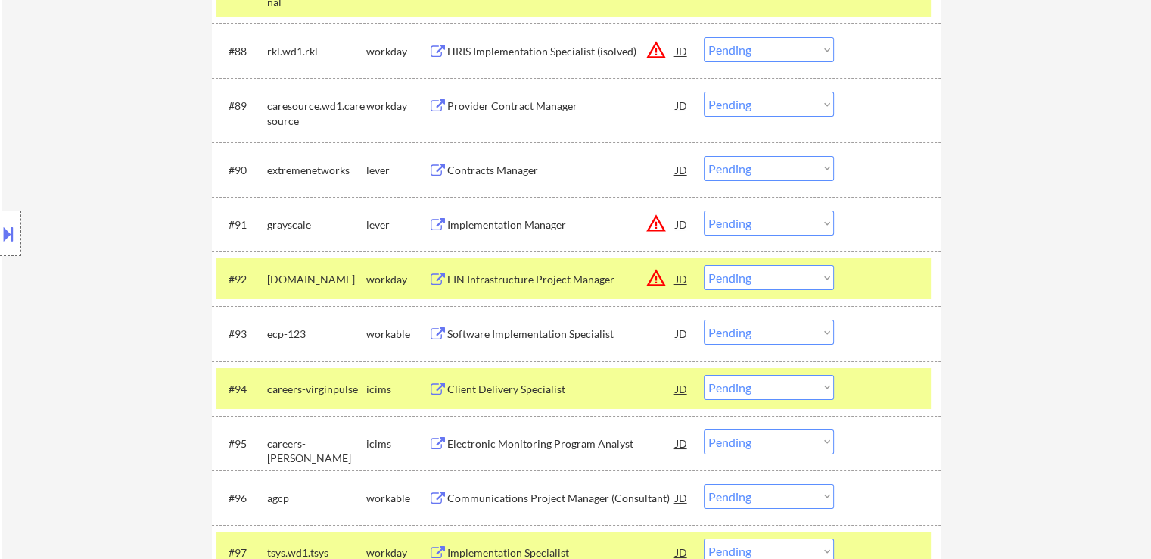
scroll to position [4277, 0]
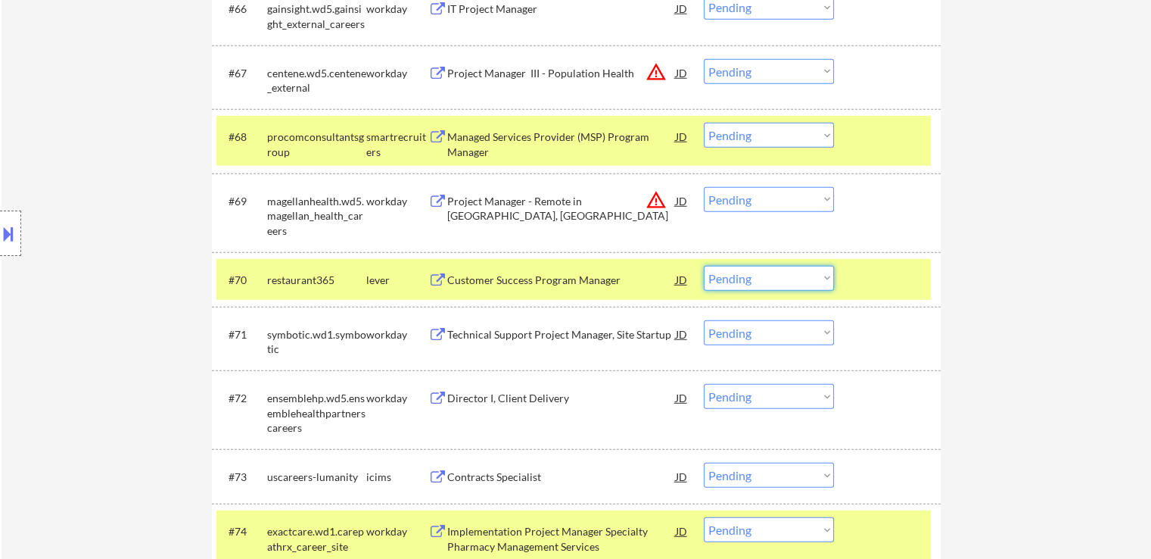
click at [723, 280] on select "Choose an option... Pending Applied Excluded (Questions) Excluded (Expired) Exc…" at bounding box center [769, 278] width 130 height 25
click at [704, 266] on select "Choose an option... Pending Applied Excluded (Questions) Excluded (Expired) Exc…" at bounding box center [769, 278] width 130 height 25
select select ""pending""
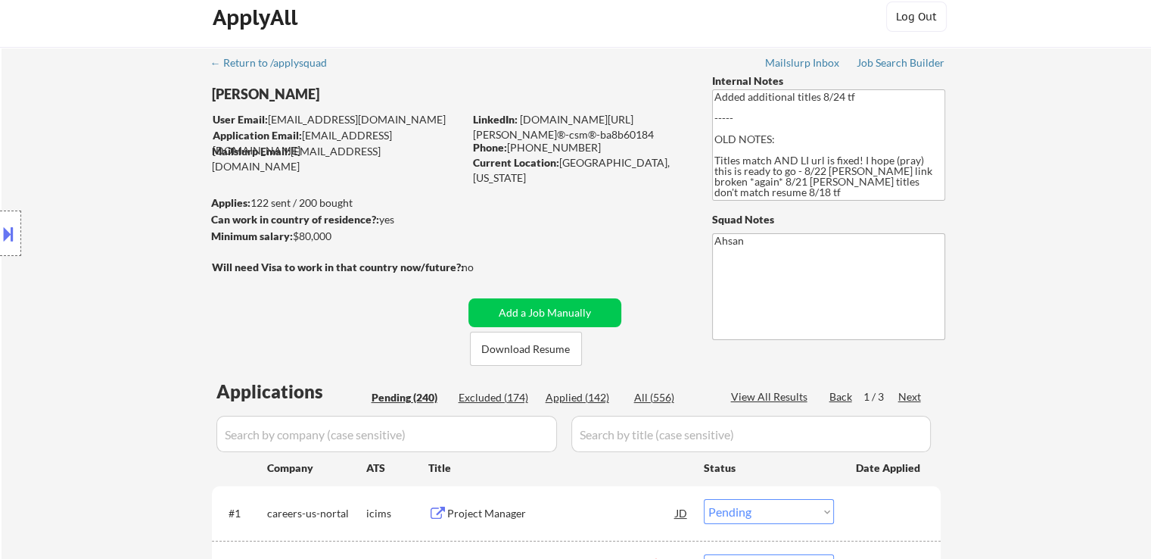
scroll to position [0, 0]
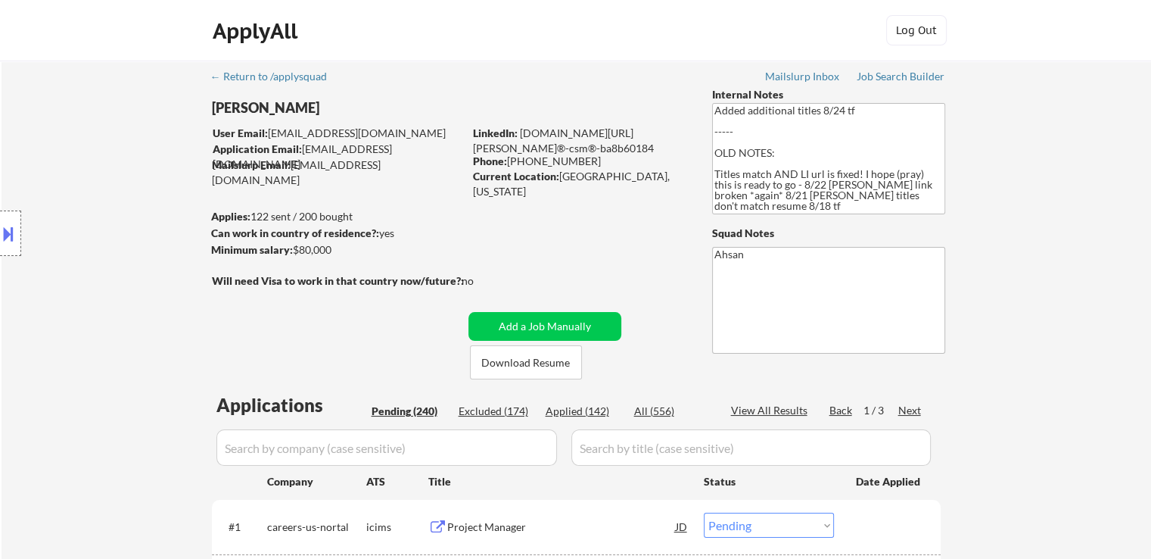
click at [143, 217] on div "Location Inclusions:" at bounding box center [135, 233] width 271 height 281
click at [125, 247] on div "Location Inclusions:" at bounding box center [135, 233] width 271 height 281
